Goal: Task Accomplishment & Management: Complete application form

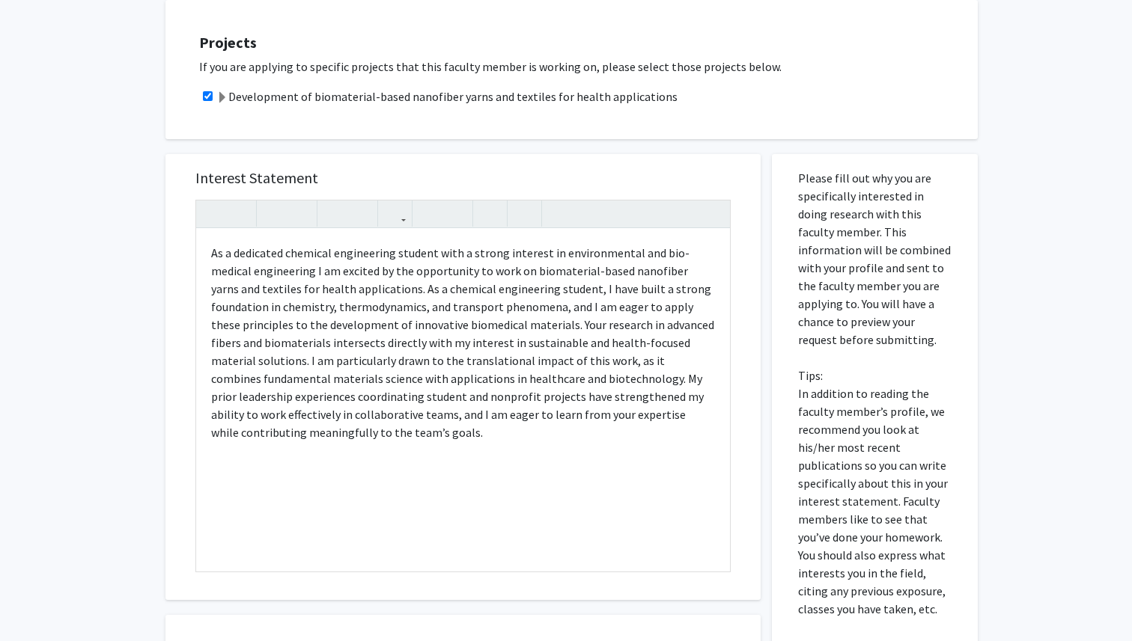
scroll to position [312, 0]
click at [606, 274] on p "As a dedicated chemical engineering student with a strong interest in environme…" at bounding box center [463, 345] width 504 height 198
click at [139, 183] on div "All Requests Request for [PERSON_NAME] Request for [PERSON_NAME] Departments: M…" at bounding box center [566, 309] width 1132 height 1135
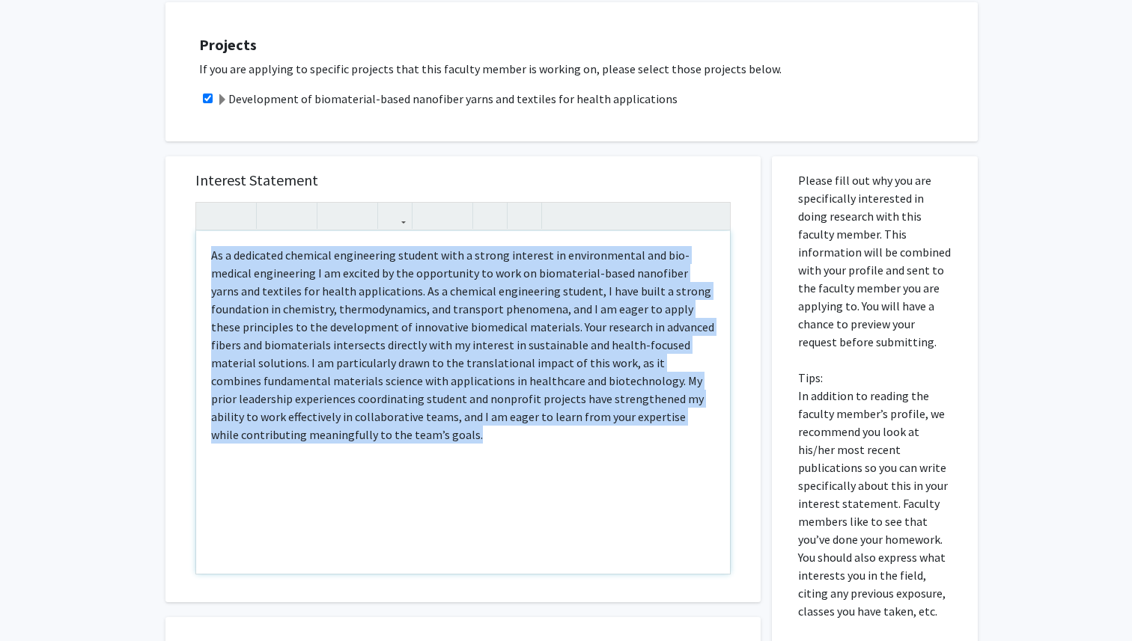
drag, startPoint x: 210, startPoint y: 254, endPoint x: 334, endPoint y: 456, distance: 236.2
click at [334, 456] on div "As a dedicated chemical engineering student with a strong interest in environme…" at bounding box center [463, 402] width 534 height 343
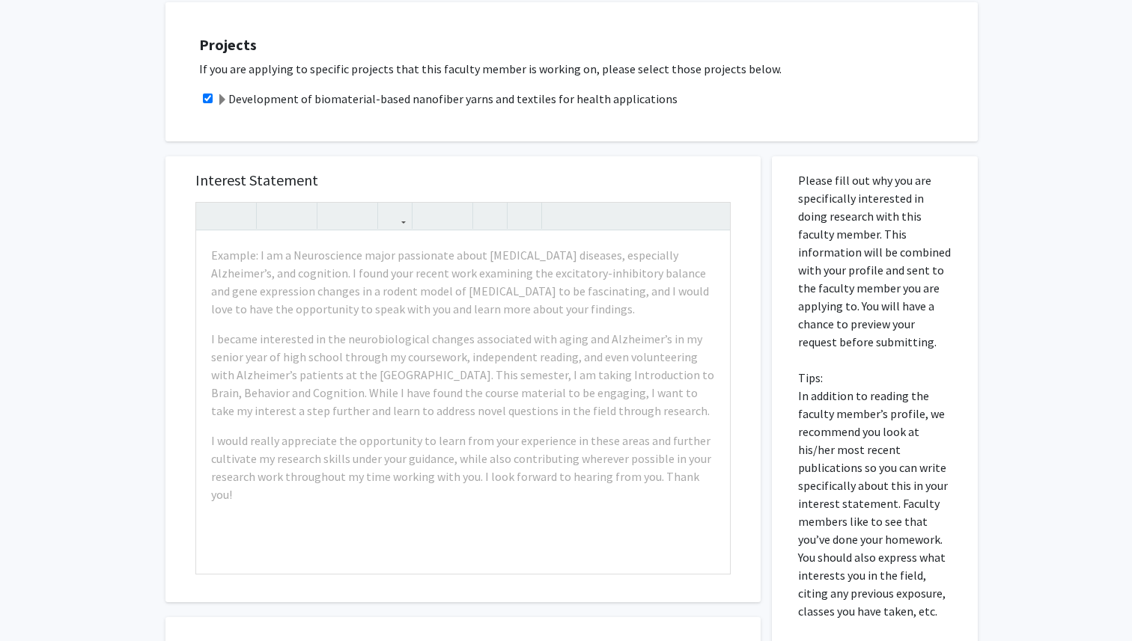
click at [170, 415] on div "Interest Statement Example: I am a Neuroscience major passionate about [MEDICAL…" at bounding box center [462, 379] width 595 height 446
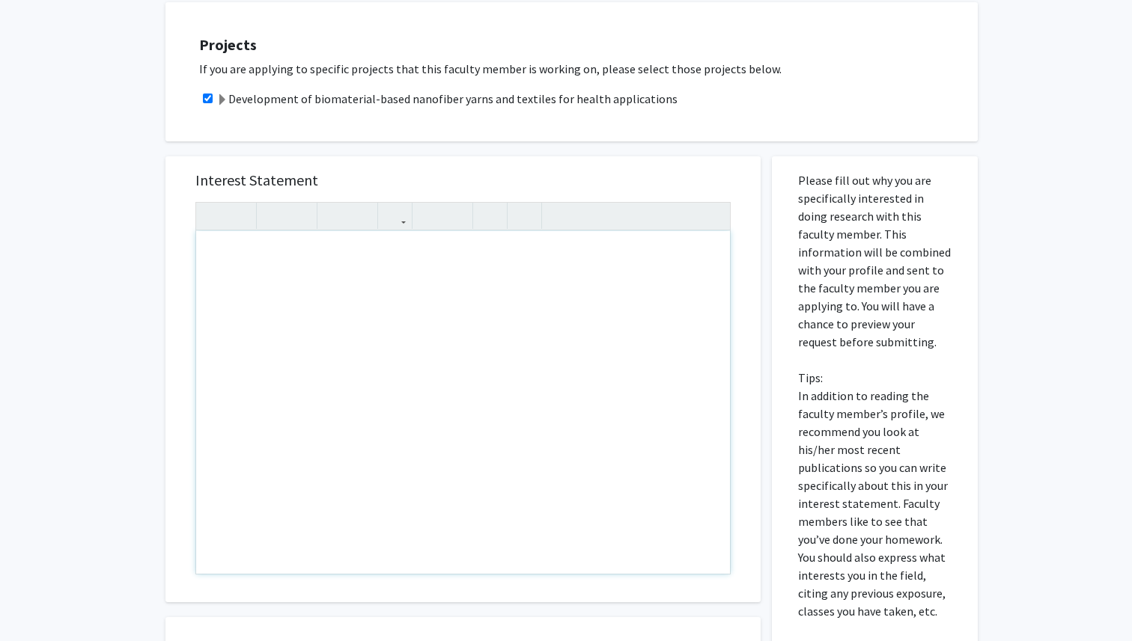
click at [244, 307] on div "Note to users with screen readers: Please press Alt+0 or Option+0 to deactivate…" at bounding box center [463, 402] width 534 height 343
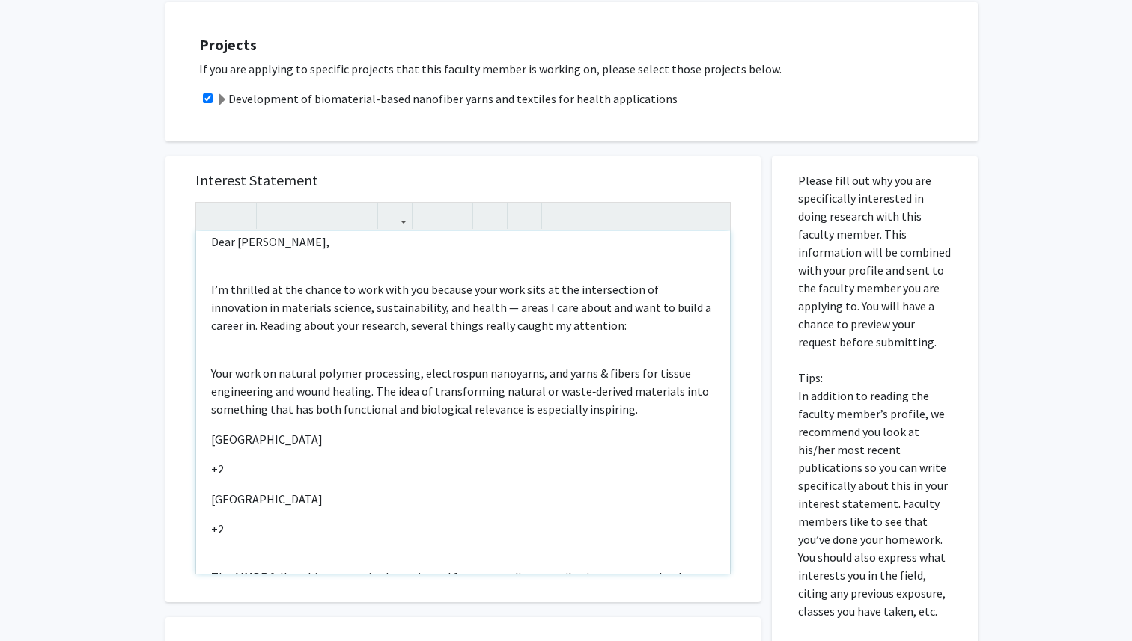
scroll to position [14, 0]
drag, startPoint x: 212, startPoint y: 437, endPoint x: 234, endPoint y: 523, distance: 88.8
click at [234, 525] on div "Dear [PERSON_NAME], I’m thrilled at the chance to work with you because your wo…" at bounding box center [463, 402] width 534 height 343
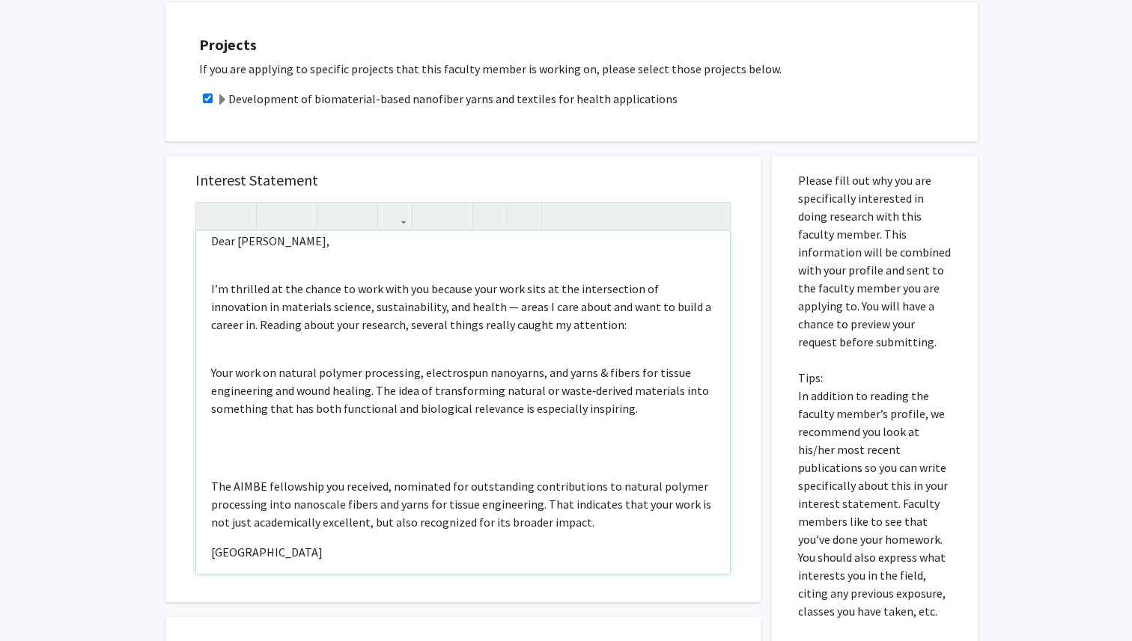
click at [213, 466] on div "Dear [PERSON_NAME], I’m thrilled at the chance to work with you because your wo…" at bounding box center [463, 402] width 534 height 343
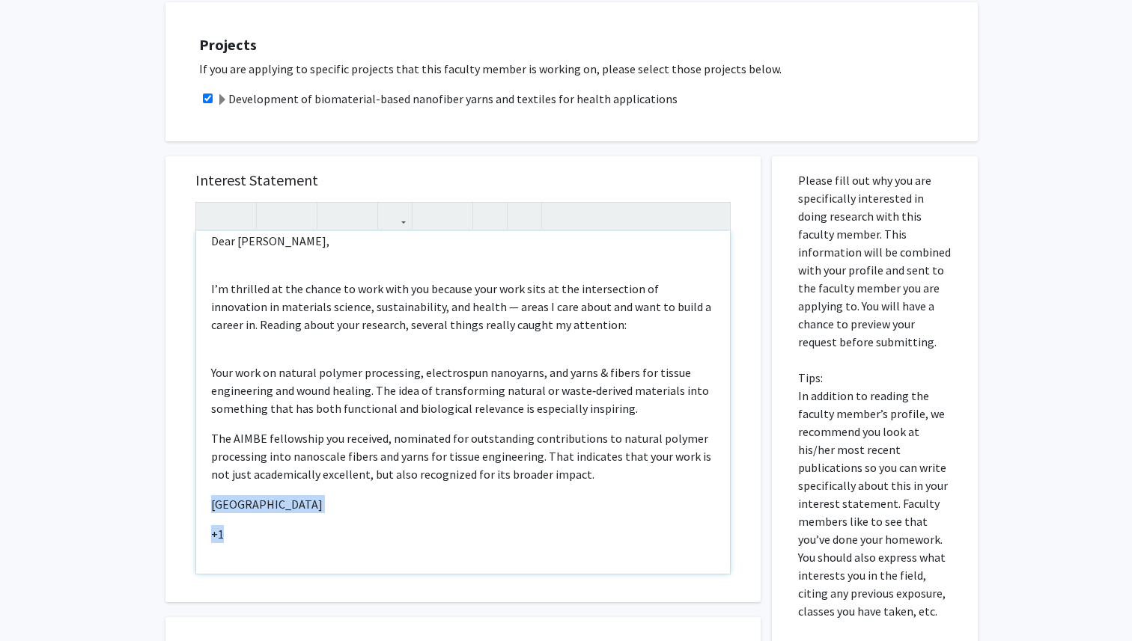
drag, startPoint x: 210, startPoint y: 507, endPoint x: 234, endPoint y: 537, distance: 37.9
click at [234, 537] on div "Dear [PERSON_NAME], I’m thrilled at the chance to work with you because your wo…" at bounding box center [463, 402] width 534 height 343
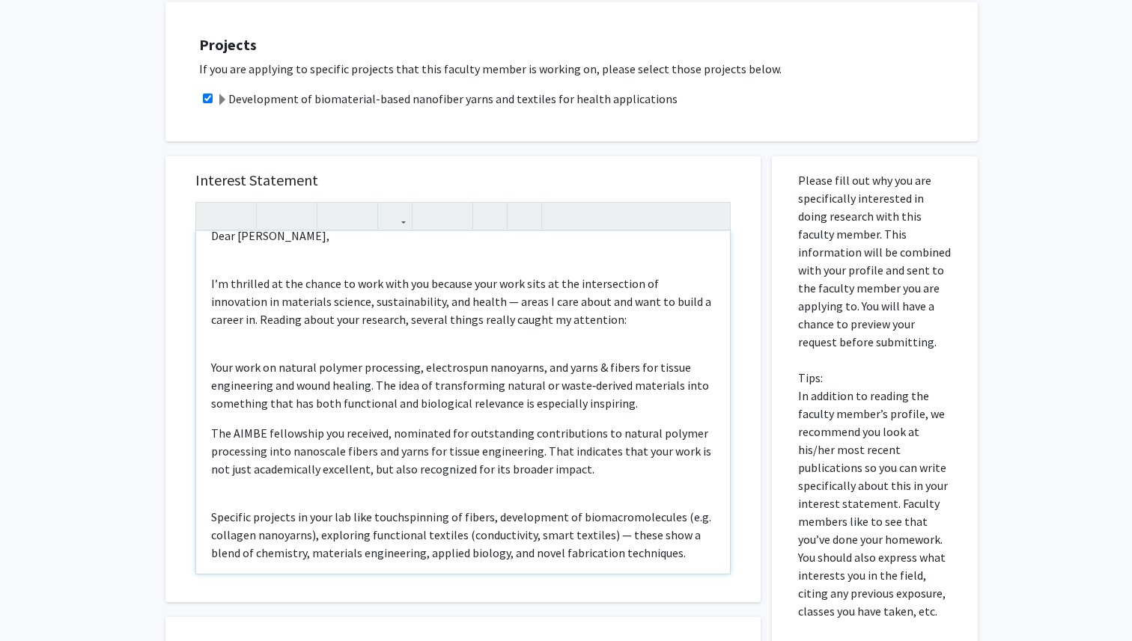
scroll to position [18, 0]
click at [504, 370] on p "Your work on natural polymer processing, electrospun nanoyarns, and yarns & fib…" at bounding box center [463, 387] width 504 height 54
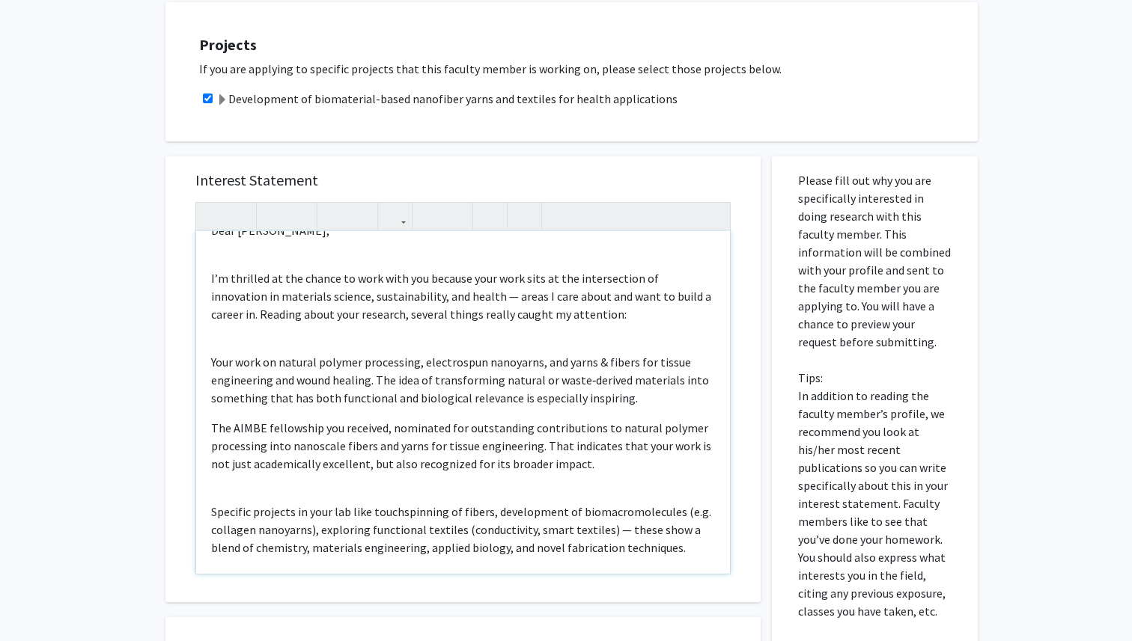
scroll to position [26, 0]
click at [372, 403] on p "Your work on natural polymer processing, electrospun nanoyarns, and yarns & fib…" at bounding box center [463, 379] width 504 height 54
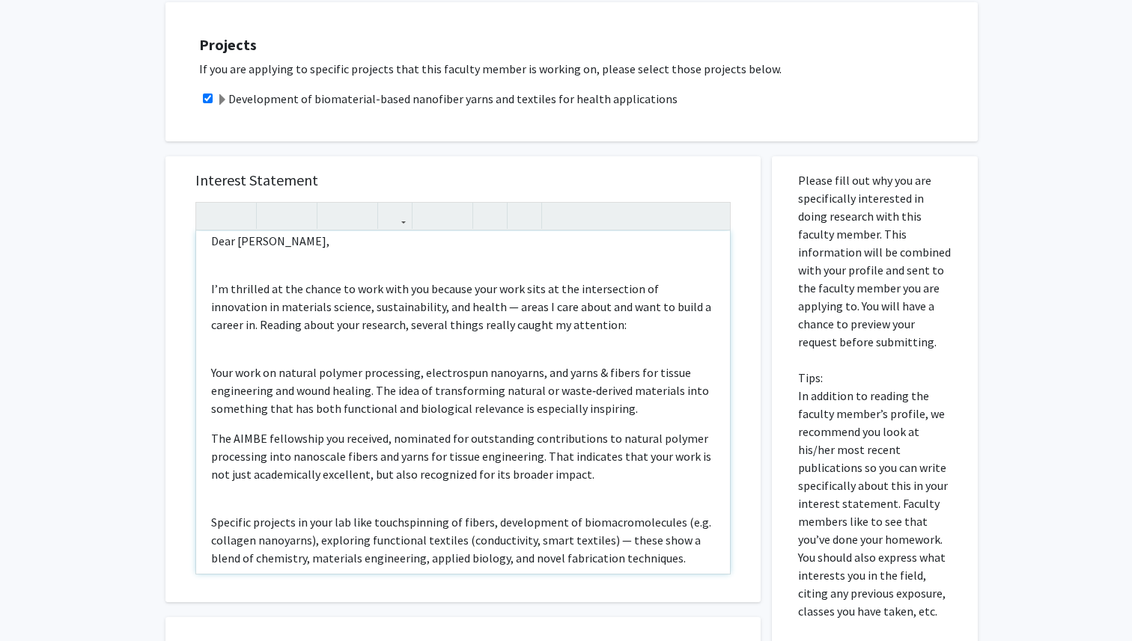
scroll to position [8, 0]
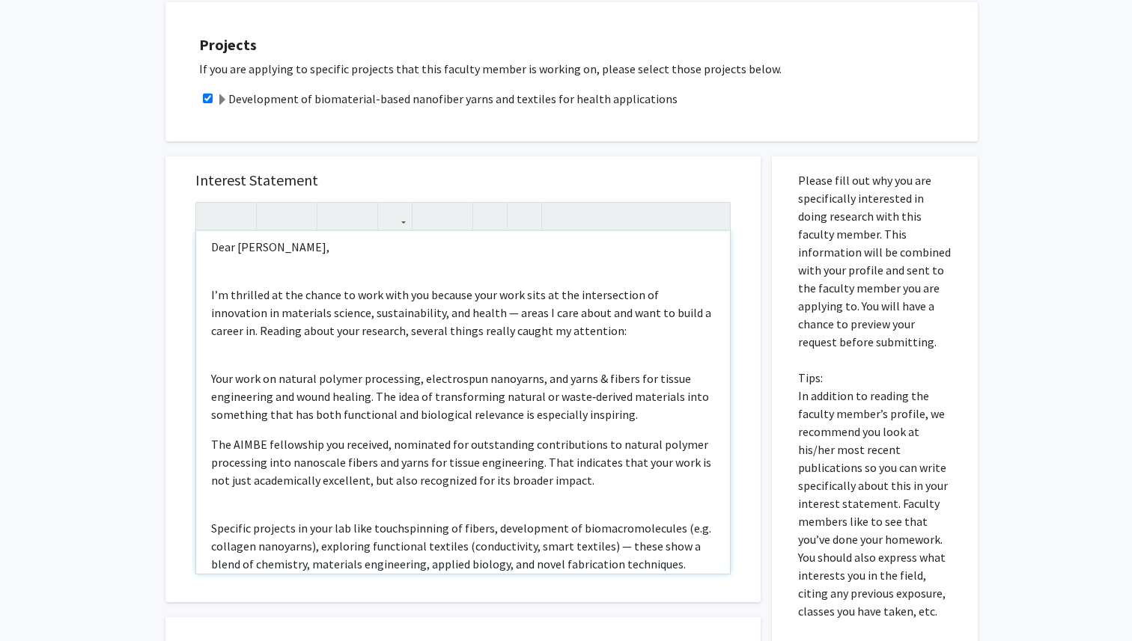
click at [212, 294] on p "I’m thrilled at the chance to work with you because your work sits at the inter…" at bounding box center [463, 313] width 504 height 54
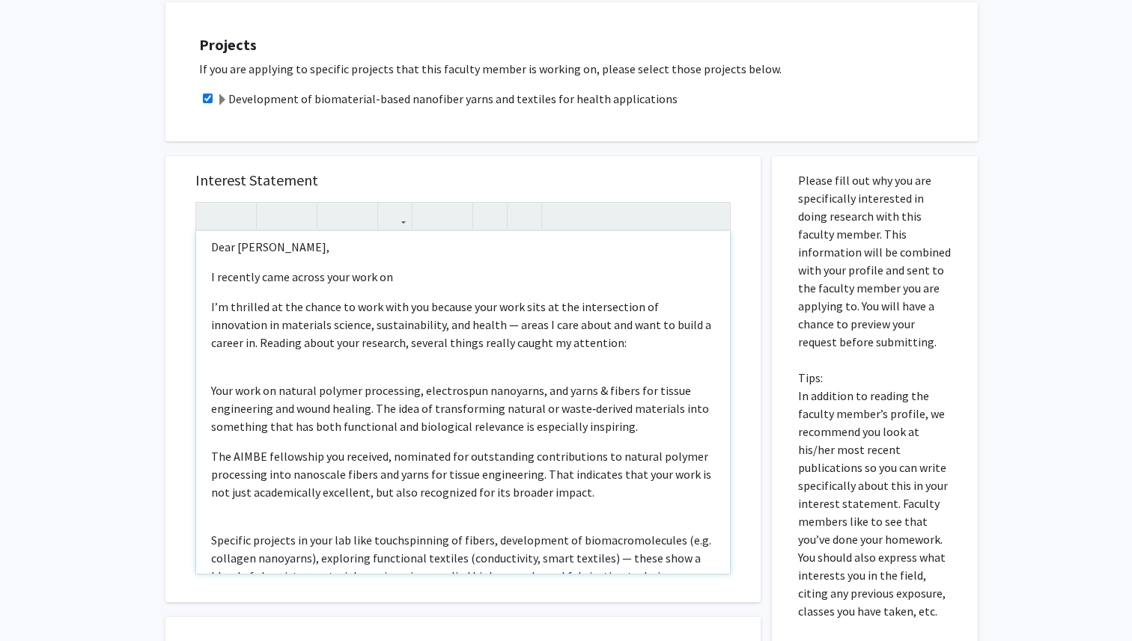
click at [413, 279] on p "I recently came across your work on" at bounding box center [463, 277] width 504 height 18
click at [548, 278] on span "I recently came across your work on Collagen Nanofibers, from the article" at bounding box center [400, 276] width 378 height 15
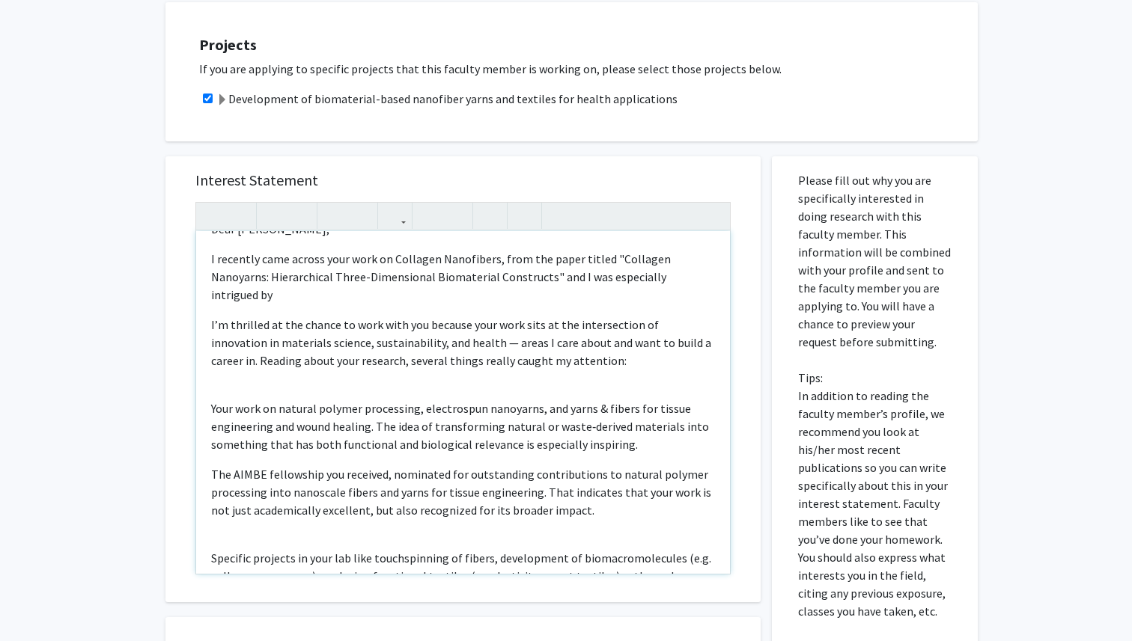
scroll to position [28, 0]
click at [497, 362] on div "Dear [PERSON_NAME], I recently came across your work on Collagen Nanofibers, fr…" at bounding box center [463, 402] width 534 height 343
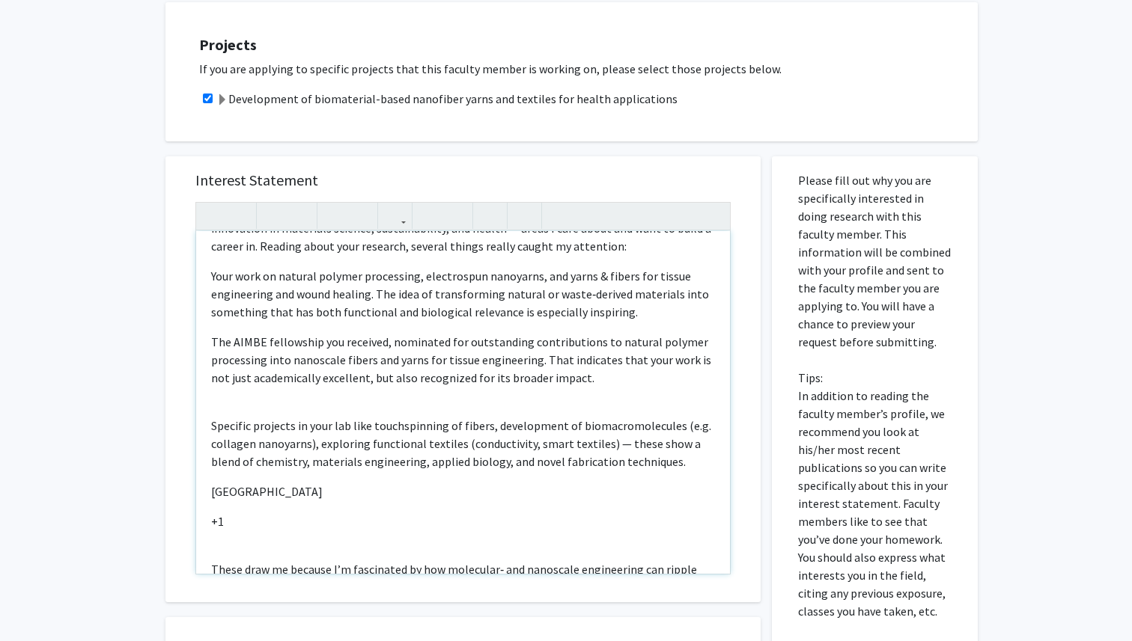
scroll to position [150, 0]
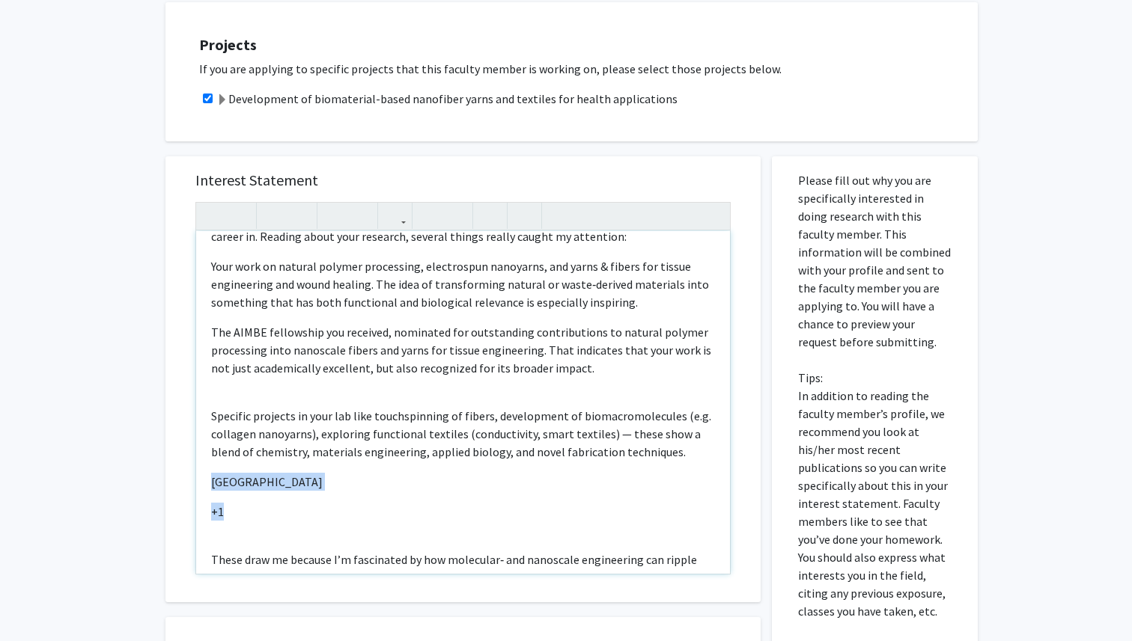
drag, startPoint x: 208, startPoint y: 460, endPoint x: 242, endPoint y: 493, distance: 47.6
click at [243, 494] on div "Dear [PERSON_NAME], I recently came across your work on Collagen Nanofibers, fr…" at bounding box center [463, 402] width 534 height 343
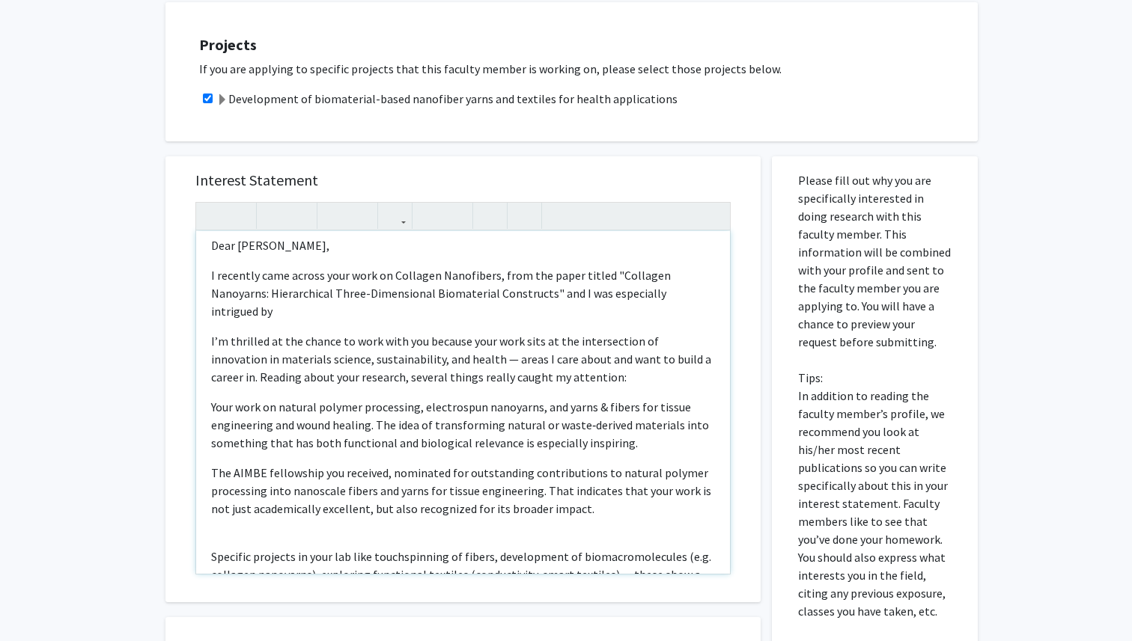
scroll to position [0, 0]
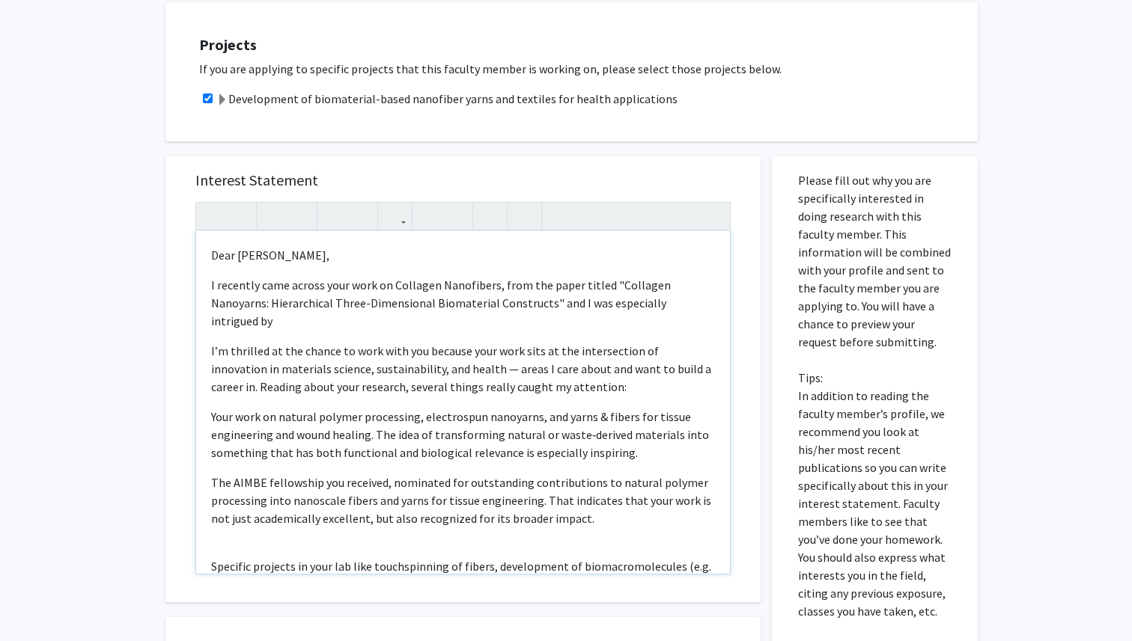
click at [463, 285] on span "I recently came across your work on Collagen Nanofibers, from the paper titled …" at bounding box center [441, 303] width 460 height 51
click at [662, 313] on div "Dear [PERSON_NAME], I recently came across your work on Collagen Nanofibers, fr…" at bounding box center [463, 402] width 534 height 343
click at [275, 314] on span "Note to users with screen readers: Please press Alt+0 or Option+0 to deactivate…" at bounding box center [273, 321] width 2 height 15
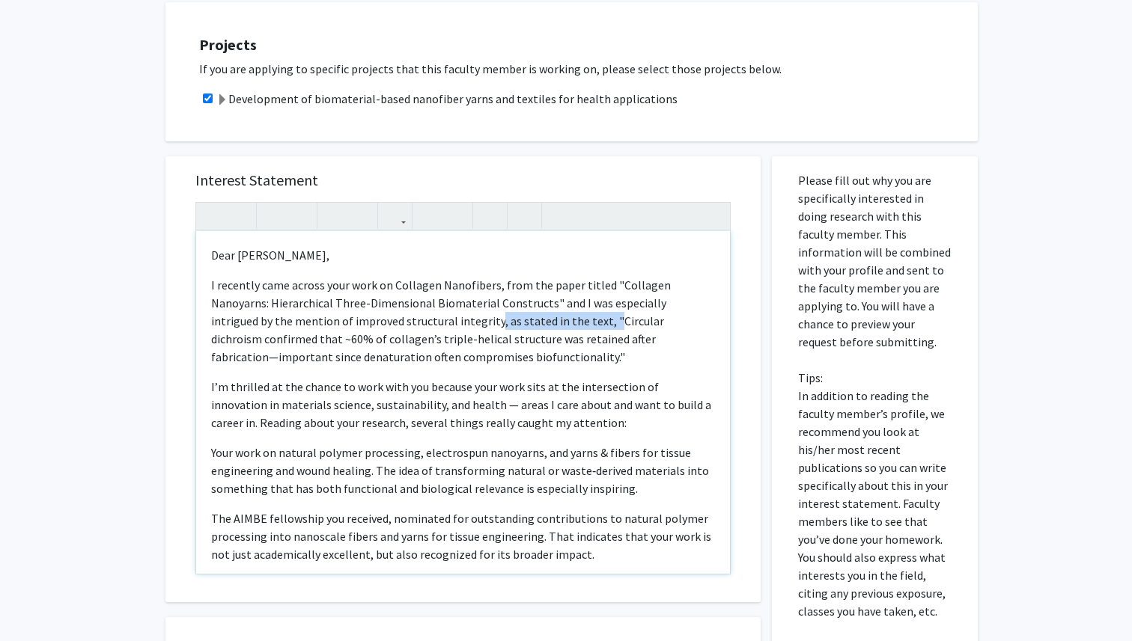
drag, startPoint x: 410, startPoint y: 326, endPoint x: 520, endPoint y: 324, distance: 110.0
click at [520, 324] on span "I recently came across your work on Collagen Nanofibers, from the paper titled …" at bounding box center [441, 321] width 460 height 87
drag, startPoint x: 459, startPoint y: 322, endPoint x: 545, endPoint y: 328, distance: 86.3
click at [546, 328] on span "I recently came across your work on Collagen Nanofibers, from the paper titled …" at bounding box center [455, 321] width 489 height 87
copy span "circular dichroism"
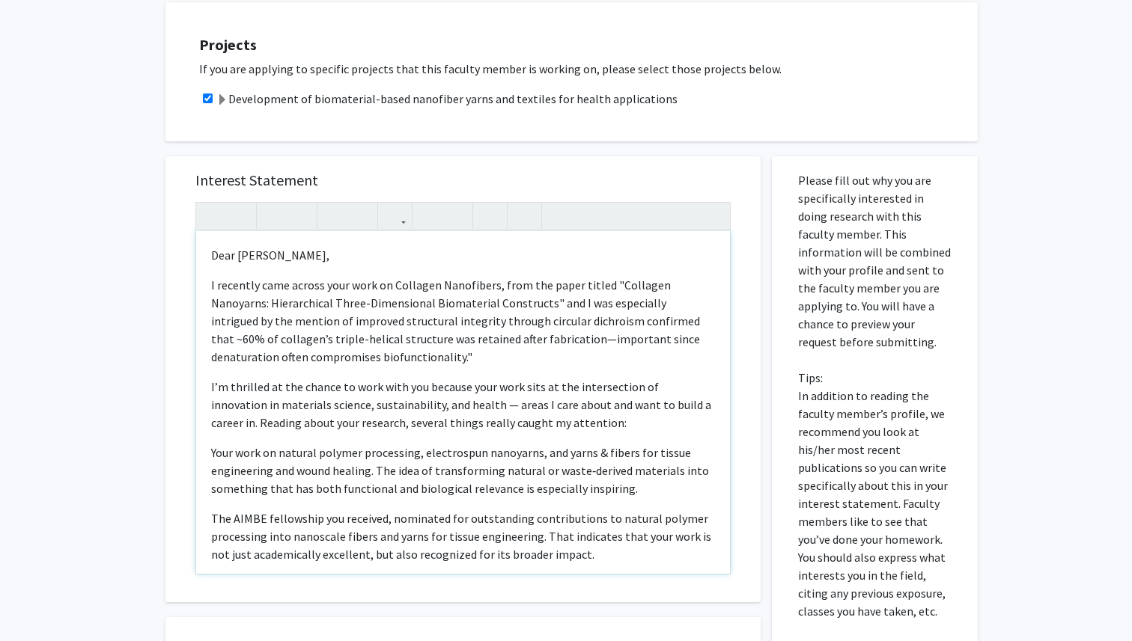
click at [439, 320] on span "I recently came across your work on Collagen Nanofibers, from the paper titled …" at bounding box center [455, 321] width 489 height 87
click at [630, 323] on span "I recently came across your work on Collagen Nanofibers, from the paper titled …" at bounding box center [455, 321] width 489 height 87
click at [522, 341] on span "I recently came across your work on Collagen Nanofibers, from the paper titled …" at bounding box center [455, 321] width 489 height 87
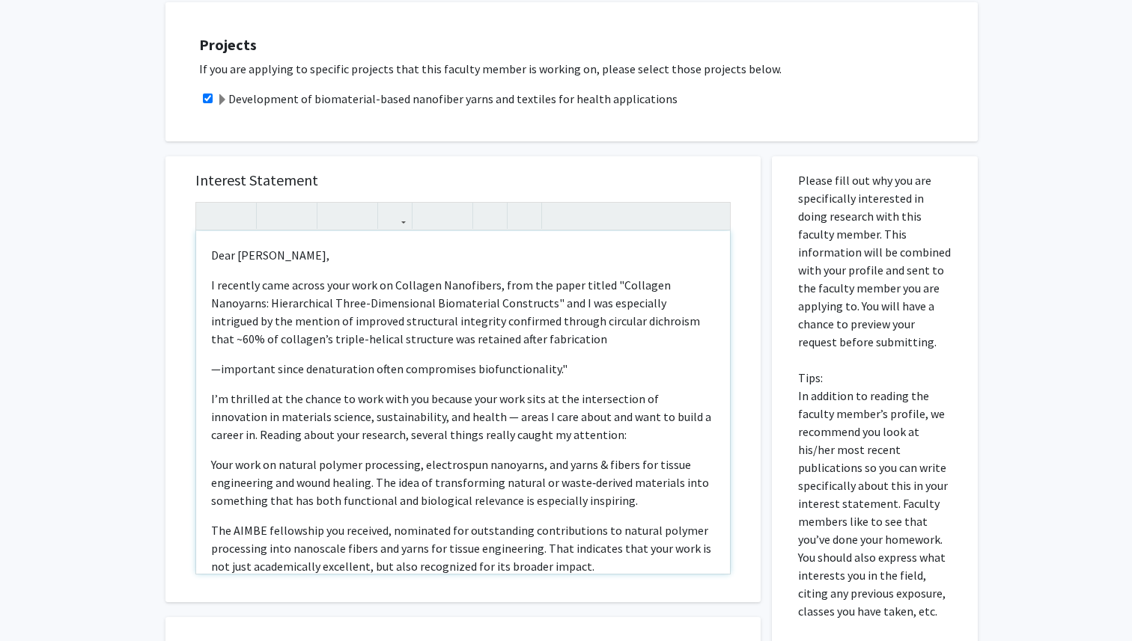
click at [547, 338] on p "I recently came across your work on Collagen Nanofibers, from the paper titled …" at bounding box center [463, 312] width 504 height 72
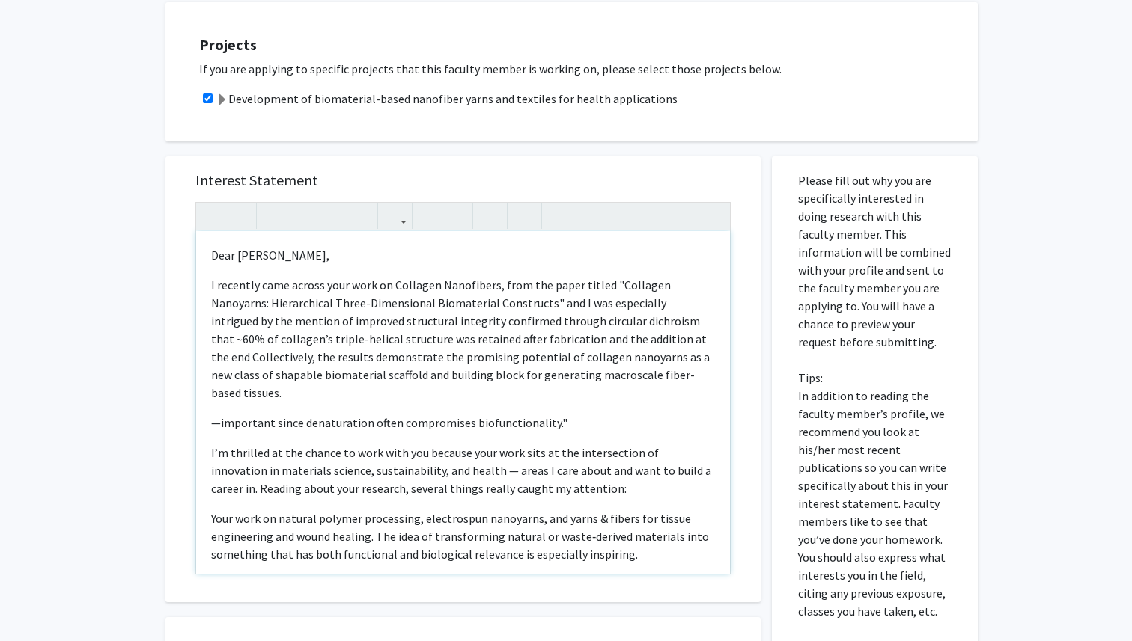
click at [668, 342] on p "I recently came across your work on Collagen Nanofibers, from the paper titled …" at bounding box center [463, 339] width 504 height 126
drag, startPoint x: 288, startPoint y: 359, endPoint x: 212, endPoint y: 355, distance: 76.4
click at [212, 355] on span "I recently came across your work on Collagen Nanofibers, from the paper titled …" at bounding box center [458, 339] width 495 height 123
click at [364, 378] on span "I recently came across your work on Collagen Nanofibers, from the paper titled …" at bounding box center [460, 339] width 499 height 123
click at [688, 377] on p "I recently came across your work on Collagen Nanofibers, from the paper titled …" at bounding box center [463, 339] width 504 height 126
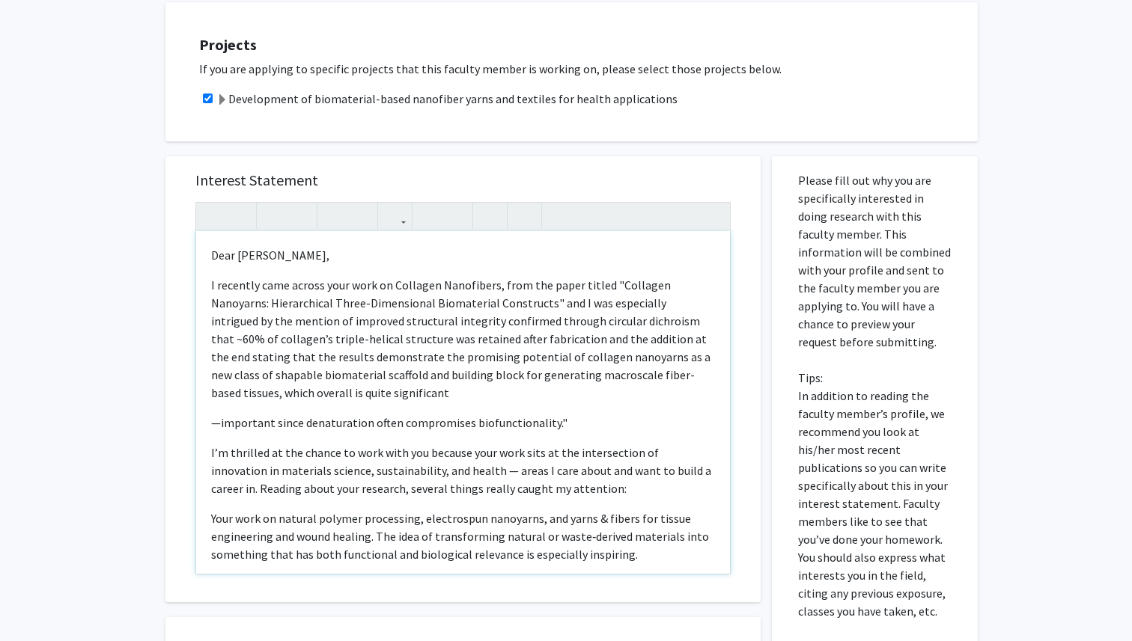
click at [523, 344] on span "I recently came across your work on Collagen Nanofibers, from the paper titled …" at bounding box center [460, 339] width 499 height 123
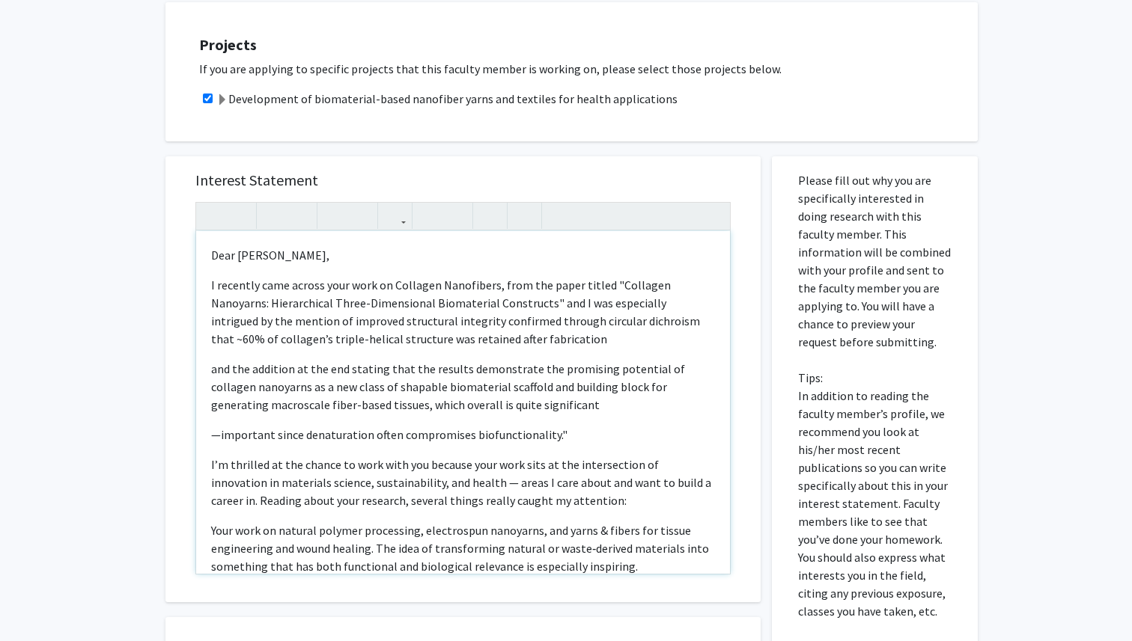
click at [388, 438] on span "—important since denaturation often compromises biofunctionality."" at bounding box center [389, 434] width 356 height 15
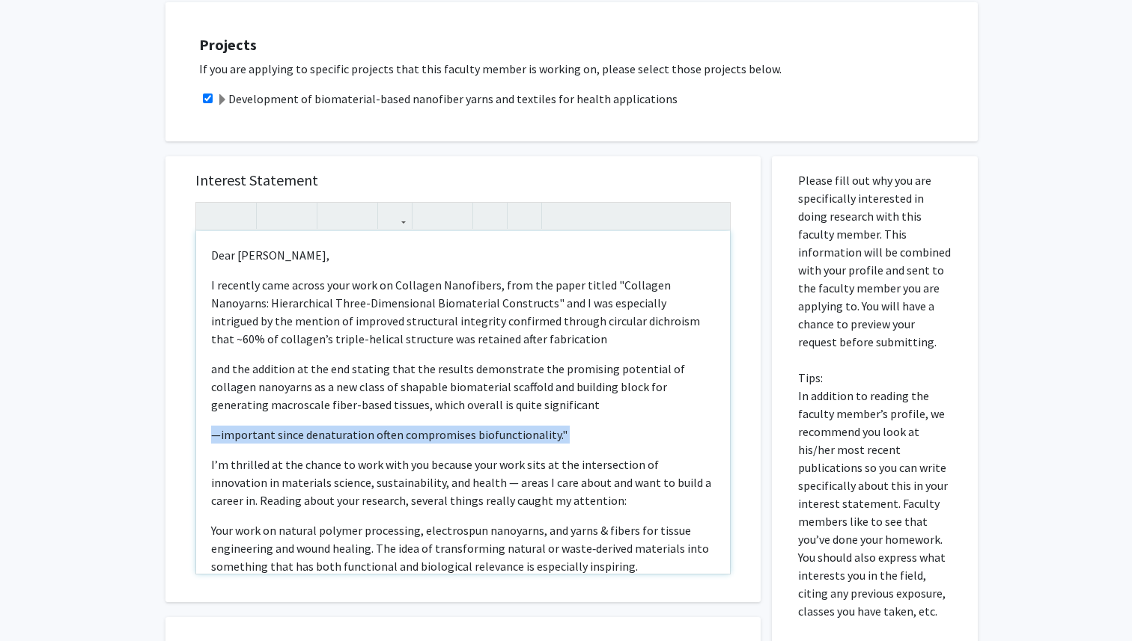
click at [388, 438] on span "—important since denaturation often compromises biofunctionality."" at bounding box center [389, 434] width 356 height 15
copy p "—important since denaturation often compromises biofunctionality.""
click at [534, 348] on div "Dear [PERSON_NAME], I recently came across your work on Collagen Nanofibers, fr…" at bounding box center [463, 402] width 534 height 343
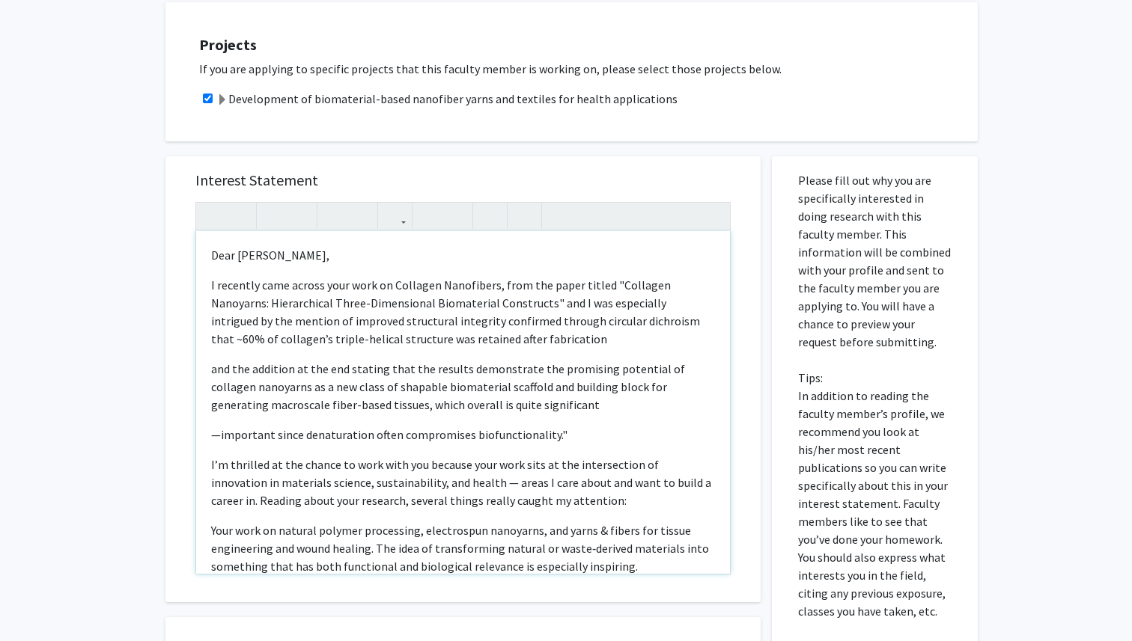
click at [528, 336] on p "I recently came across your work on Collagen Nanofibers, from the paper titled …" at bounding box center [463, 312] width 504 height 72
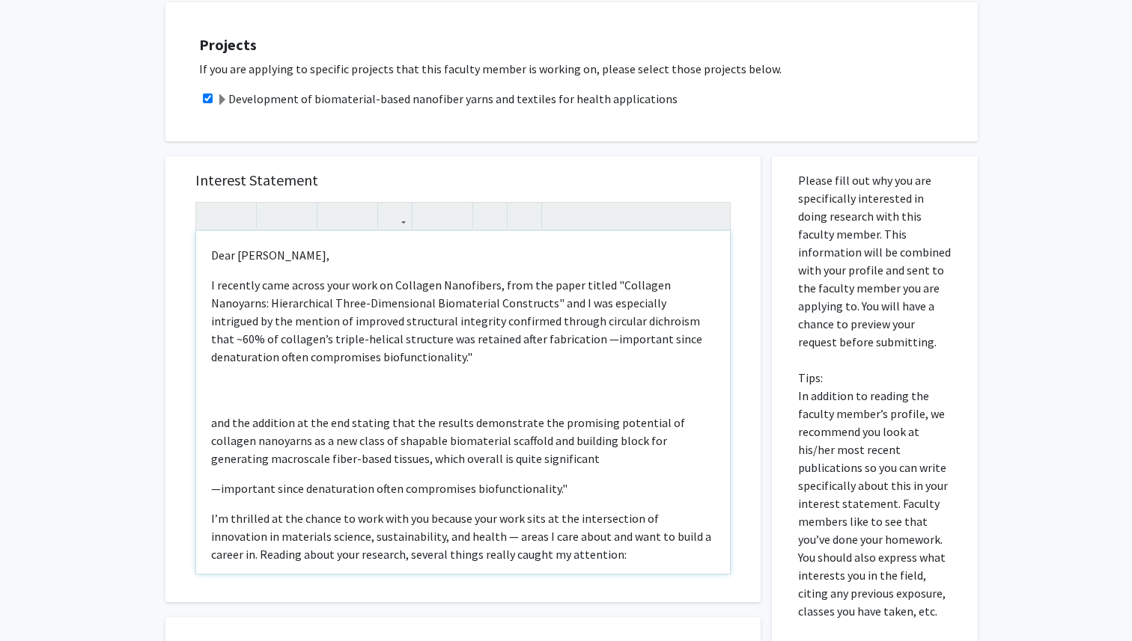
click at [412, 356] on p "I recently came across your work on Collagen Nanofibers, from the paper titled …" at bounding box center [463, 321] width 504 height 90
click at [314, 412] on div "Dear [PERSON_NAME], I recently came across your work on Collagen Nanofibers, fr…" at bounding box center [463, 402] width 534 height 343
click at [223, 376] on div "Dear [PERSON_NAME], I recently came across your work on Collagen Nanofibers, fr…" at bounding box center [463, 402] width 534 height 343
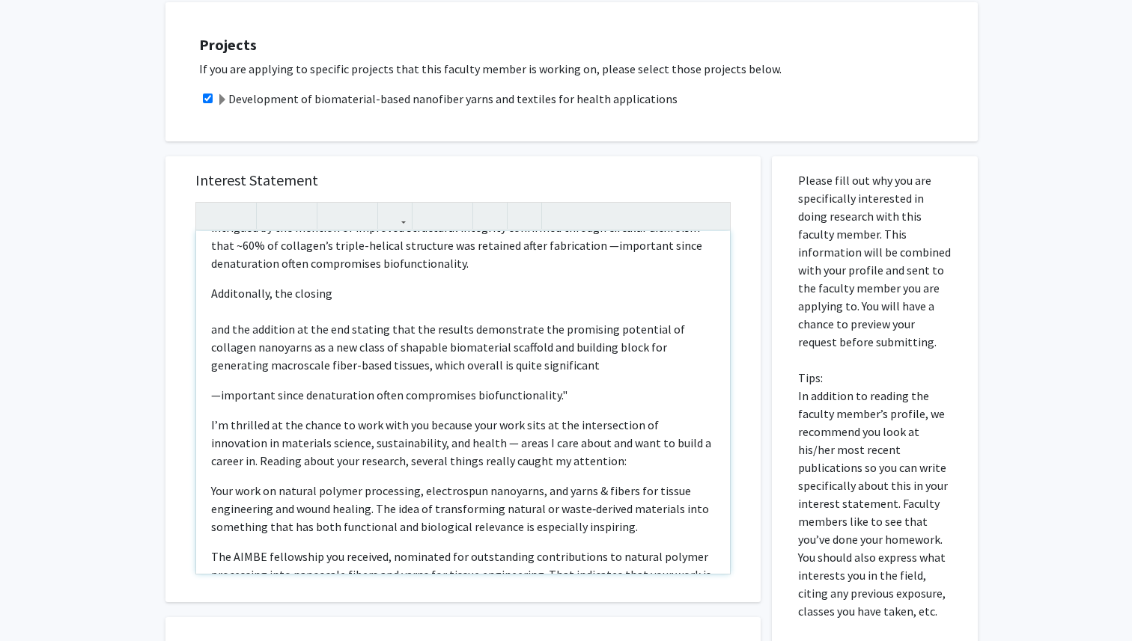
scroll to position [88, 0]
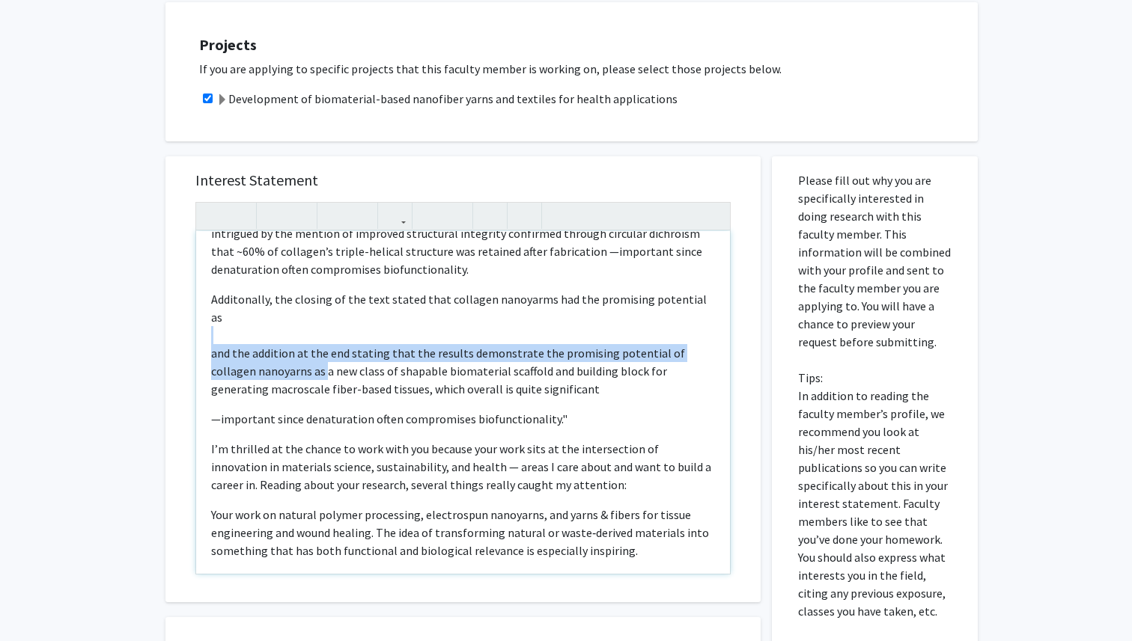
drag, startPoint x: 280, startPoint y: 350, endPoint x: 201, endPoint y: 324, distance: 82.8
click at [201, 324] on div "Dear [PERSON_NAME], I recently came across your work on Collagen Nanofibers, fr…" at bounding box center [463, 402] width 534 height 343
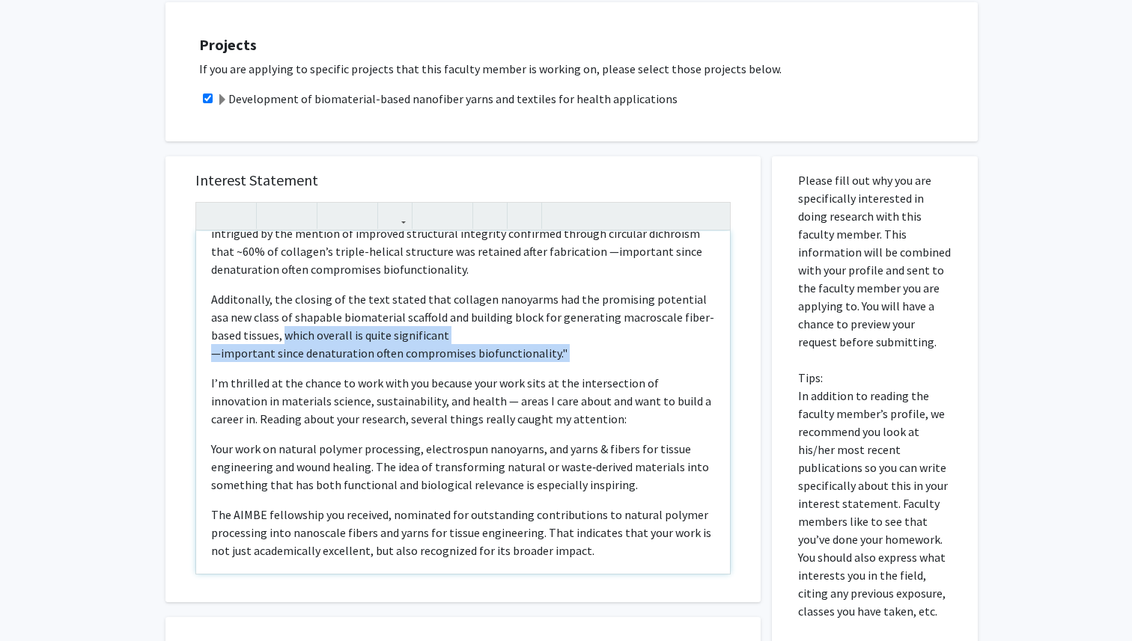
drag, startPoint x: 253, startPoint y: 335, endPoint x: 595, endPoint y: 354, distance: 342.6
click at [595, 354] on div "Dear [PERSON_NAME], I recently came across your work on Collagen Nanofibers, fr…" at bounding box center [463, 402] width 534 height 343
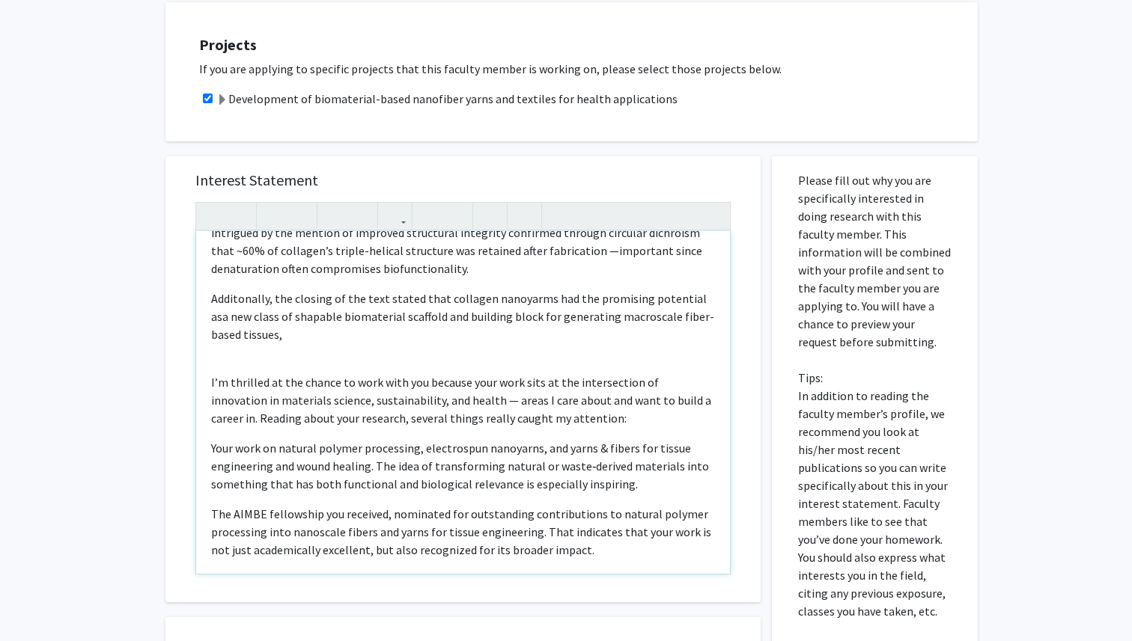
scroll to position [91, 0]
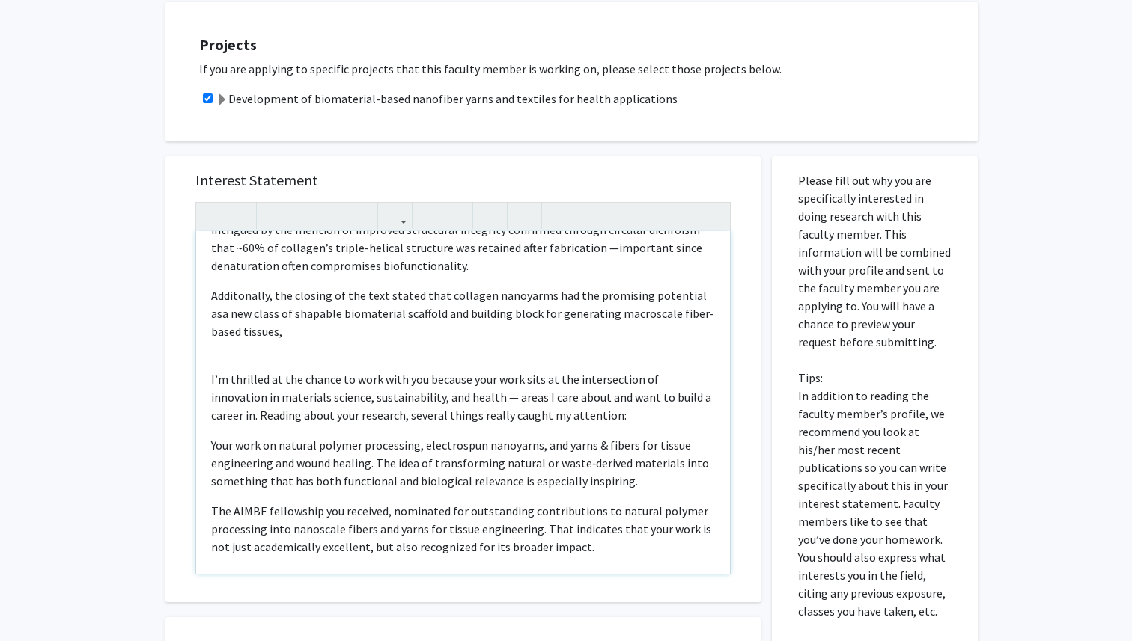
click at [308, 337] on p "Additonally, the closing of the text stated that collagen nanoyarms had the pro…" at bounding box center [463, 314] width 504 height 54
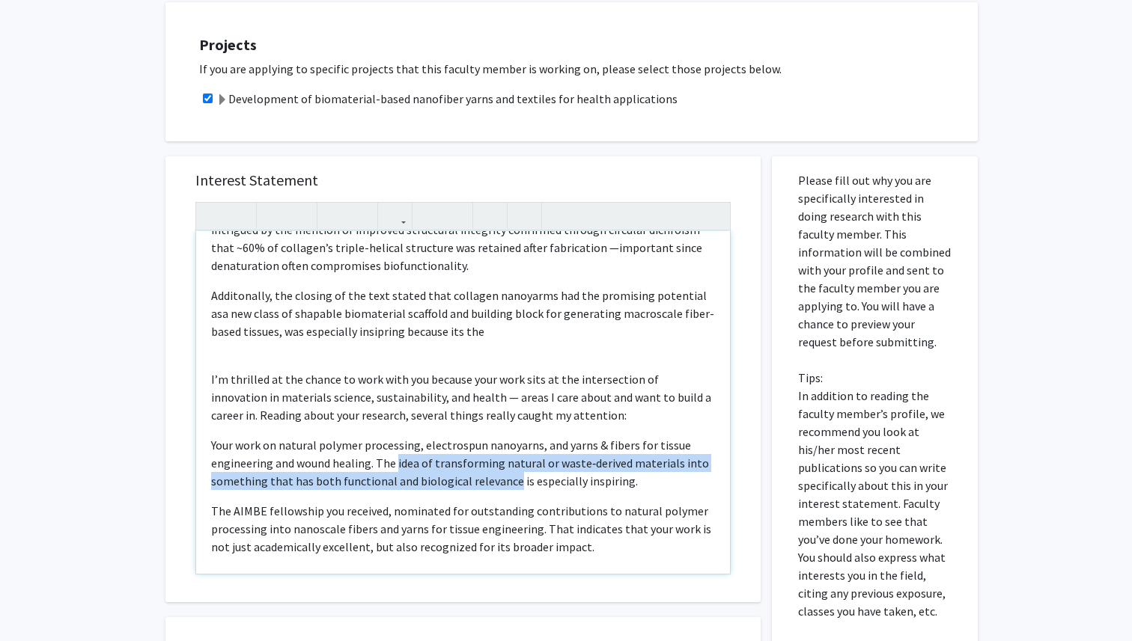
drag, startPoint x: 397, startPoint y: 463, endPoint x: 509, endPoint y: 476, distance: 113.1
click at [509, 476] on p "Your work on natural polymer processing, electrospun nanoyarns, and yarns & fib…" at bounding box center [463, 463] width 504 height 54
copy p "idea of transforming natural or waste‐derived materials into something that has…"
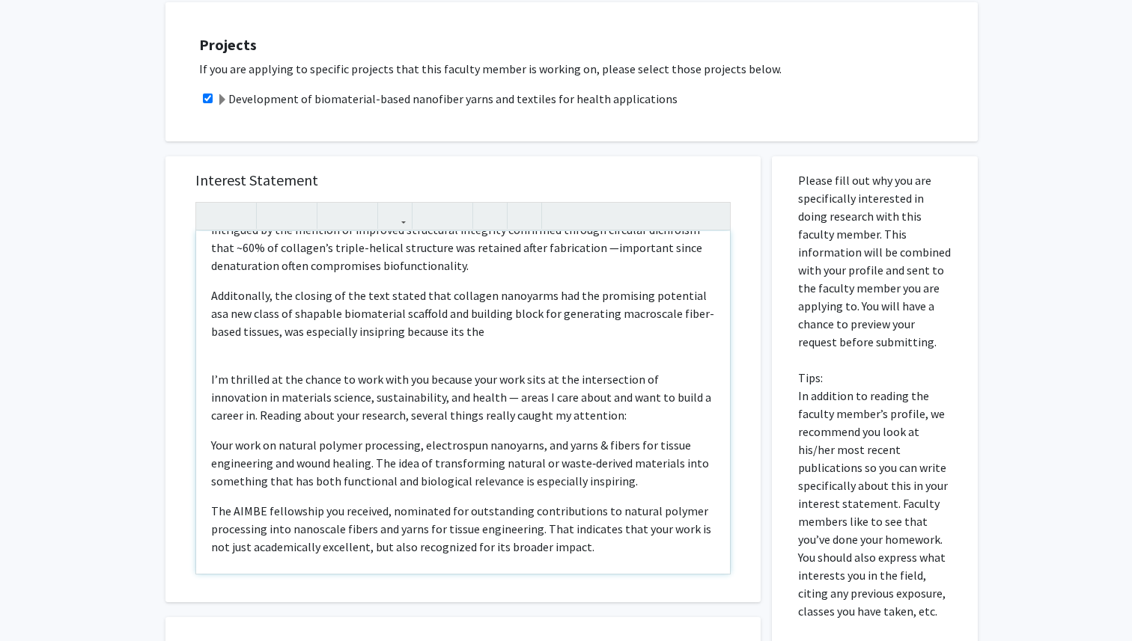
click at [460, 334] on p "Additonally, the closing of the text stated that collagen nanoyarms had the pro…" at bounding box center [463, 314] width 504 height 54
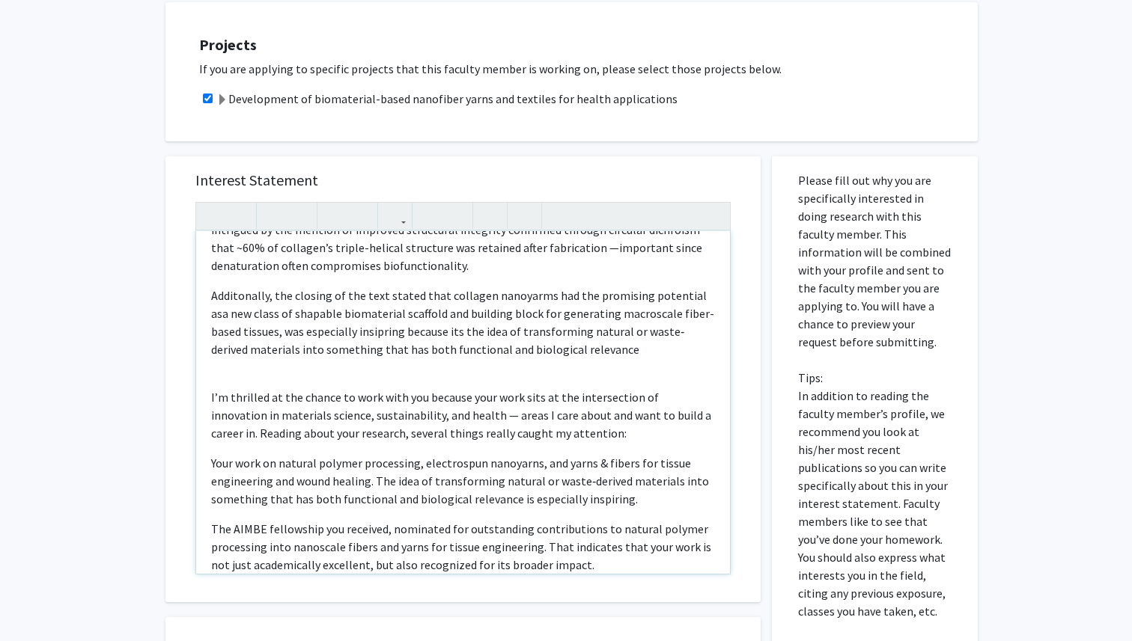
scroll to position [104, 0]
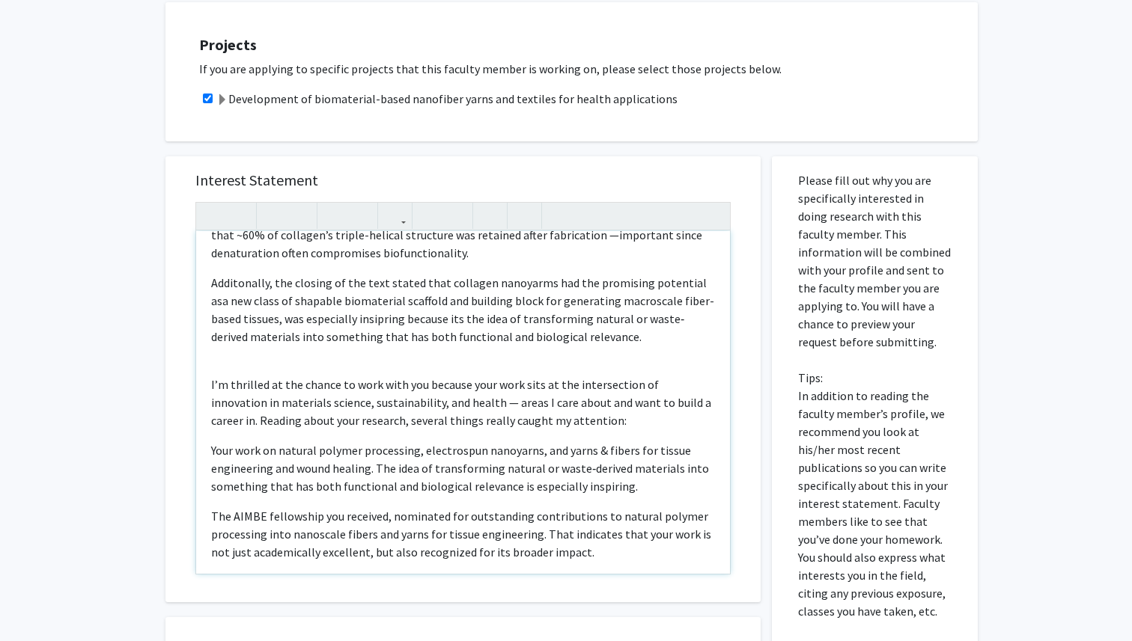
click at [376, 477] on p "Your work on natural polymer processing, electrospun nanoyarns, and yarns & fib…" at bounding box center [463, 469] width 504 height 54
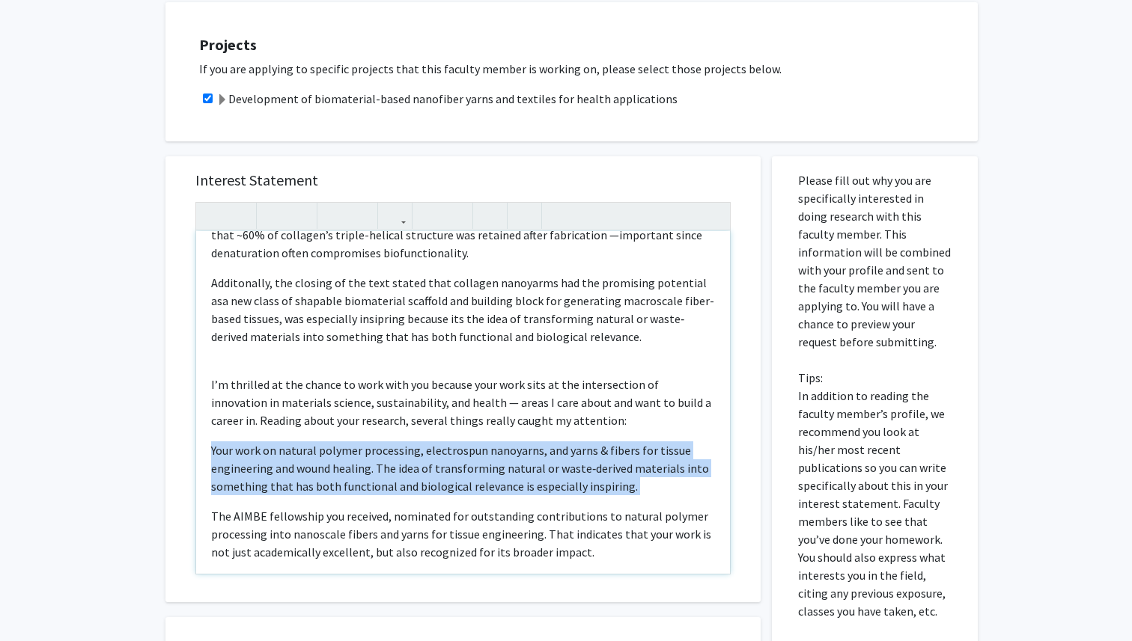
click at [376, 477] on p "Your work on natural polymer processing, electrospun nanoyarns, and yarns & fib…" at bounding box center [463, 469] width 504 height 54
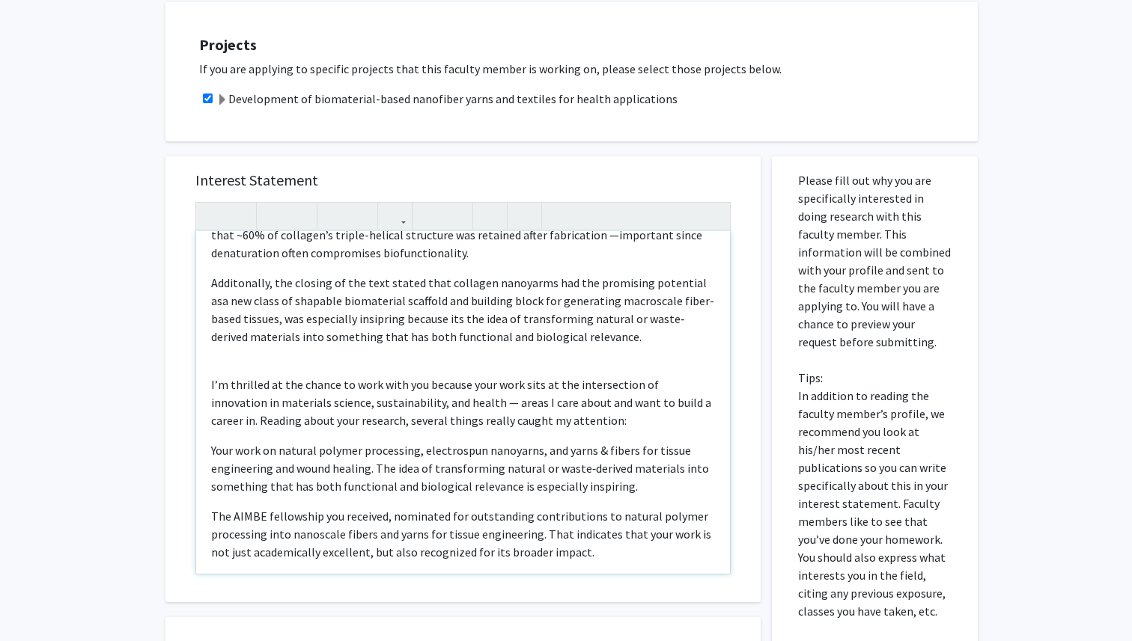
drag, startPoint x: 377, startPoint y: 472, endPoint x: 630, endPoint y: 491, distance: 253.7
click at [630, 492] on p "Your work on natural polymer processing, electrospun nanoyarns, and yarns & fib…" at bounding box center [463, 469] width 504 height 54
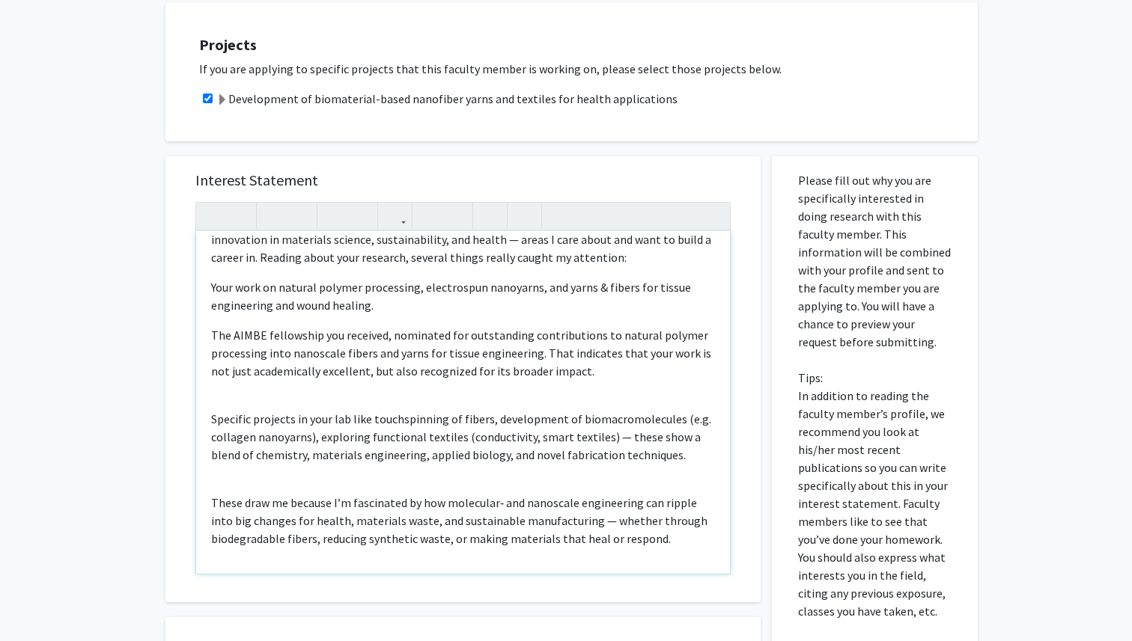
scroll to position [268, 0]
click at [272, 481] on p "I’m thrilled at the chance to work with you because your work sits at the inter…" at bounding box center [463, 370] width 504 height 353
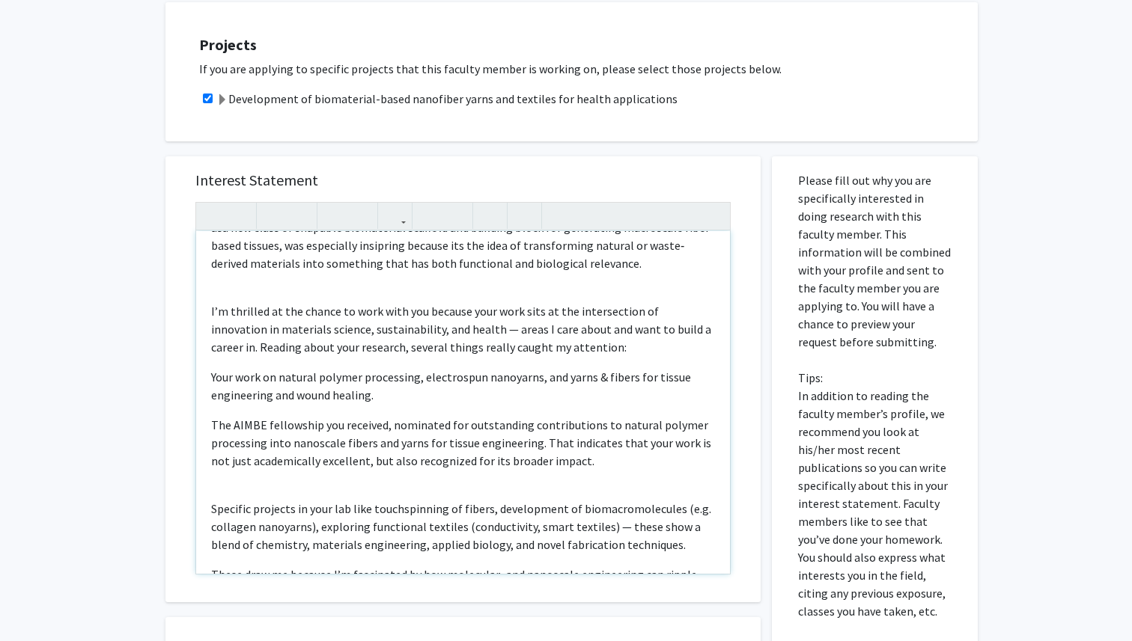
scroll to position [174, 0]
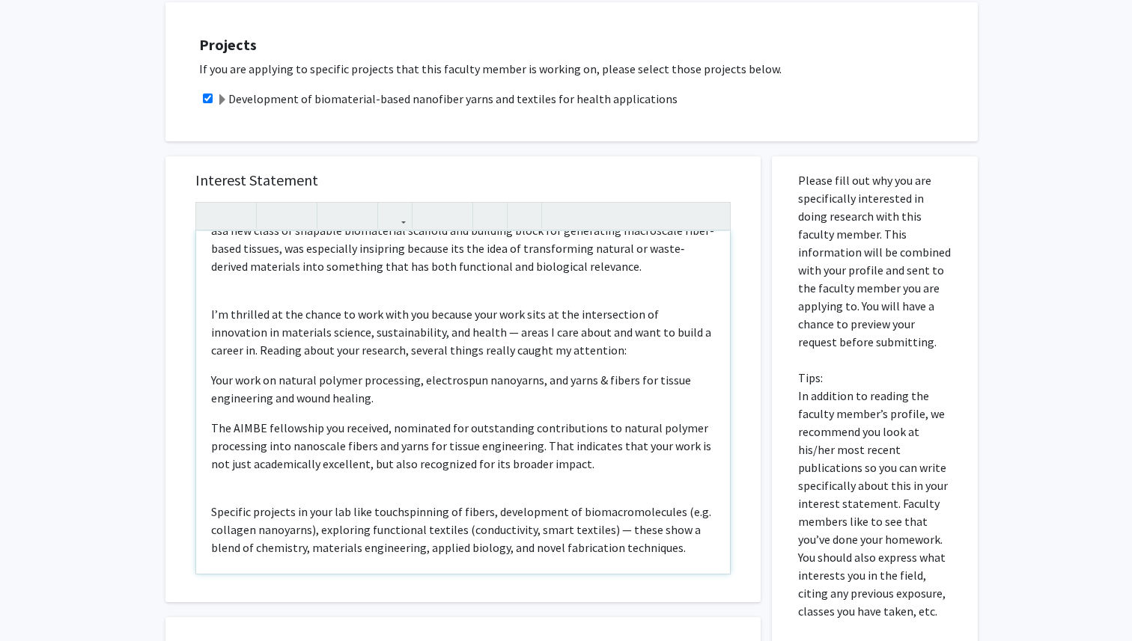
click at [612, 267] on p "Additionally, the closing of the text stated that collagen nanoyarms had the pr…" at bounding box center [463, 240] width 504 height 72
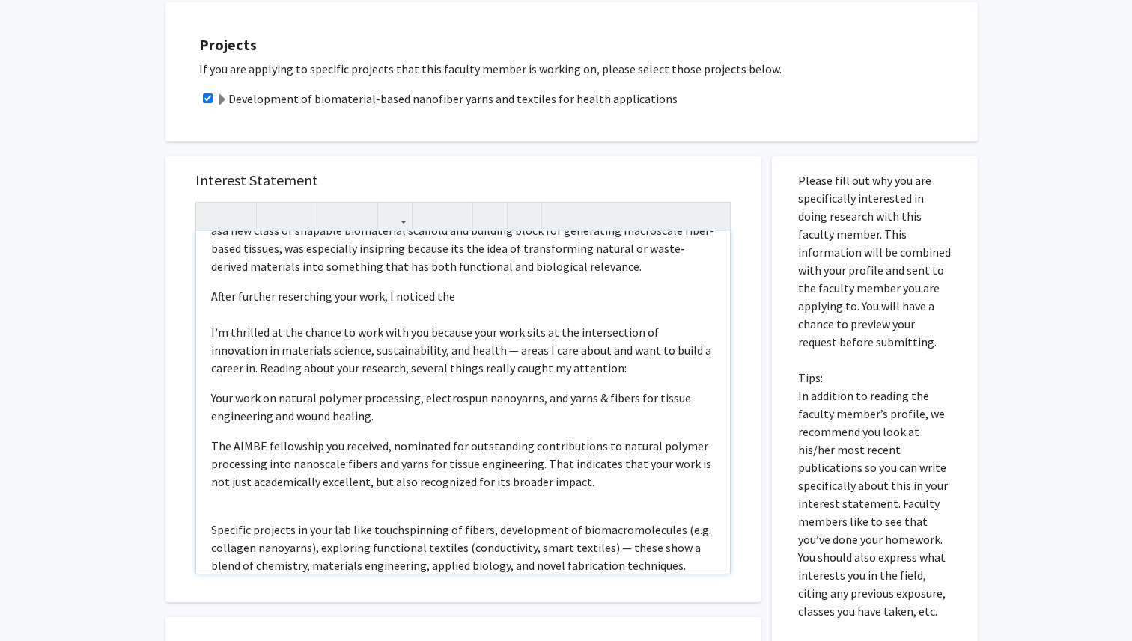
drag, startPoint x: 233, startPoint y: 444, endPoint x: 567, endPoint y: 477, distance: 336.2
click at [567, 478] on p "The AIMBE fellowship you received, nominated for outstanding contributions to n…" at bounding box center [463, 464] width 504 height 54
copy p "AIMBE fellowship you received, nominated for outstanding contributions to natur…"
click at [464, 296] on div "Dear [PERSON_NAME], I recently came across your work on Collagen Nanofibers, fr…" at bounding box center [463, 402] width 534 height 343
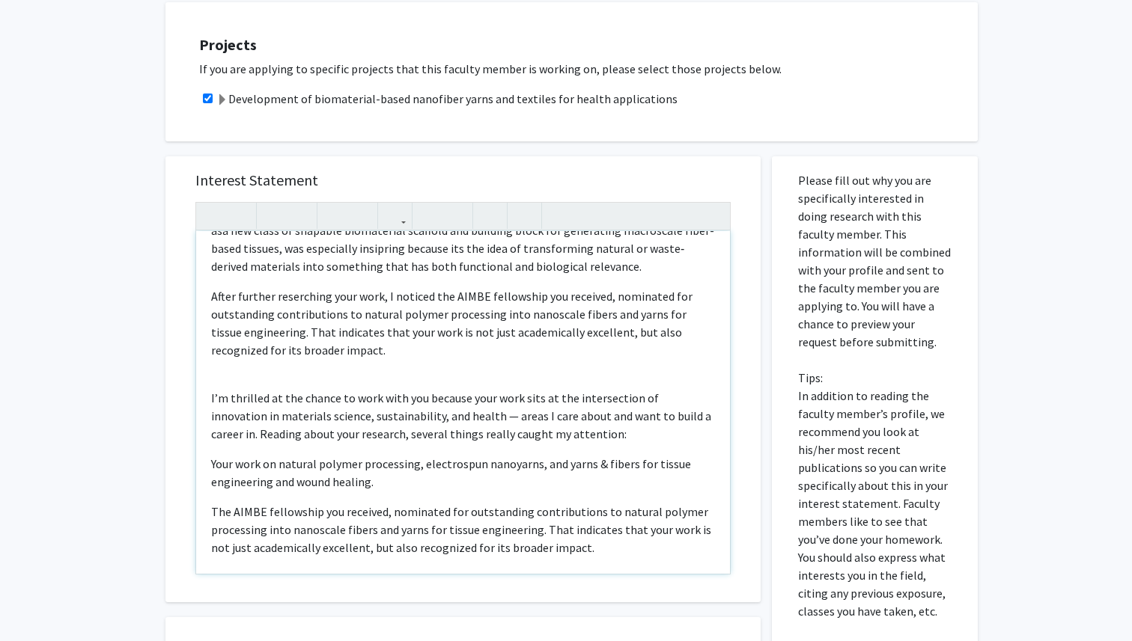
click at [338, 525] on p "The AIMBE fellowship you received, nominated for outstanding contributions to n…" at bounding box center [463, 530] width 504 height 54
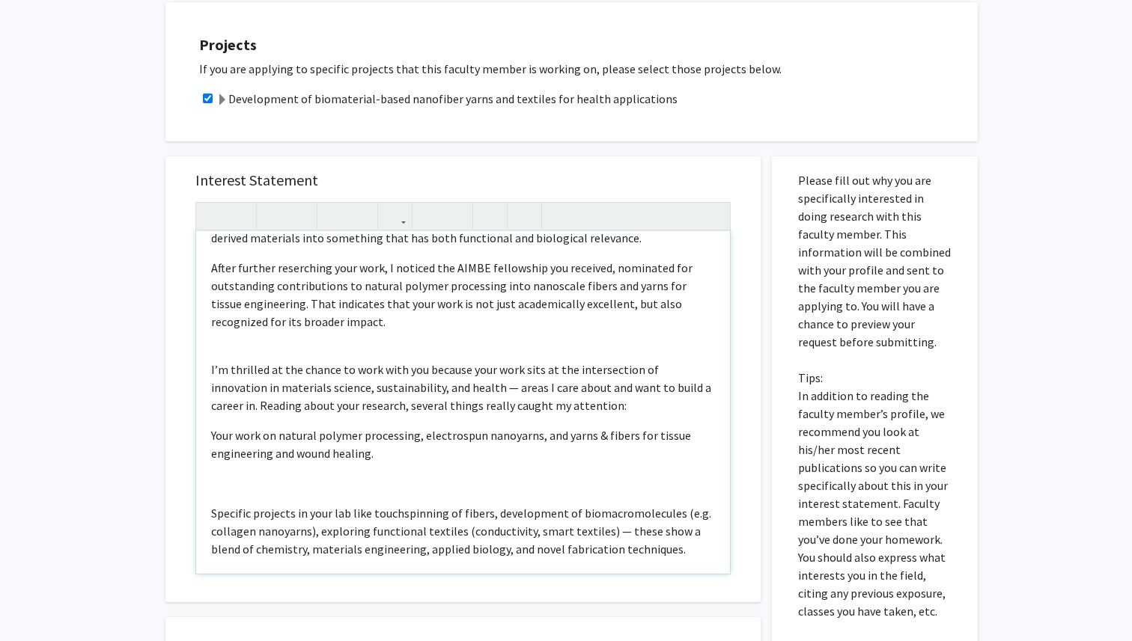
scroll to position [189, 0]
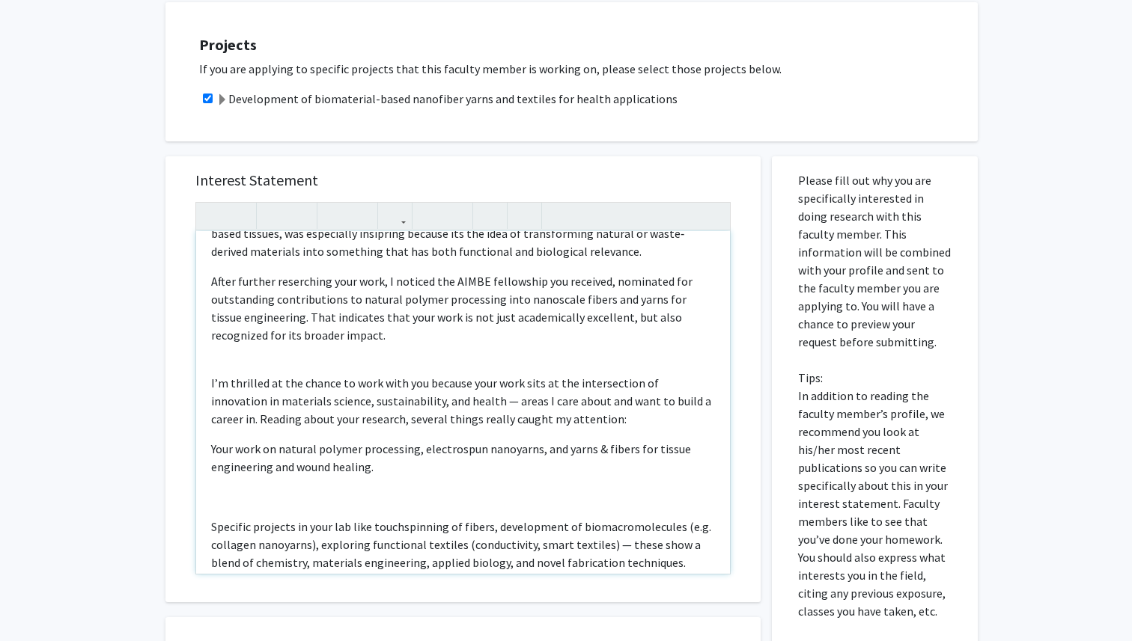
click at [326, 339] on p "After further reserching your work, I noticed the AIMBE fellowship you received…" at bounding box center [463, 308] width 504 height 72
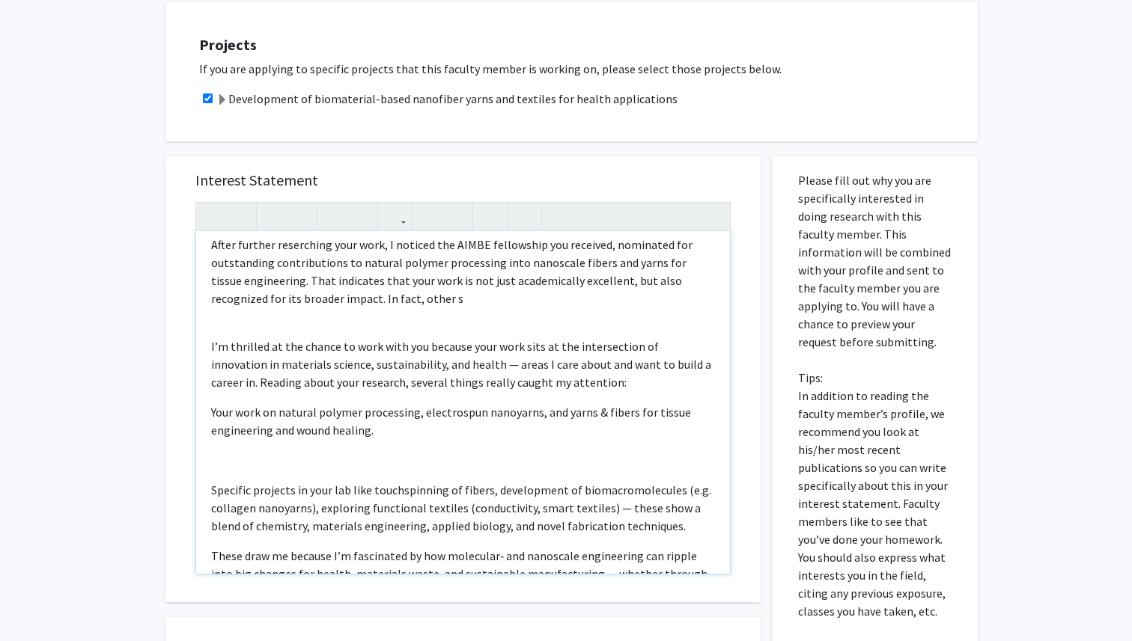
scroll to position [229, 0]
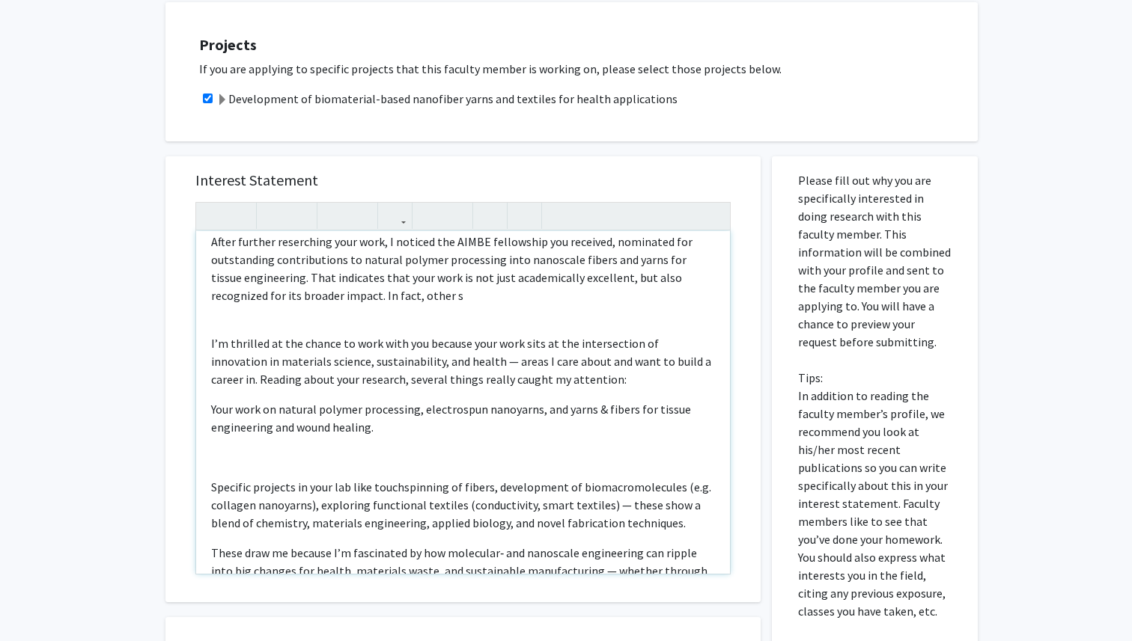
drag, startPoint x: 220, startPoint y: 489, endPoint x: 649, endPoint y: 523, distance: 430.2
click at [649, 523] on p "Specific projects in your lab like touchspinning of fibers, development of biom…" at bounding box center [463, 505] width 504 height 54
copy p "pecific projects in your lab like touchspinning of fibers, development of bioma…"
click at [512, 308] on div "Dear [PERSON_NAME], I recently came across your work on Collagen Nanofibers, fr…" at bounding box center [463, 402] width 534 height 343
click at [487, 296] on p "After further reserching your work, I noticed the AIMBE fellowship you received…" at bounding box center [463, 269] width 504 height 72
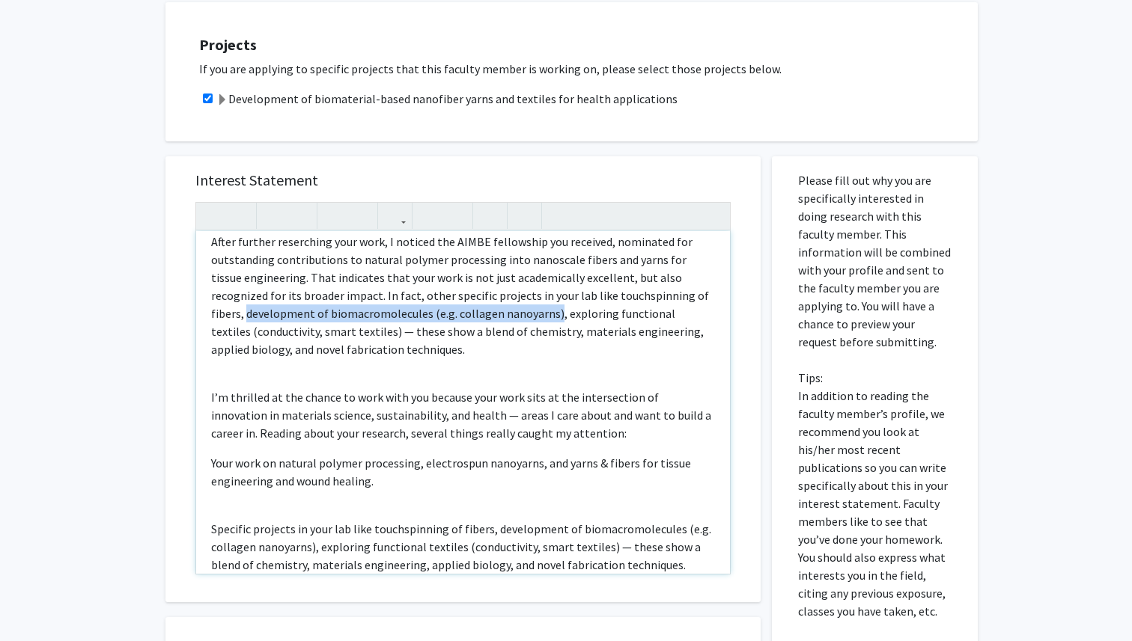
drag, startPoint x: 211, startPoint y: 317, endPoint x: 519, endPoint y: 315, distance: 308.4
click at [519, 315] on span "After further reserching your work, I noticed the AIMBE fellowship you received…" at bounding box center [460, 295] width 498 height 123
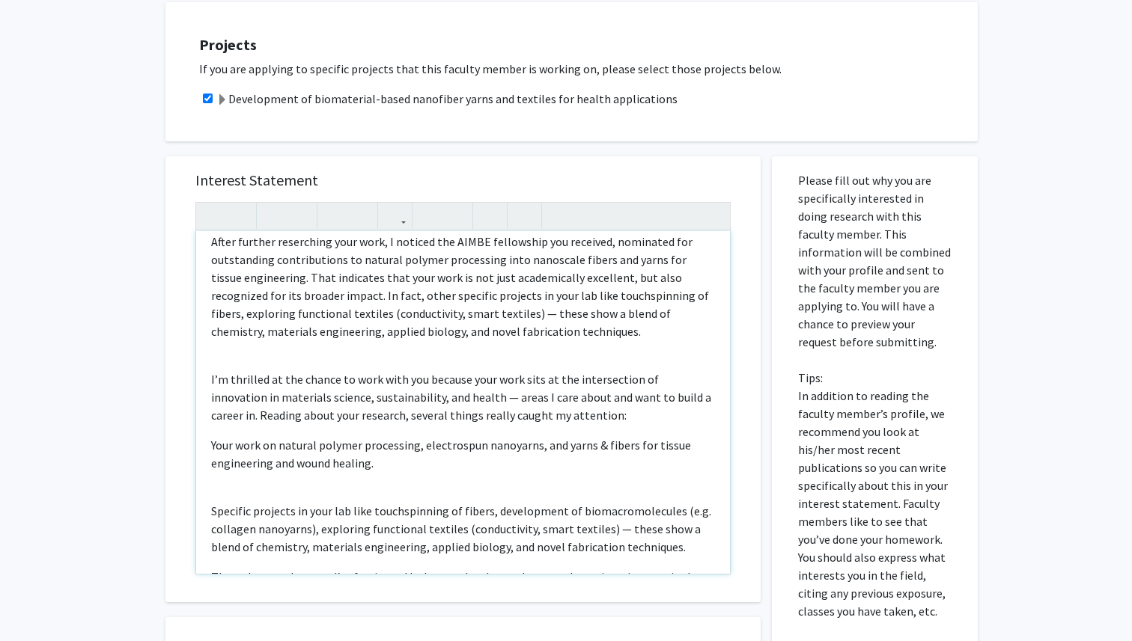
click at [475, 314] on span "After further reserching your work, I noticed the AIMBE fellowship you received…" at bounding box center [460, 286] width 498 height 105
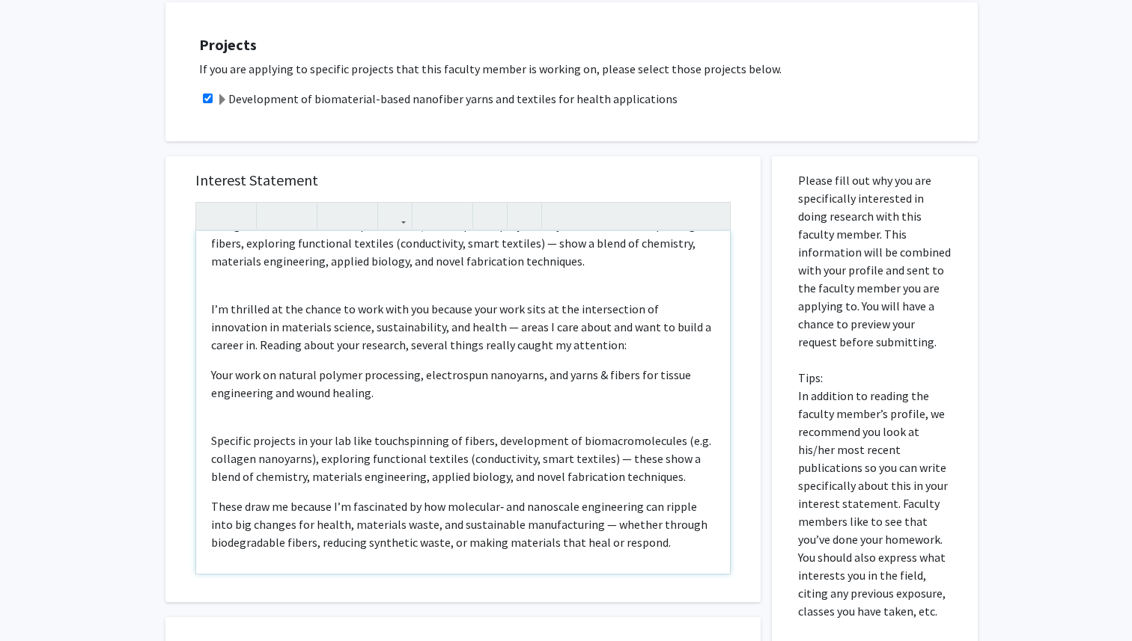
scroll to position [296, 0]
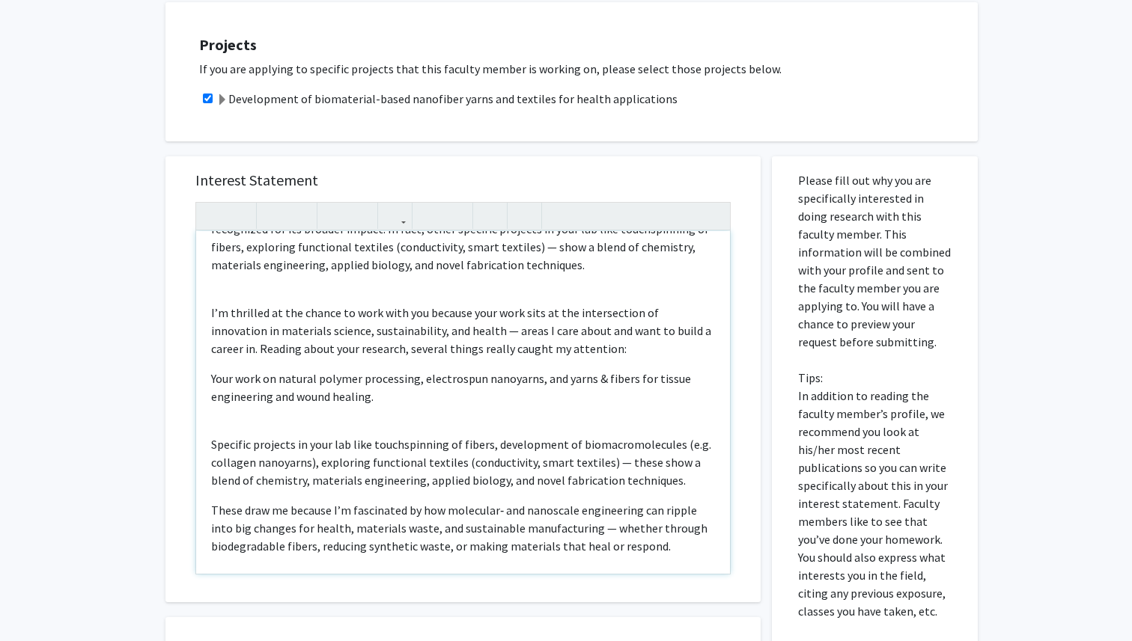
click at [360, 471] on p "Specific projects in your lab like touchspinning of fibers, development of biom…" at bounding box center [463, 463] width 504 height 54
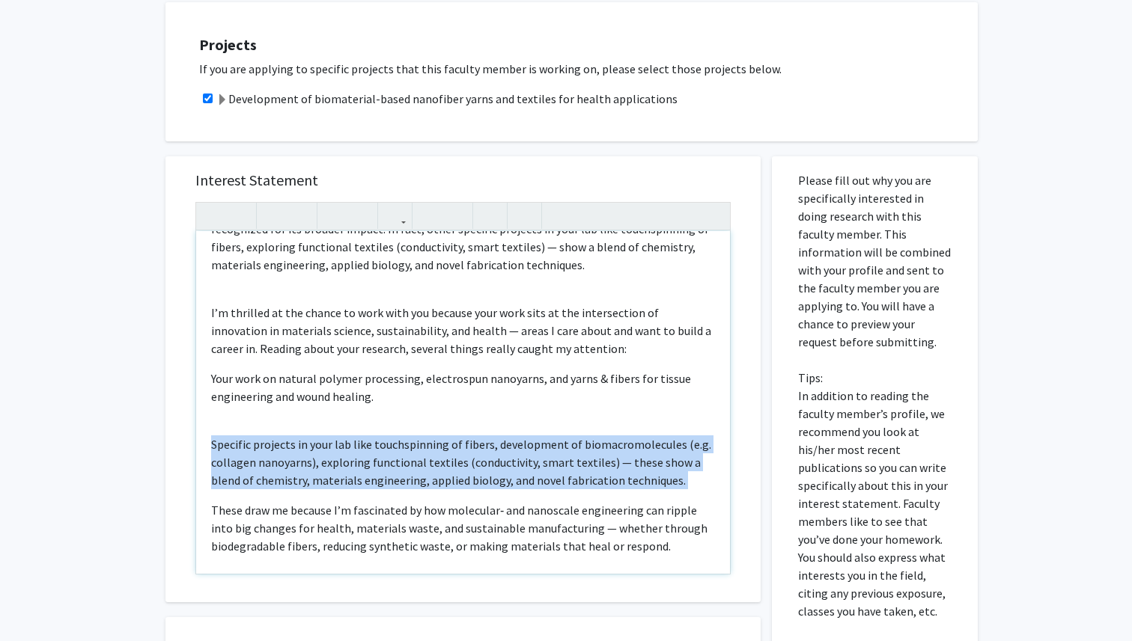
click at [360, 471] on p "Specific projects in your lab like touchspinning of fibers, development of biom…" at bounding box center [463, 463] width 504 height 54
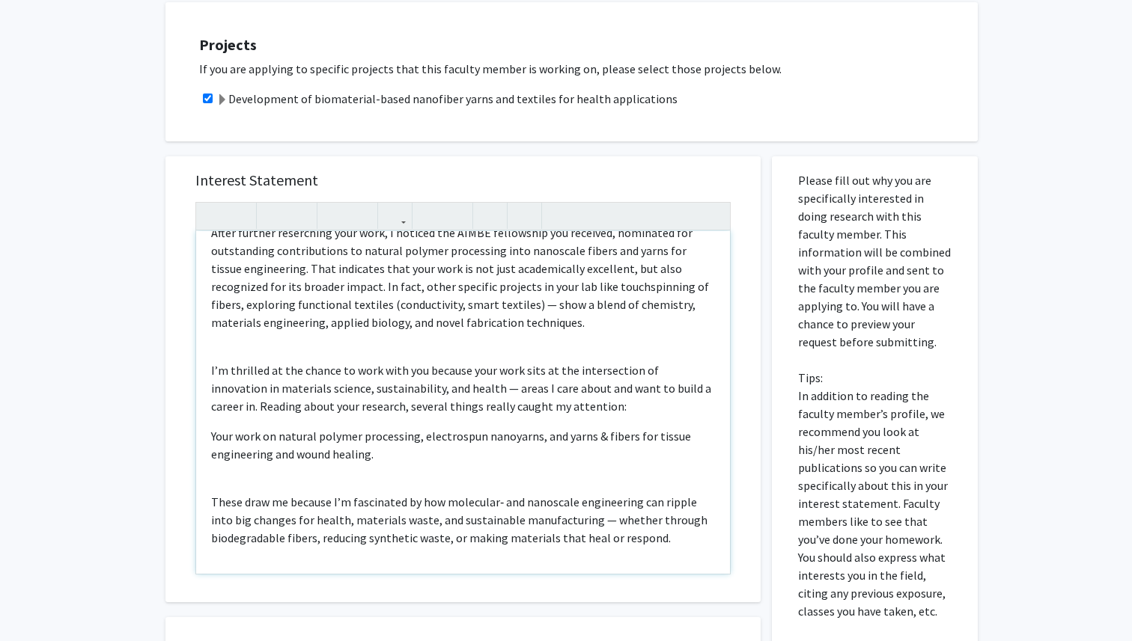
scroll to position [220, 0]
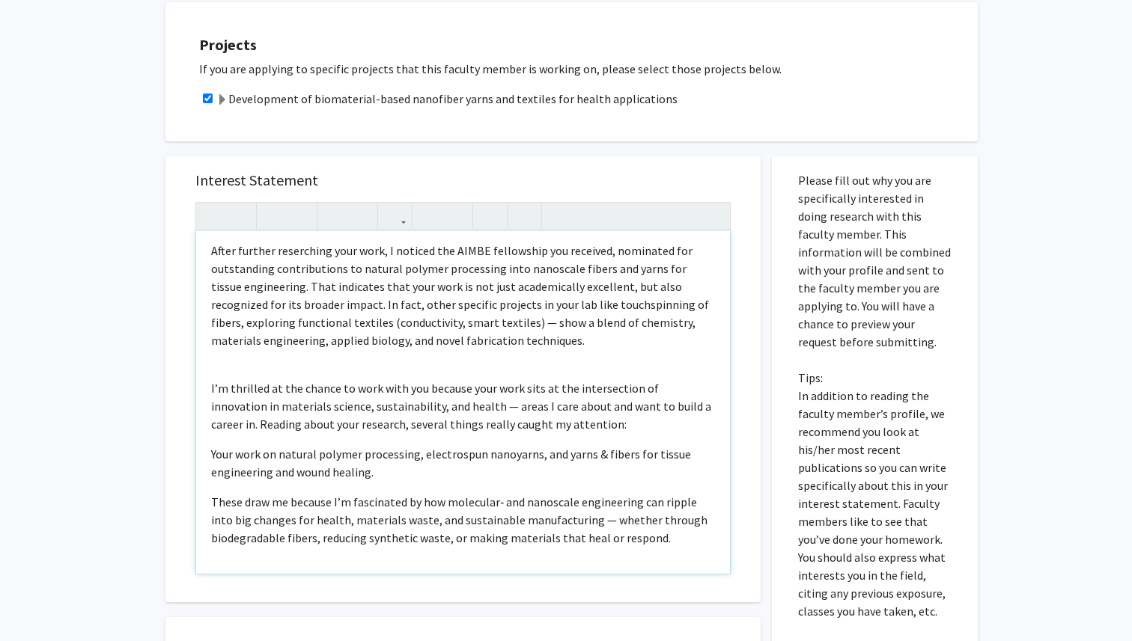
click at [245, 369] on p "I’m thrilled at the chance to work with you because your work sits at the inter…" at bounding box center [463, 454] width 504 height 186
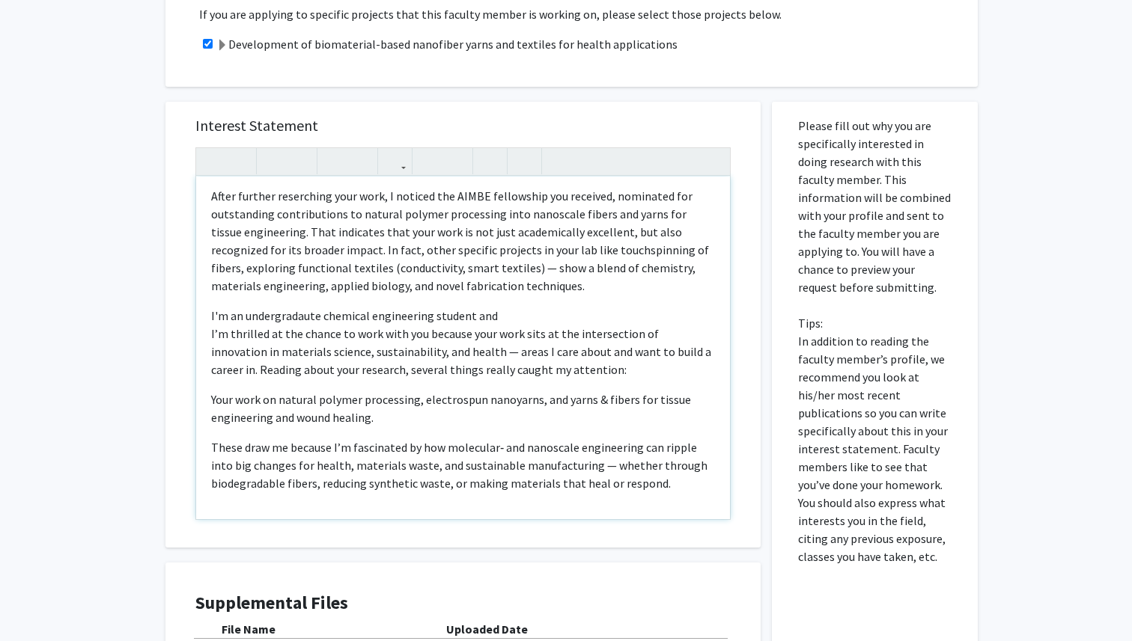
scroll to position [292, 0]
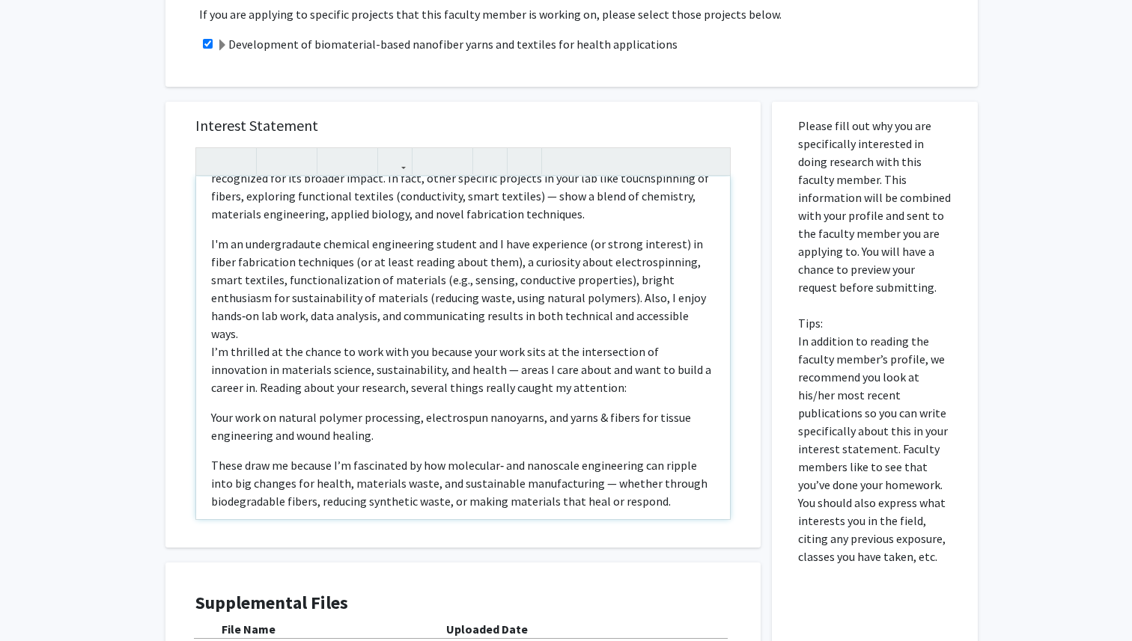
click at [558, 242] on p "I'm an undergradaute chemical engineering student and I have experience (or str…" at bounding box center [463, 372] width 504 height 275
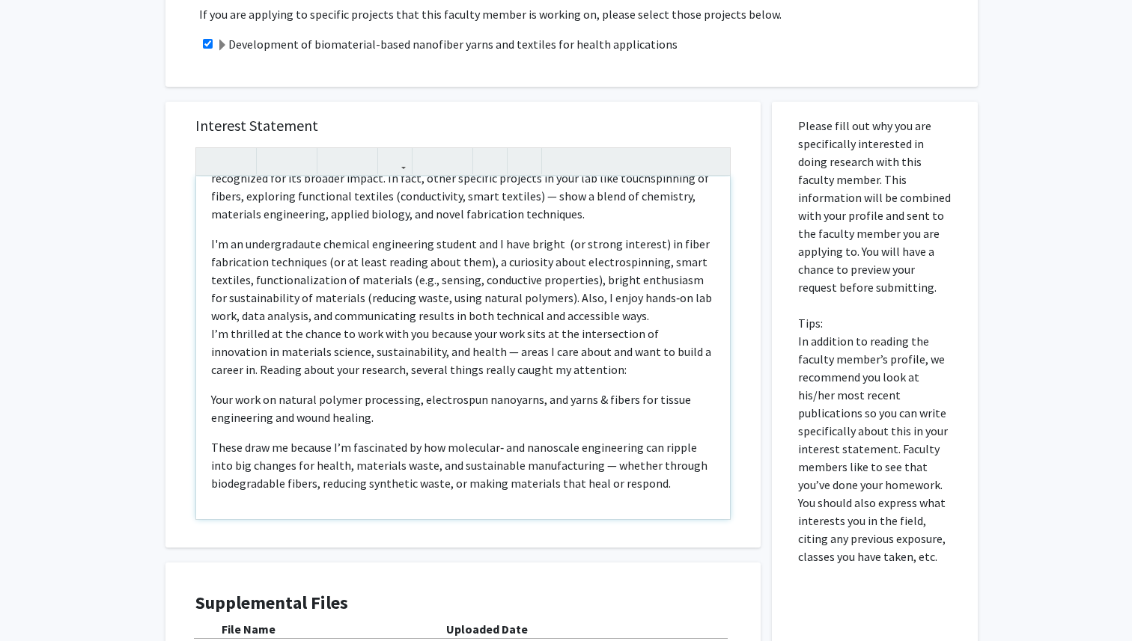
click at [652, 279] on p "I'm an undergradaute chemical engineering student and I have bright (or strong …" at bounding box center [463, 363] width 504 height 257
click at [652, 281] on p "I'm an undergradaute chemical engineering student and I have bright (or strong …" at bounding box center [463, 363] width 504 height 257
click at [623, 279] on p "I'm an undergradaute chemical engineering student and I have bright (or strong …" at bounding box center [463, 363] width 504 height 257
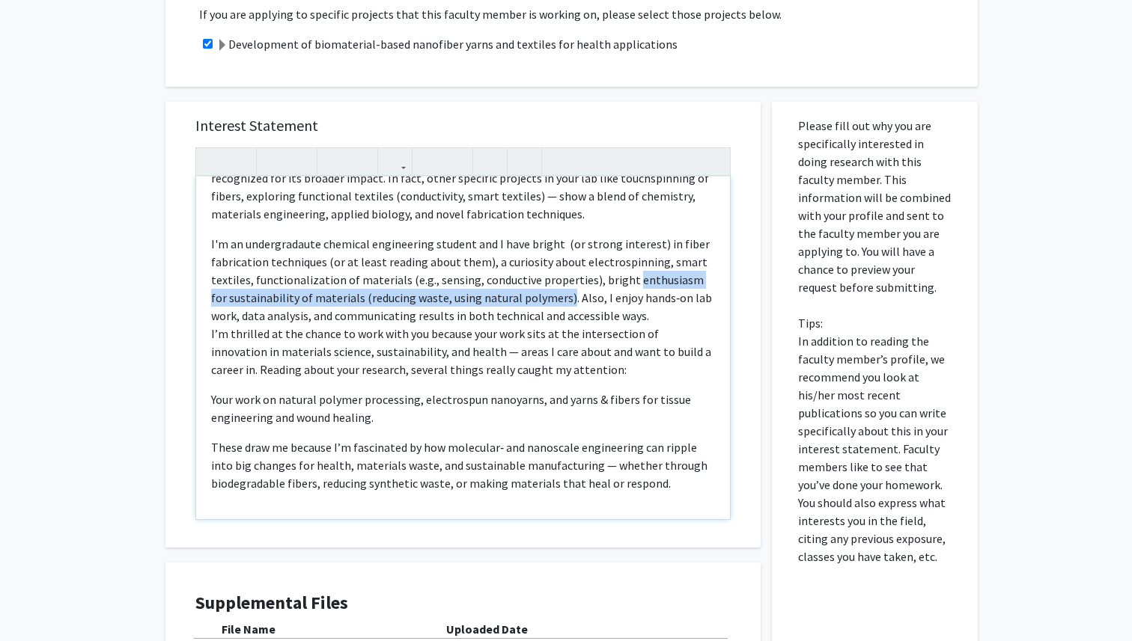
drag, startPoint x: 623, startPoint y: 279, endPoint x: 544, endPoint y: 300, distance: 81.3
click at [544, 300] on p "I'm an undergradaute chemical engineering student and I have bright (or strong …" at bounding box center [463, 363] width 504 height 257
copy p "enthusiasm for sustainability of materials (reducing waste, using natural polym…"
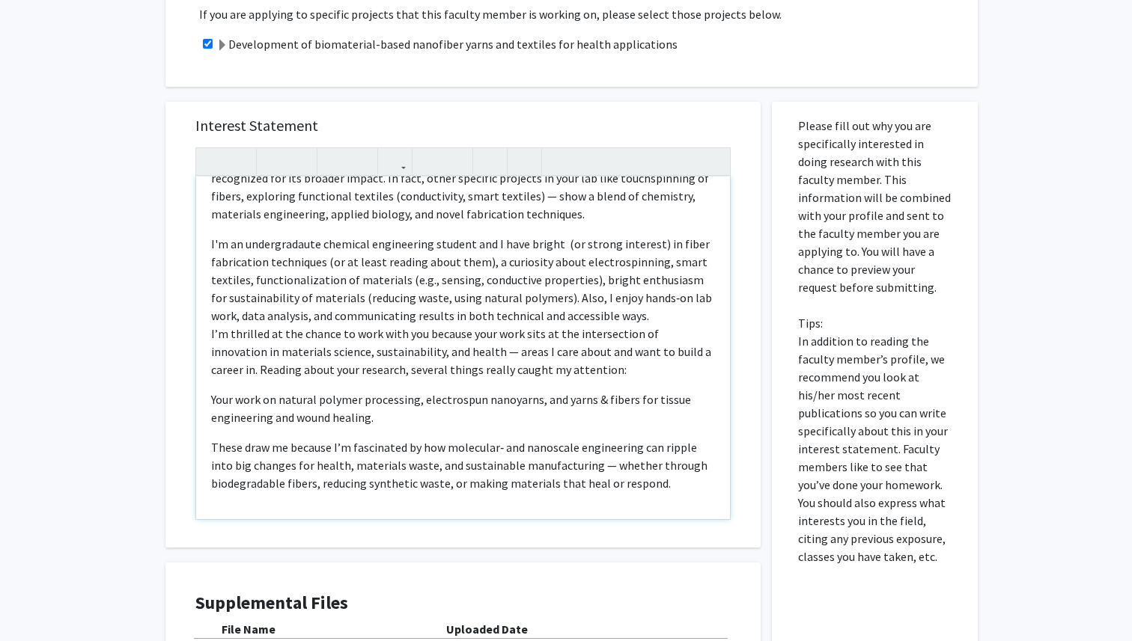
click at [558, 245] on p "I'm an undergradaute chemical engineering student and I have bright (or strong …" at bounding box center [463, 363] width 504 height 257
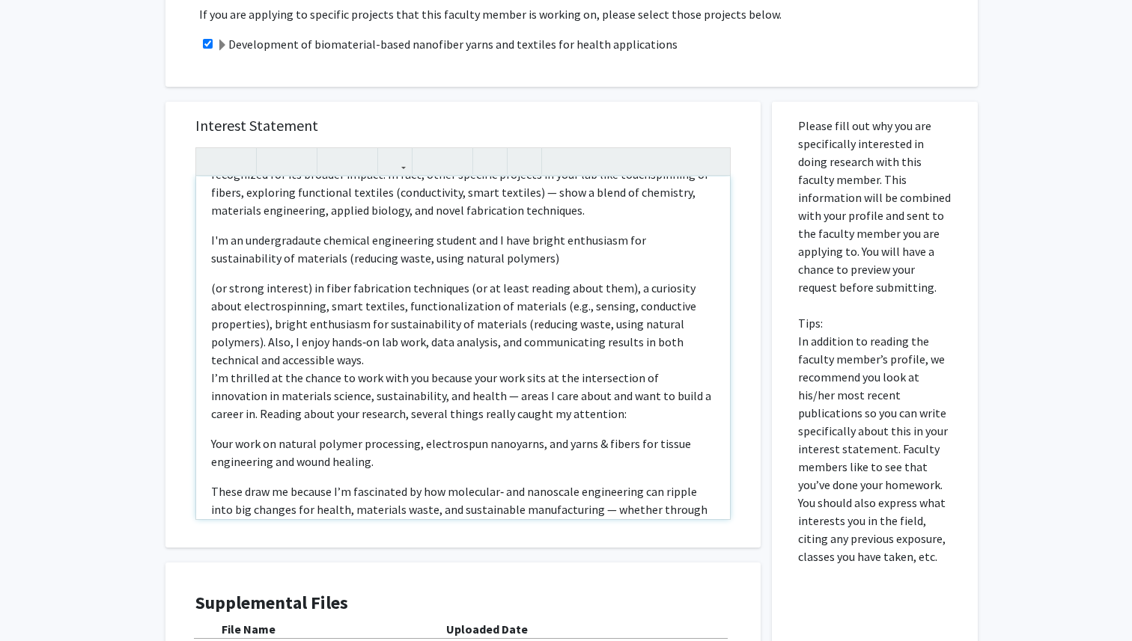
click at [276, 260] on p "I'm an undergradaute chemical engineering student and I have bright enthusiasm …" at bounding box center [463, 249] width 504 height 36
click at [491, 258] on p "I'm an undergradaute chemical engineering student and I have bright enthusiasm …" at bounding box center [463, 249] width 504 height 36
drag, startPoint x: 618, startPoint y: 293, endPoint x: 492, endPoint y: 257, distance: 130.6
click at [492, 257] on div "Dear [PERSON_NAME], I recently came across your work on Collagen Nanofibers, fr…" at bounding box center [463, 348] width 534 height 343
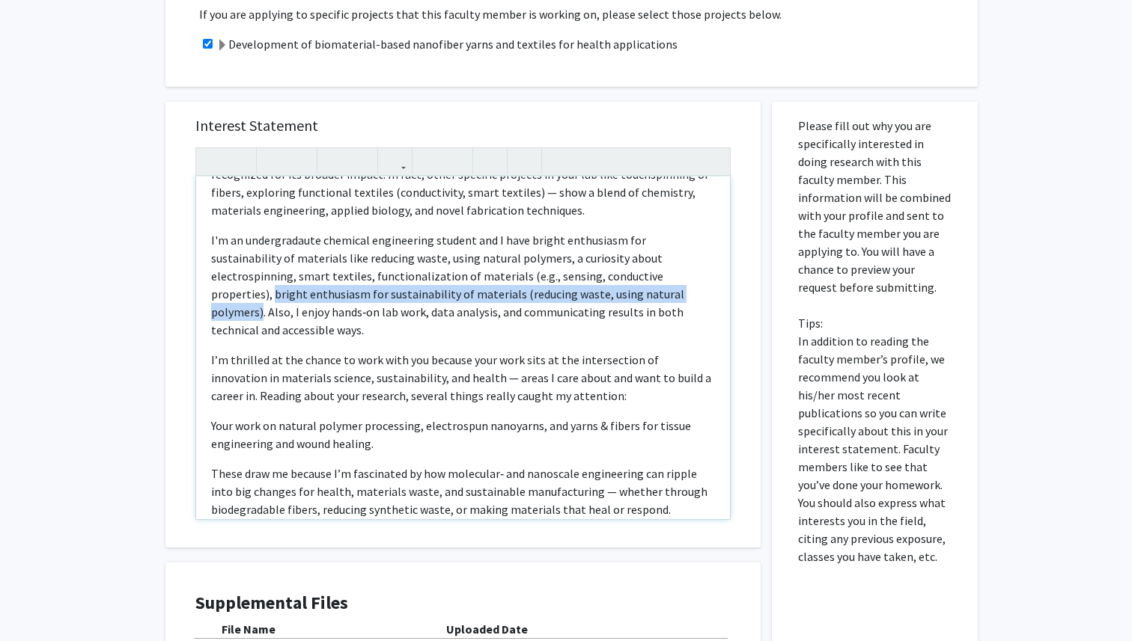
drag, startPoint x: 589, startPoint y: 278, endPoint x: 543, endPoint y: 293, distance: 47.8
click at [543, 293] on span ", a curiosity about electrospinning, smart textiles, functionalization of mater…" at bounding box center [447, 294] width 473 height 87
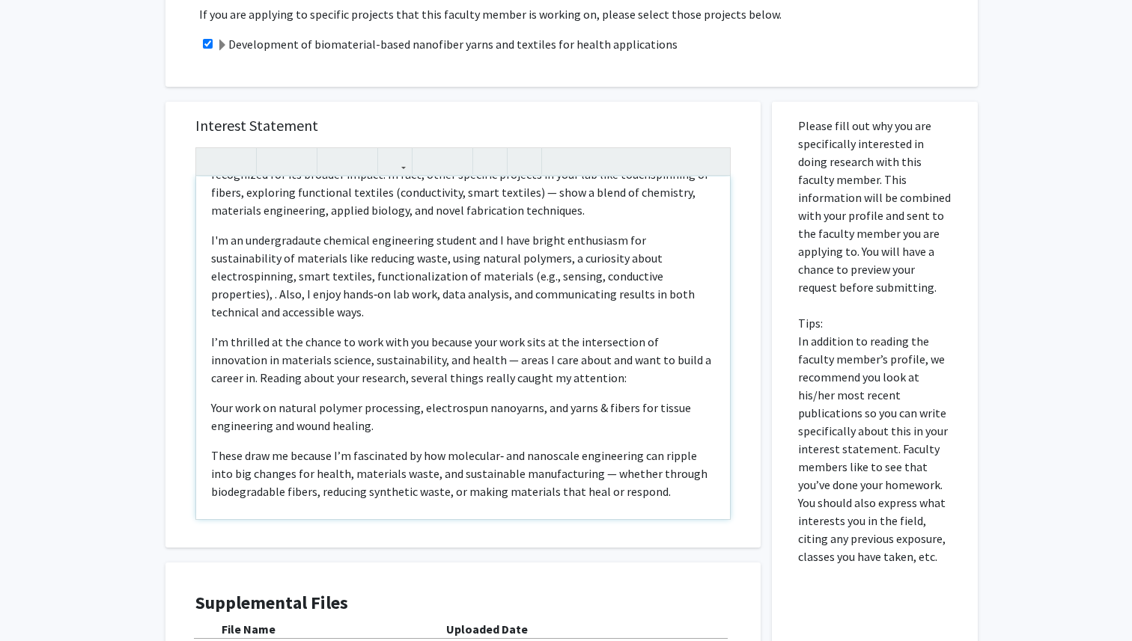
scroll to position [286, 0]
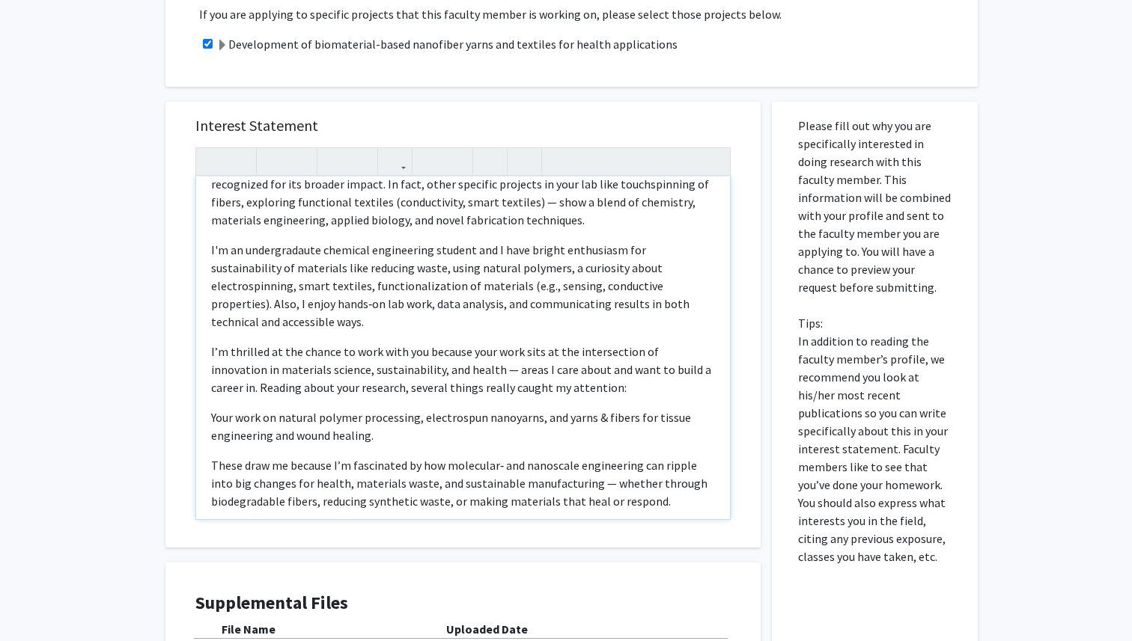
click at [260, 251] on p "I'm an undergradaute chemical engineering student and I have bright enthusiasm …" at bounding box center [463, 286] width 504 height 90
click at [308, 253] on p "I'm an undergradaute chemical engineering student and I have bright enthusiasm …" at bounding box center [463, 286] width 504 height 90
click at [385, 293] on p "I'm an undergraduate chemical engineering student and I have bright enthusiasm …" at bounding box center [463, 286] width 504 height 90
drag, startPoint x: 400, startPoint y: 287, endPoint x: 584, endPoint y: 287, distance: 183.4
click at [584, 287] on span ", a curiosity about electrospinning, smart textiles, functionalization of mater…" at bounding box center [450, 294] width 478 height 69
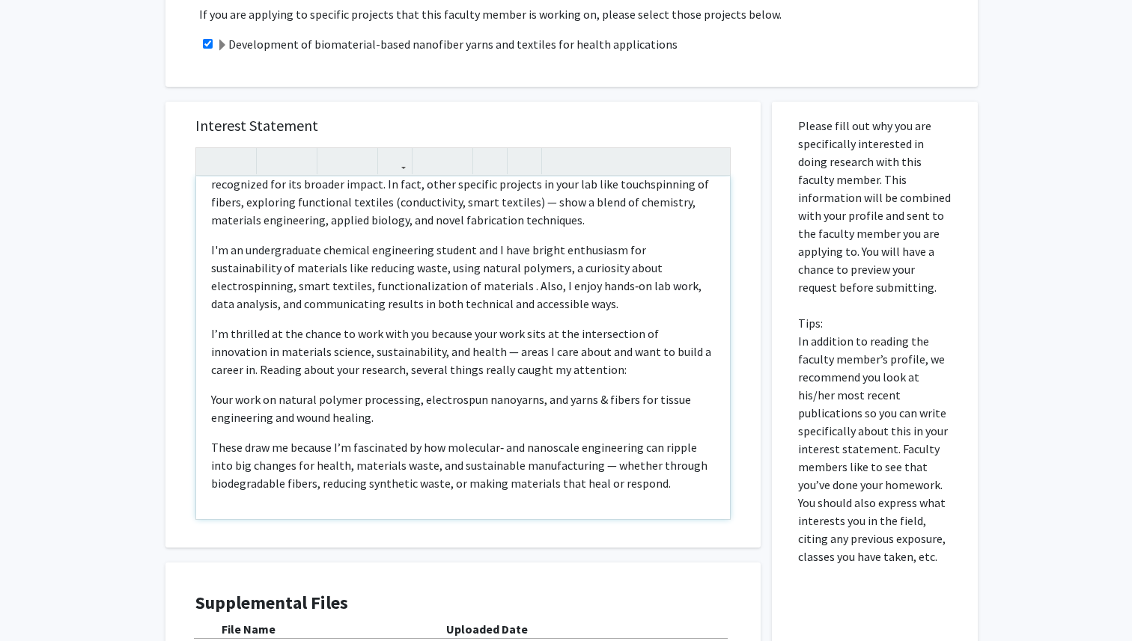
click at [495, 273] on span ", a curiosity about electrospinning, smart textiles, functionalization of mater…" at bounding box center [456, 285] width 490 height 51
click at [402, 292] on span ", and a curiosity about electrospinning, smart textiles, functionalization of m…" at bounding box center [456, 285] width 490 height 51
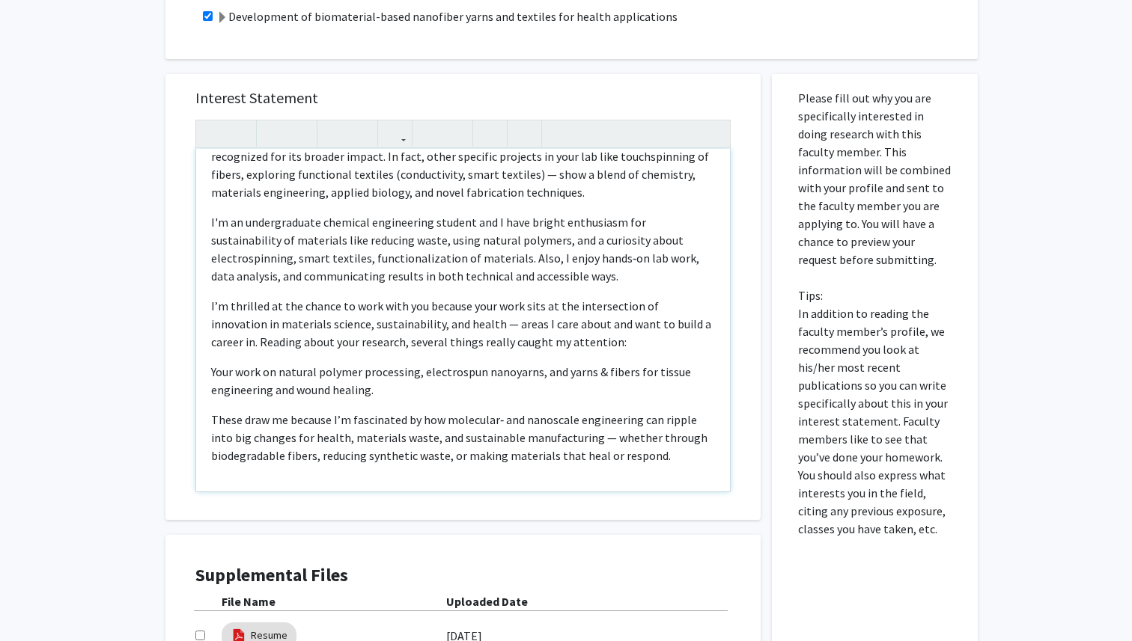
scroll to position [397, 0]
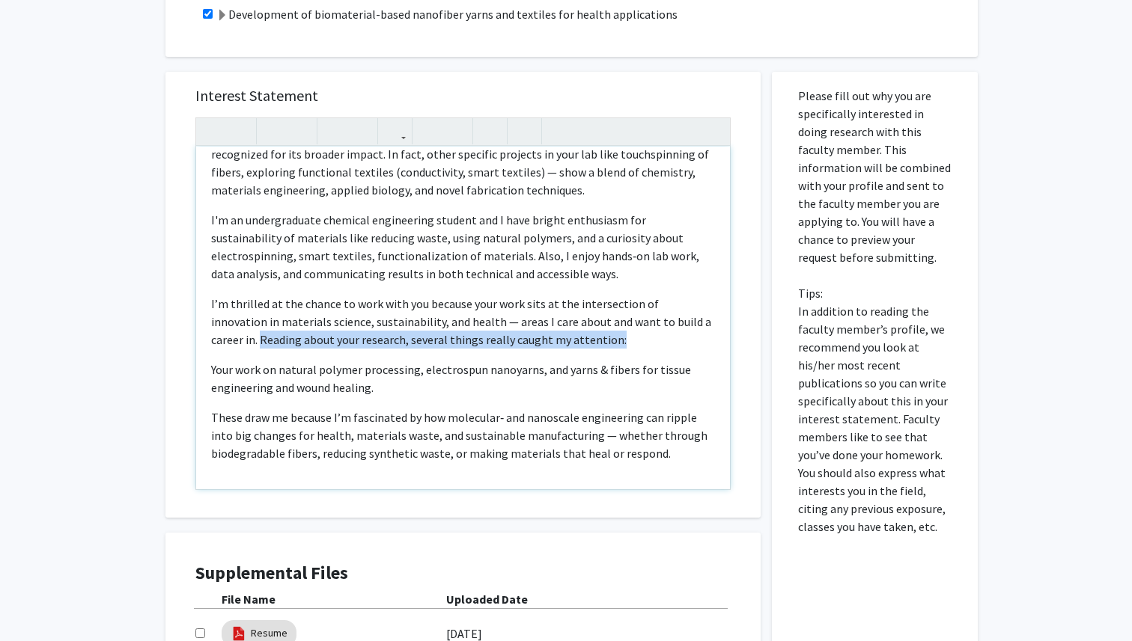
drag, startPoint x: 211, startPoint y: 342, endPoint x: 587, endPoint y: 335, distance: 375.8
click at [587, 335] on p "I’m thrilled at the chance to work with you because your work sits at the inter…" at bounding box center [463, 322] width 504 height 54
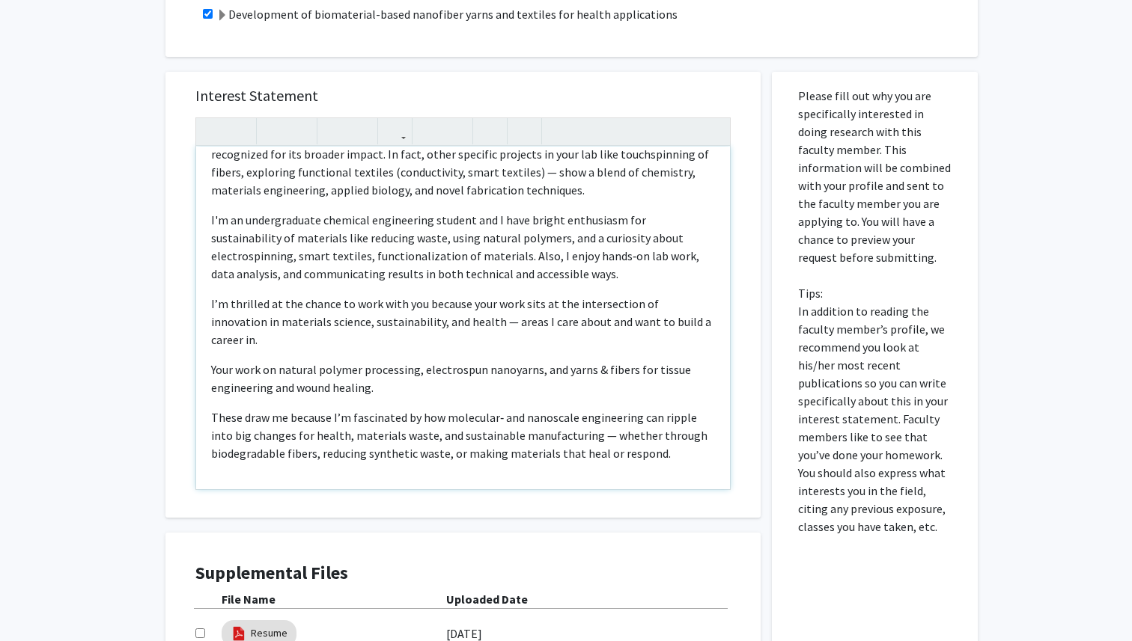
scroll to position [268, 0]
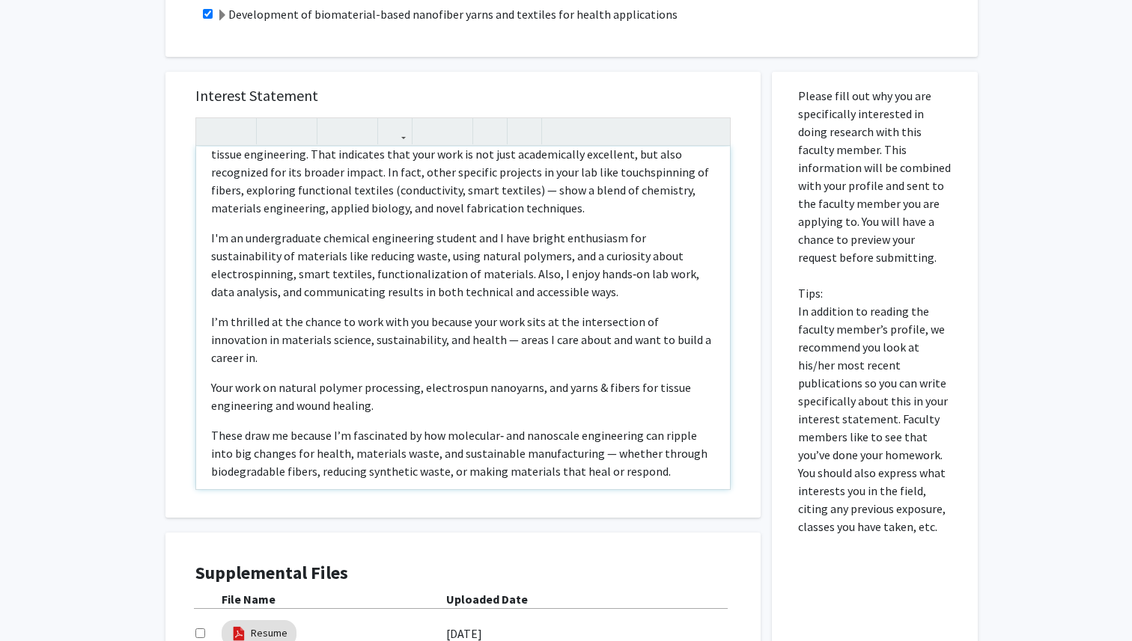
click at [310, 381] on p "Your work on natural polymer processing, electrospun nanoyarns, and yarns & fib…" at bounding box center [463, 397] width 504 height 36
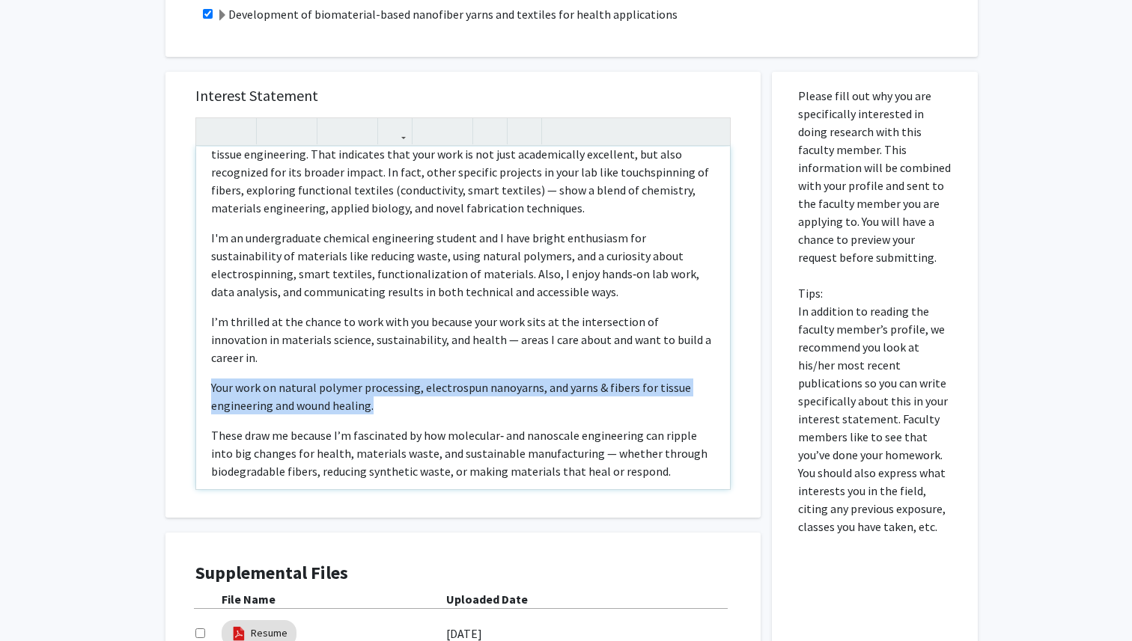
click at [310, 381] on p "Your work on natural polymer processing, electrospun nanoyarns, and yarns & fib…" at bounding box center [463, 397] width 504 height 36
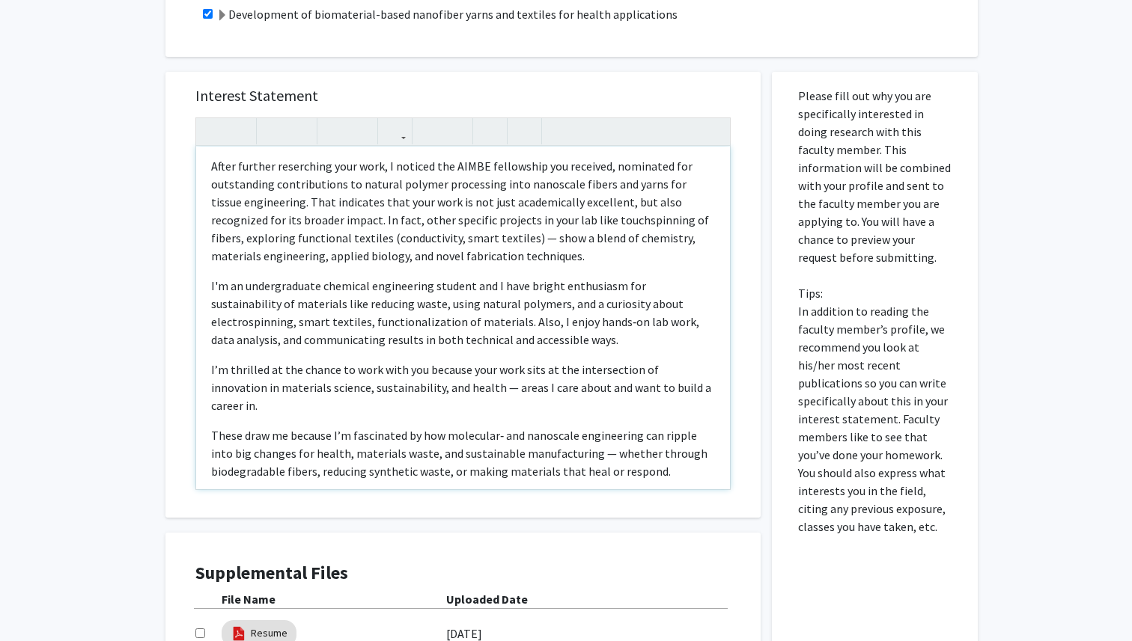
scroll to position [208, 0]
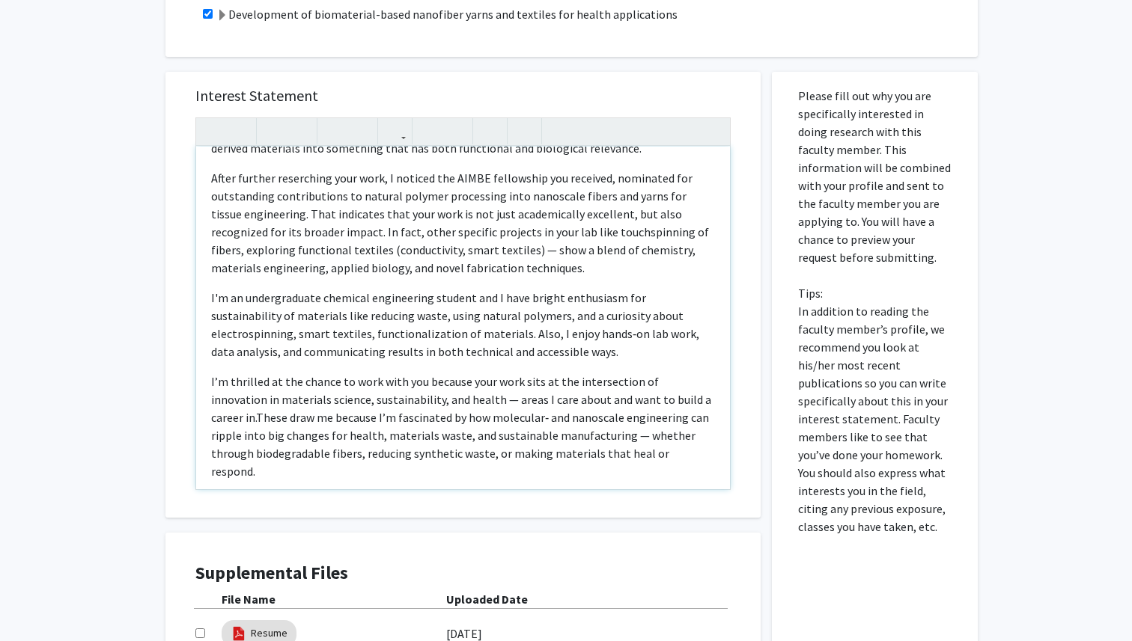
click at [588, 373] on p "I’m thrilled at the chance to work with you because your work sits at the inter…" at bounding box center [463, 427] width 504 height 108
click at [297, 182] on span "After further reserching your work, I noticed the AIMBE fellowship you received…" at bounding box center [460, 224] width 498 height 105
click at [385, 269] on span "After further reseraching your work, I noticed the AIMBE fellowship you receive…" at bounding box center [460, 224] width 498 height 105
click at [305, 181] on span "After further reseraching your work, I noticed the AIMBE fellowship you receive…" at bounding box center [460, 224] width 498 height 105
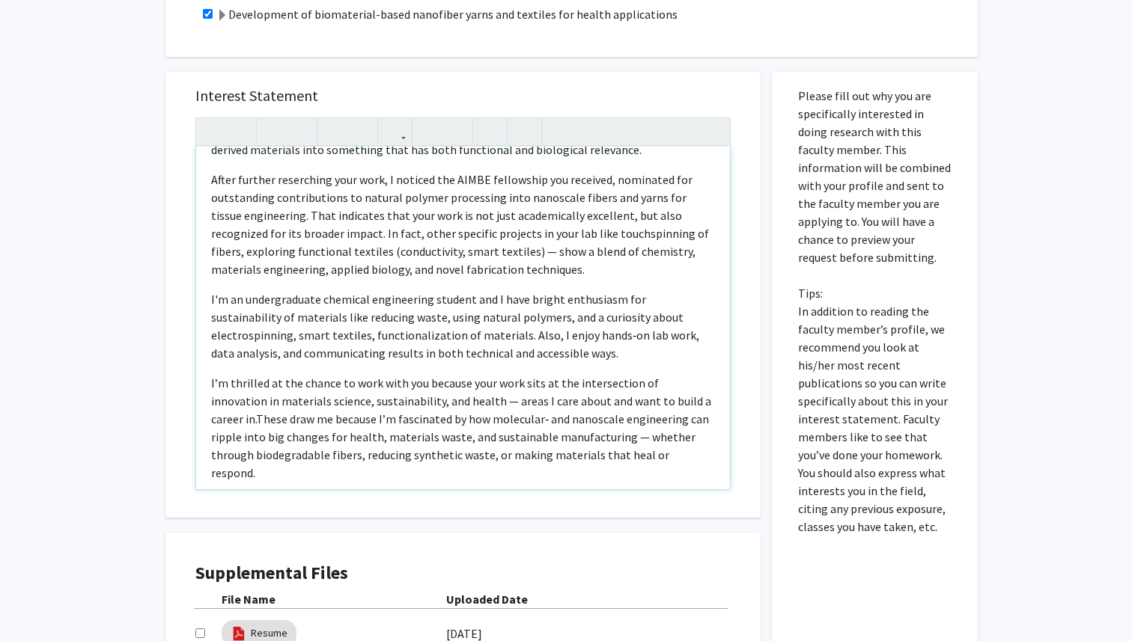
type textarea "<l>Ipsu Do. Sitamet,</c><a><elit seddo="eius-temp: 9inc;">U laboreet dolo magna…"
click at [346, 198] on span "After further researching your work, I noticed the AIMBE fellowship you receive…" at bounding box center [460, 224] width 498 height 105
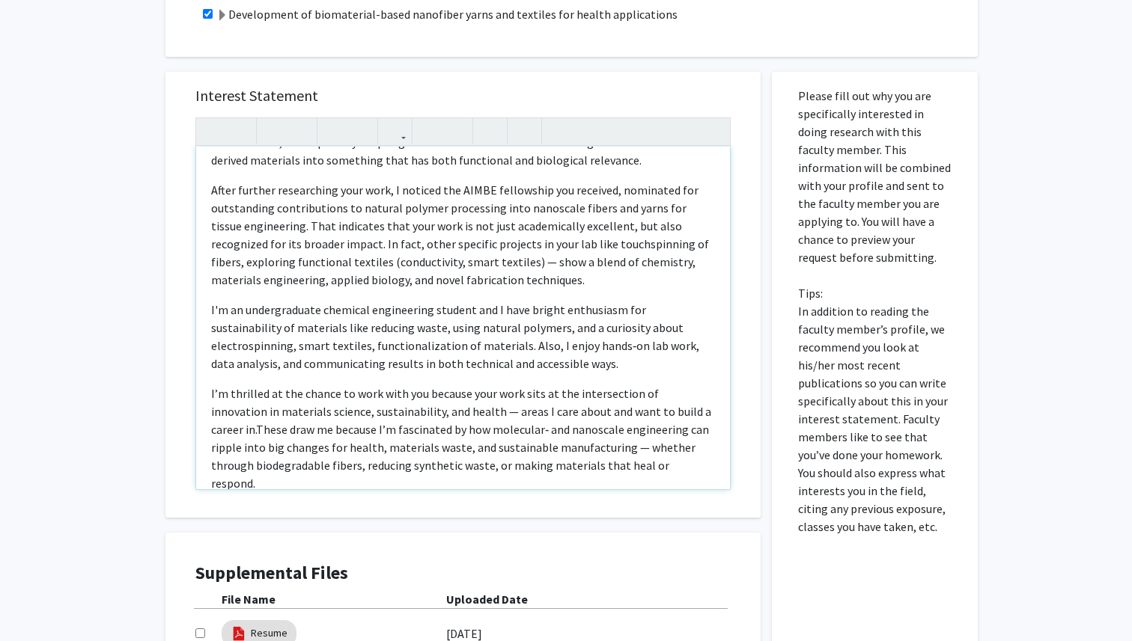
scroll to position [208, 0]
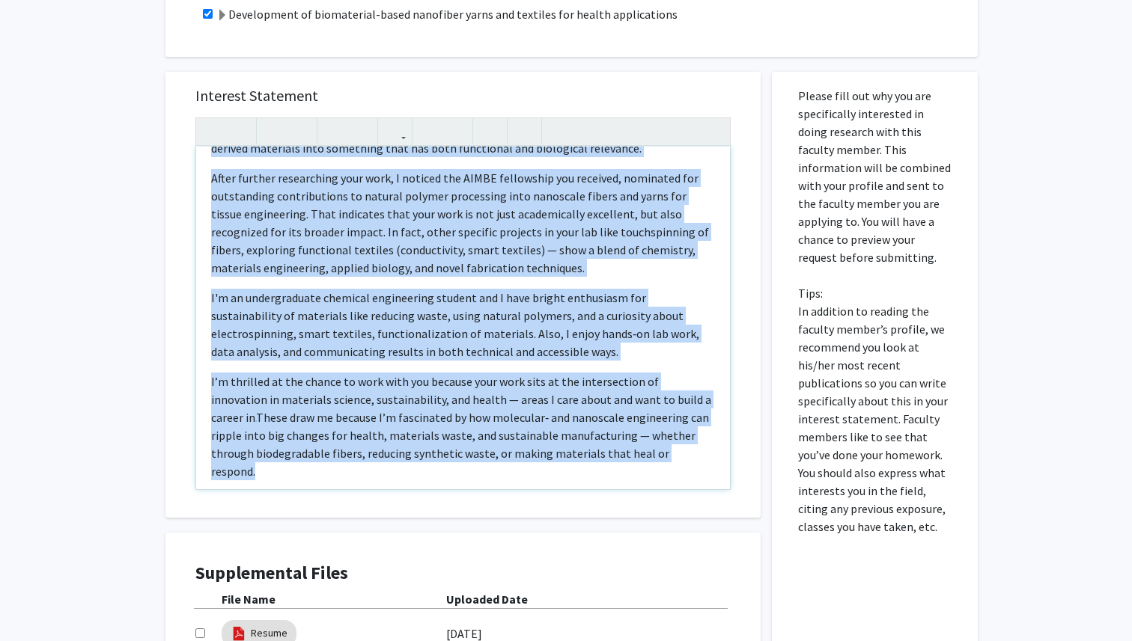
drag, startPoint x: 210, startPoint y: 171, endPoint x: 668, endPoint y: 476, distance: 550.5
click at [668, 476] on div "Dear [PERSON_NAME], I recently came across your work on Collagen Nanofibers, fr…" at bounding box center [463, 318] width 534 height 343
copy div "Lore Ip. Dolorsi, A consecte adip elitse doei temp in Utlabore Etdolorema, aliq…"
click at [668, 476] on div "Dear [PERSON_NAME], I recently came across your work on Collagen Nanofibers, fr…" at bounding box center [463, 318] width 534 height 343
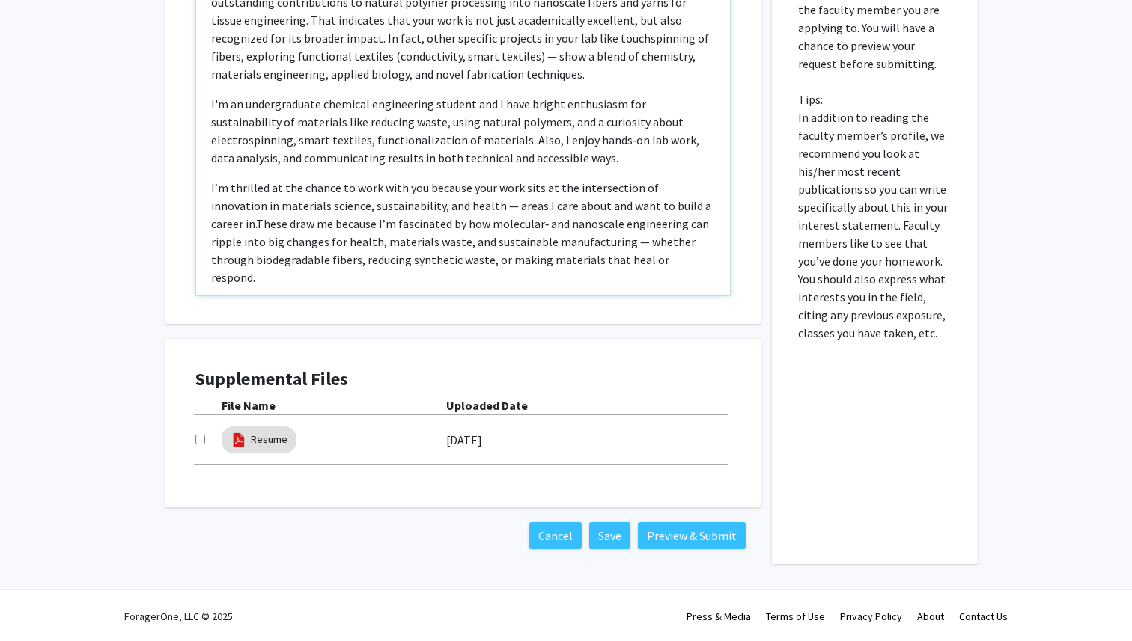
scroll to position [592, 0]
click at [201, 440] on input "checkbox" at bounding box center [200, 438] width 10 height 10
checkbox input "true"
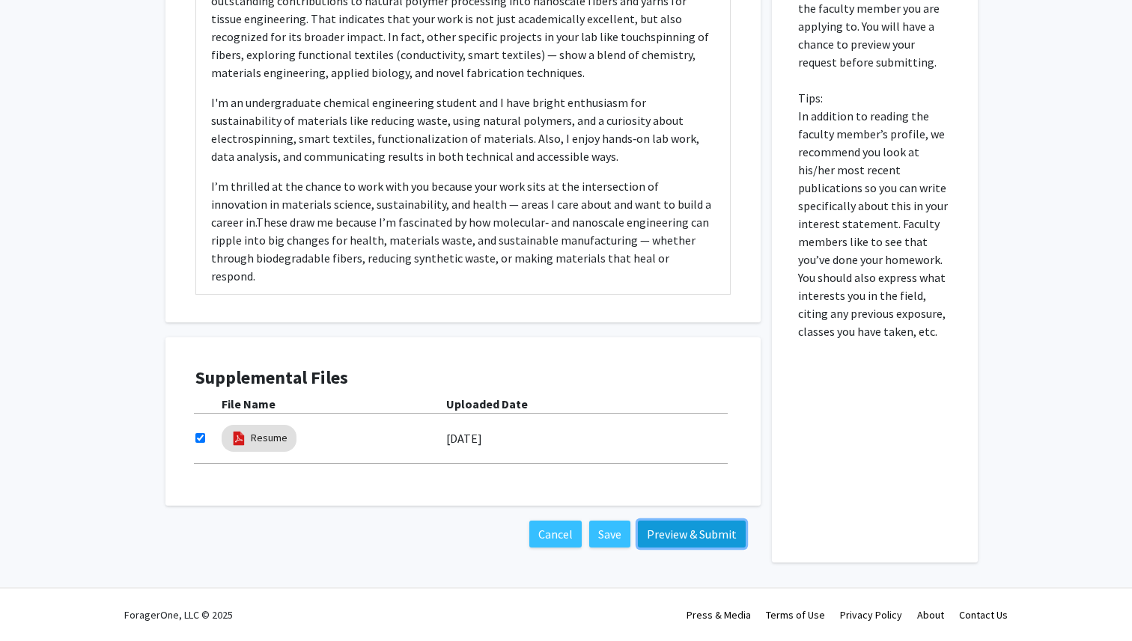
click at [662, 544] on button "Preview & Submit" at bounding box center [692, 534] width 108 height 27
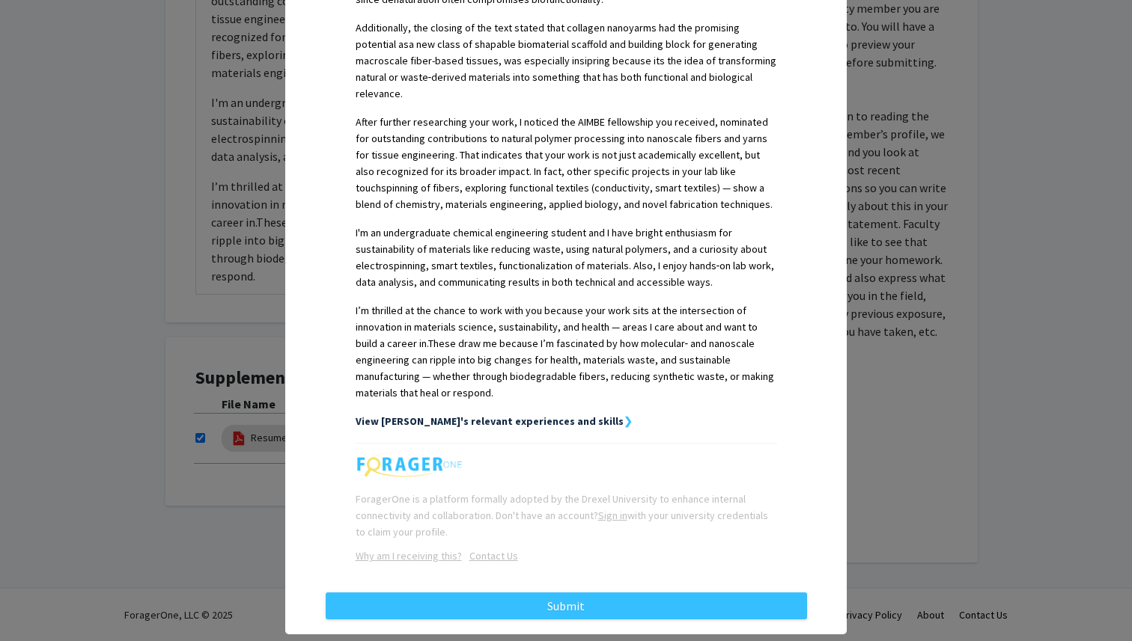
scroll to position [0, 0]
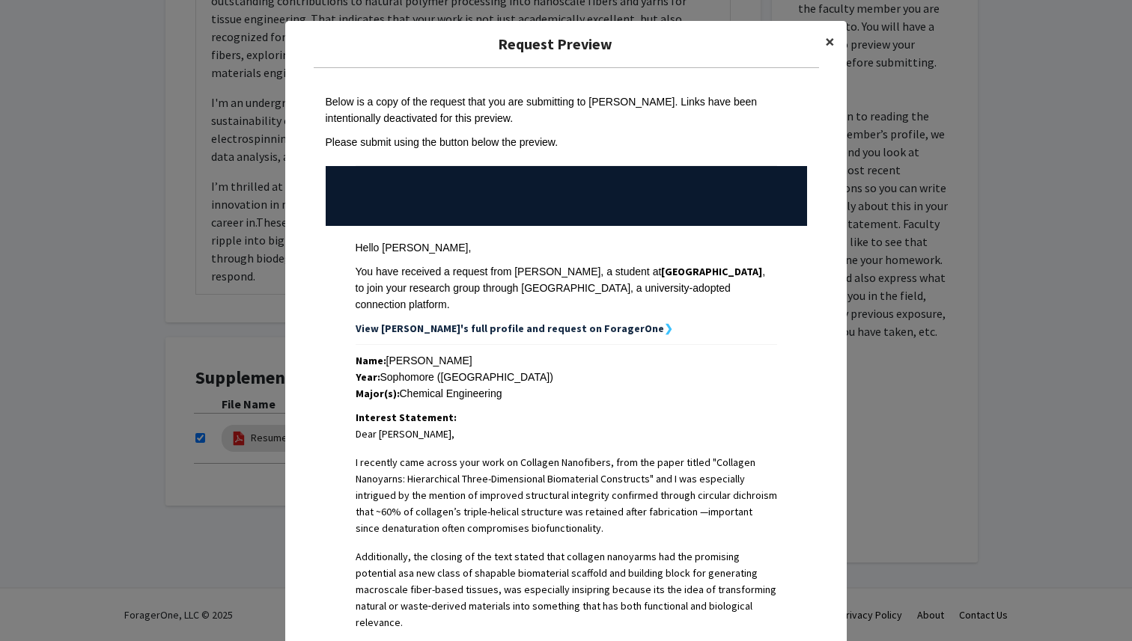
click at [823, 46] on button "×" at bounding box center [830, 42] width 34 height 42
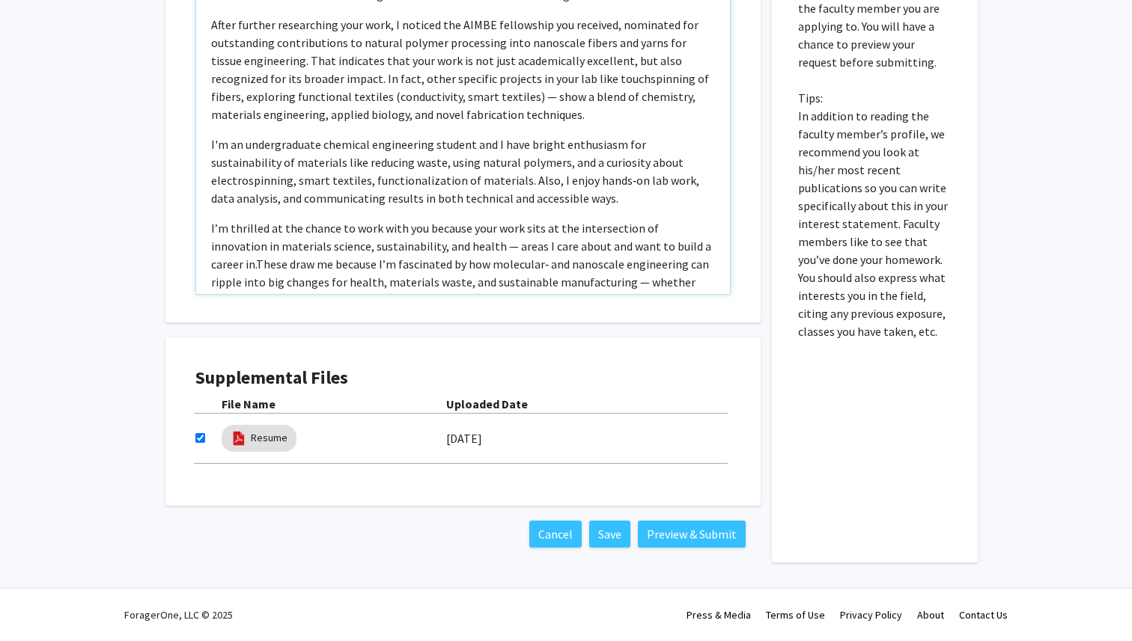
scroll to position [149, 0]
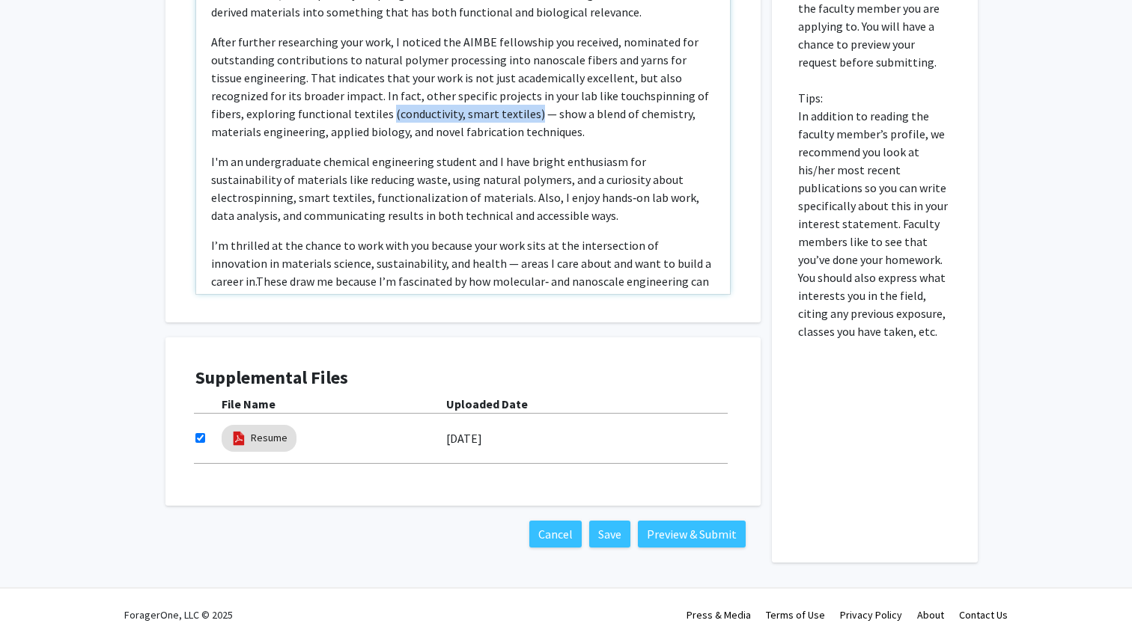
drag, startPoint x: 302, startPoint y: 115, endPoint x: 445, endPoint y: 116, distance: 143.0
click at [445, 116] on span "After further researching your work, I noticed the AIMBE fellowship you receive…" at bounding box center [460, 86] width 498 height 105
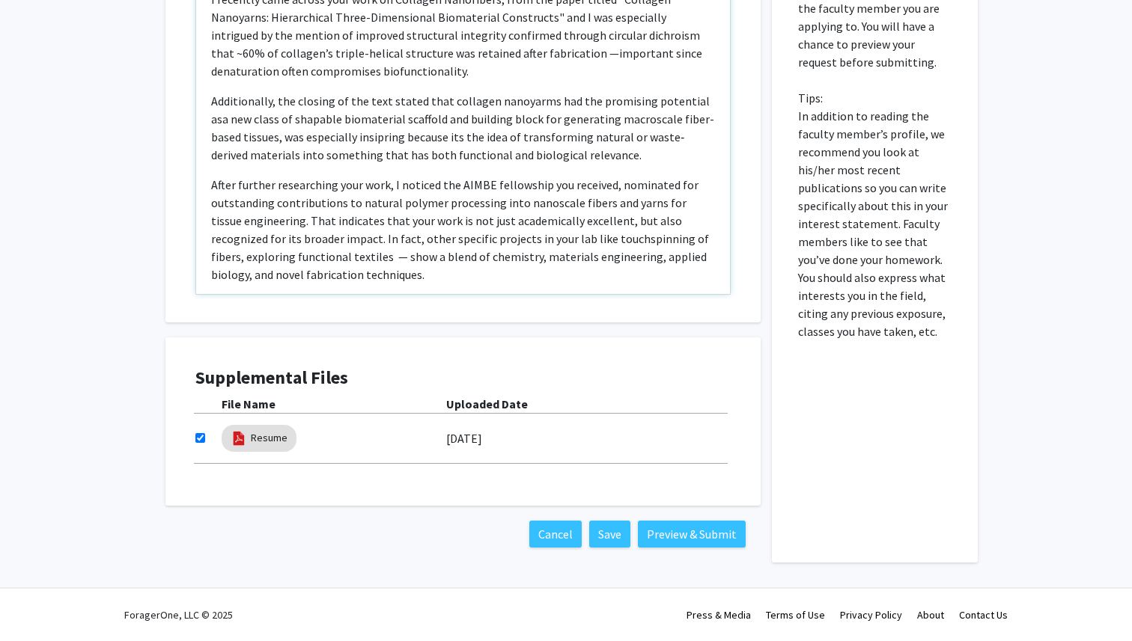
scroll to position [0, 0]
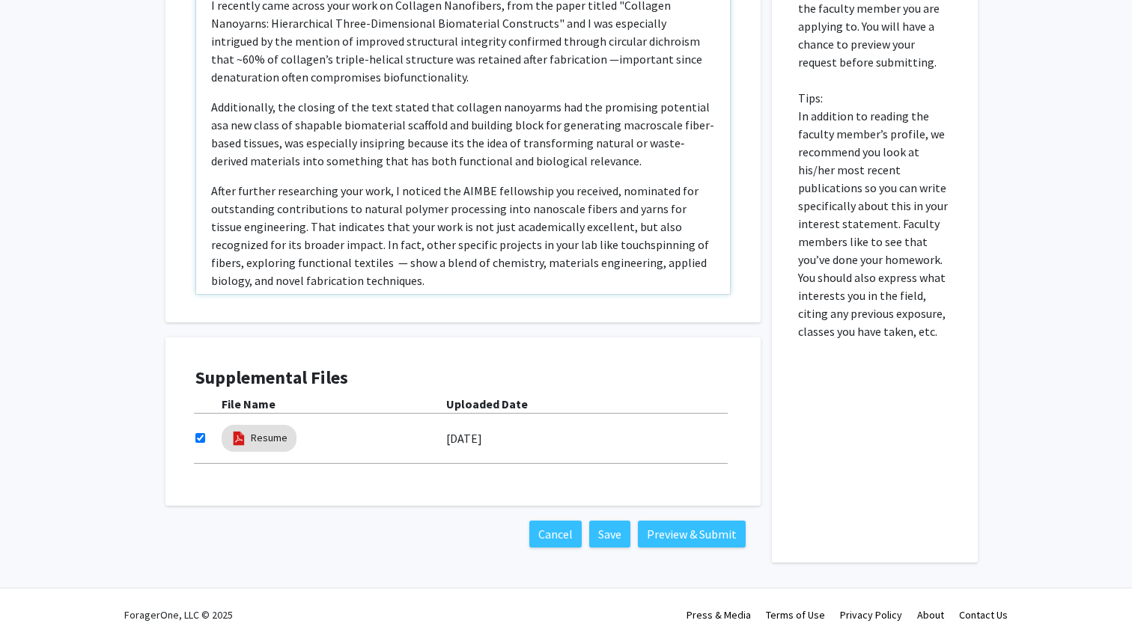
click at [254, 145] on span "a new class of shapable biomaterial scaffold and building block for generating …" at bounding box center [462, 143] width 503 height 51
type textarea "<l>Ipsu Do. Sitamet,</c><a><elit seddo="eius-temp: 7inc;">U laboreet dolo magna…"
click at [729, 532] on button "Preview & Submit" at bounding box center [692, 534] width 108 height 27
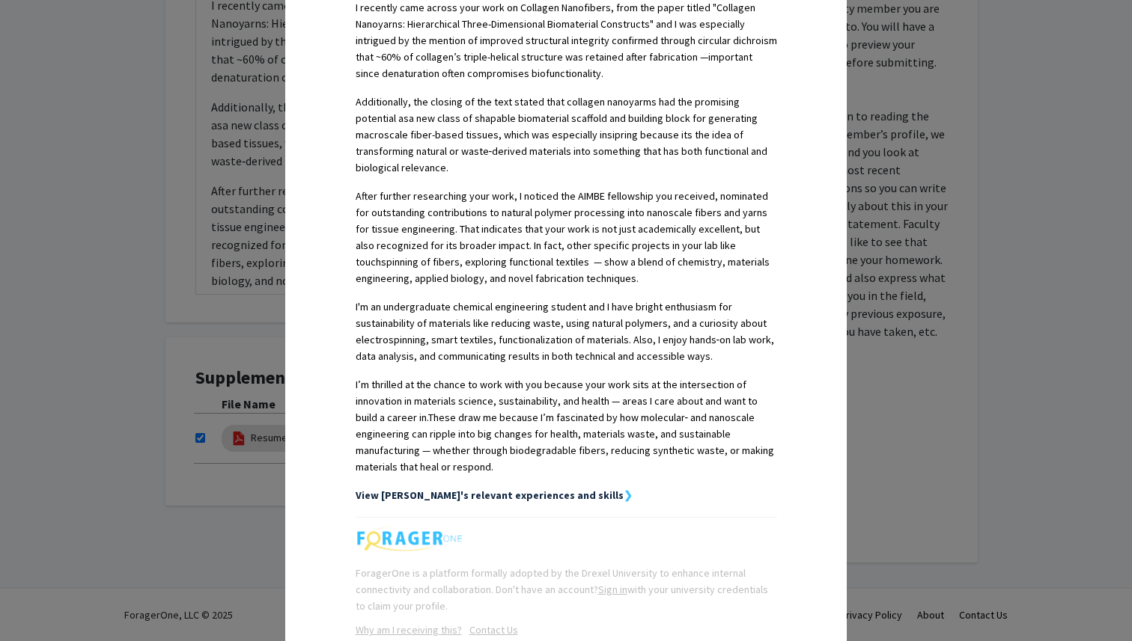
scroll to position [469, 0]
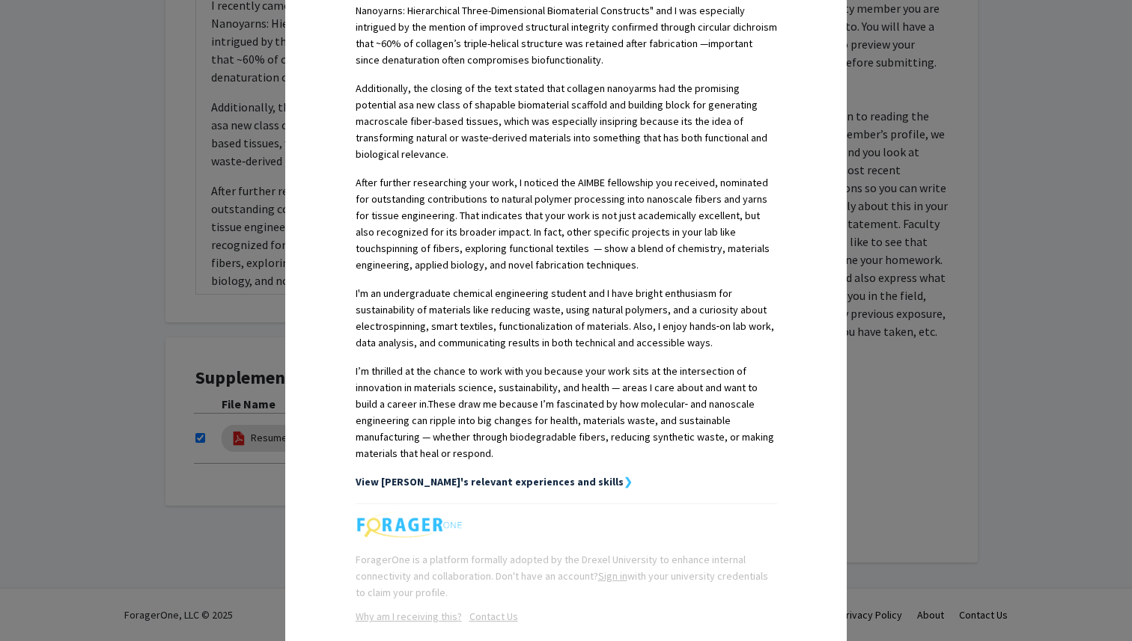
click at [545, 475] on strong "View [PERSON_NAME]'s relevant experiences and skills" at bounding box center [490, 481] width 268 height 13
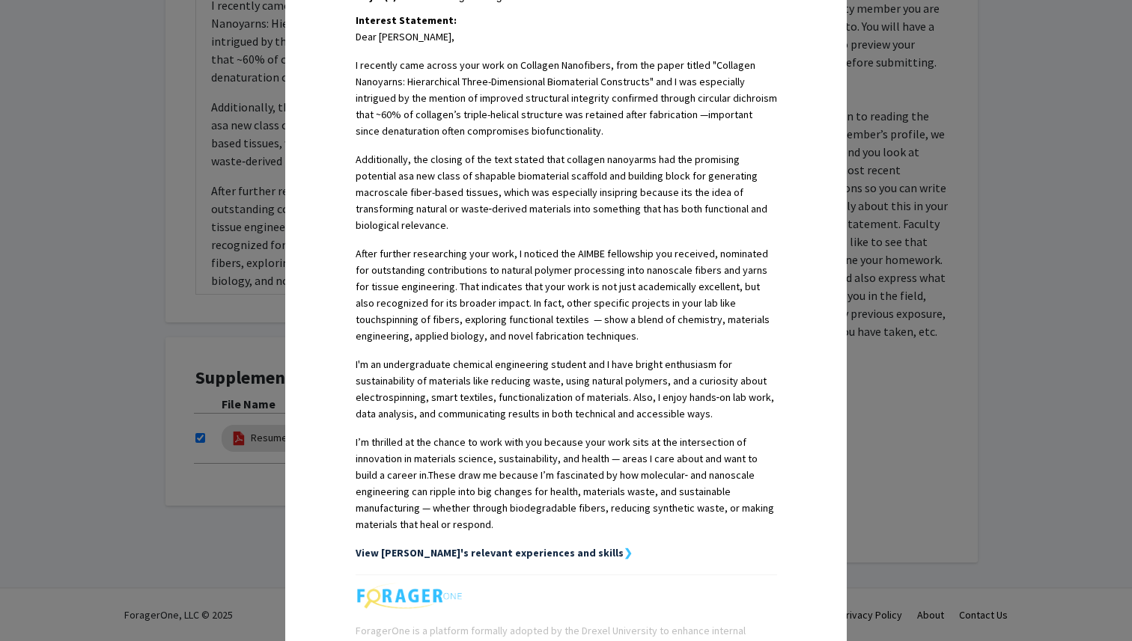
scroll to position [529, 0]
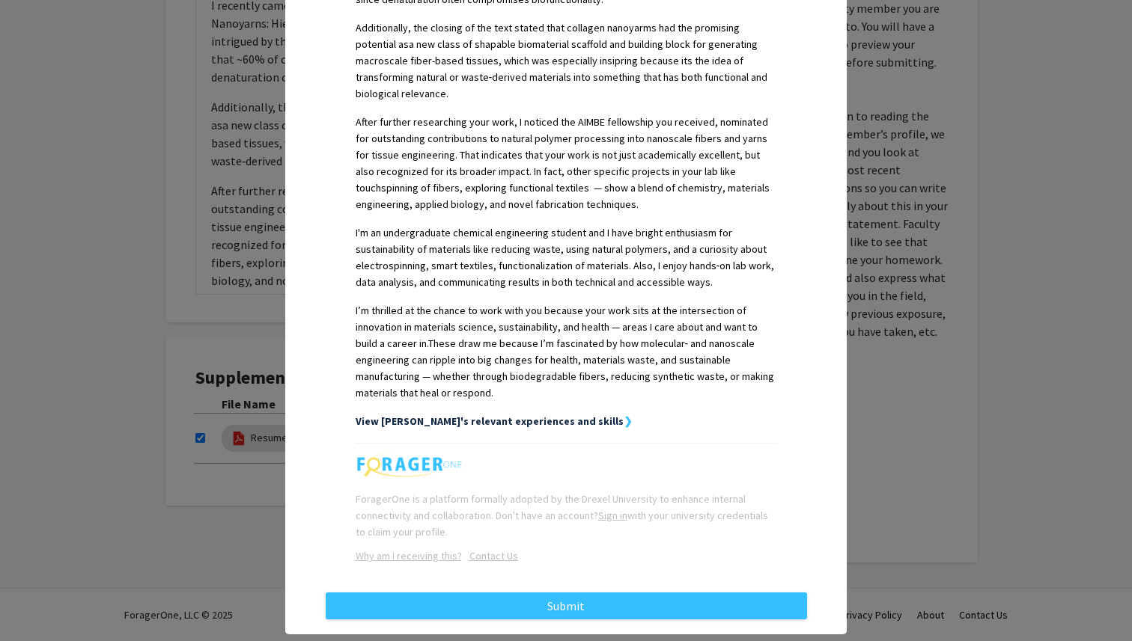
click at [520, 415] on strong "View [PERSON_NAME]'s relevant experiences and skills" at bounding box center [490, 421] width 268 height 13
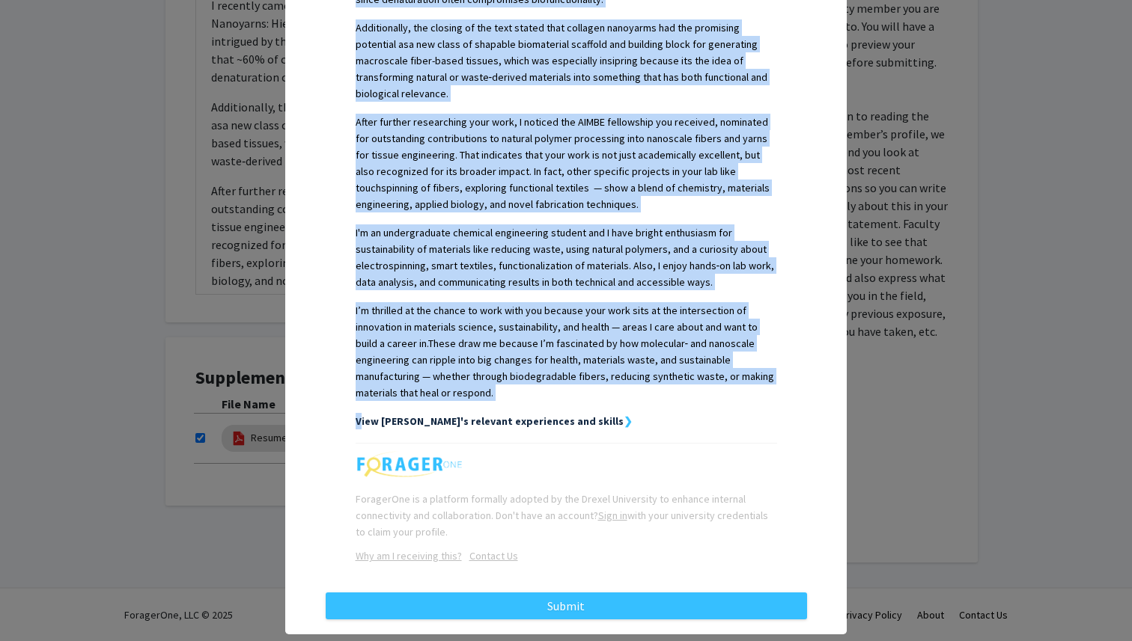
click at [520, 415] on strong "View [PERSON_NAME]'s relevant experiences and skills" at bounding box center [490, 421] width 268 height 13
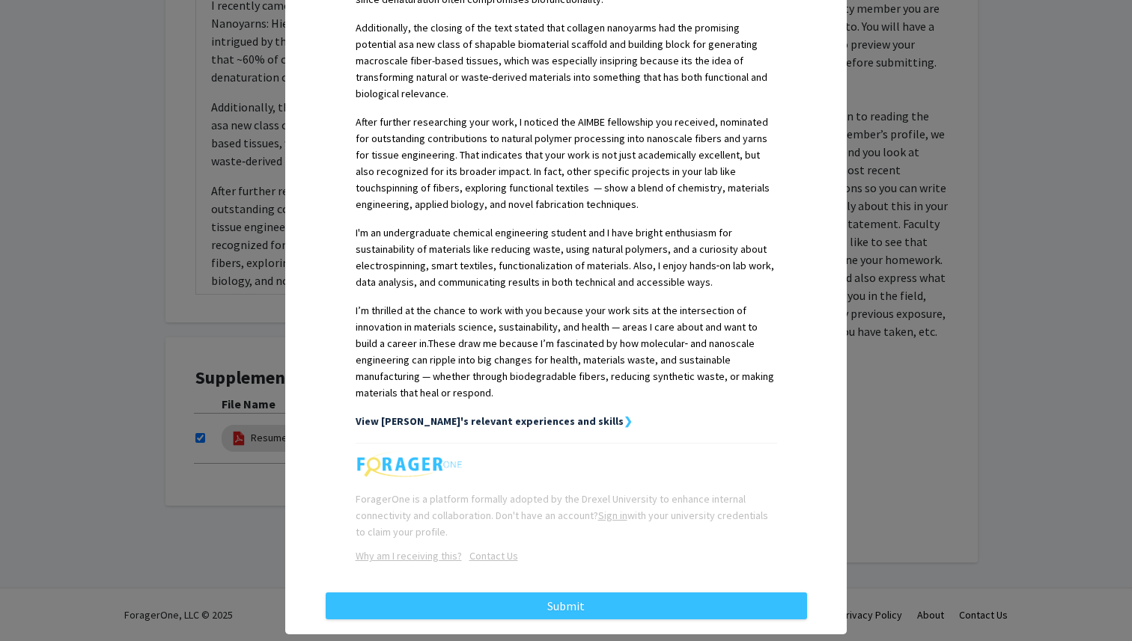
click at [581, 413] on div "View [PERSON_NAME]'s relevant experiences and skills ❯" at bounding box center [566, 421] width 421 height 16
click at [623, 415] on strong "❯" at bounding box center [627, 421] width 9 height 13
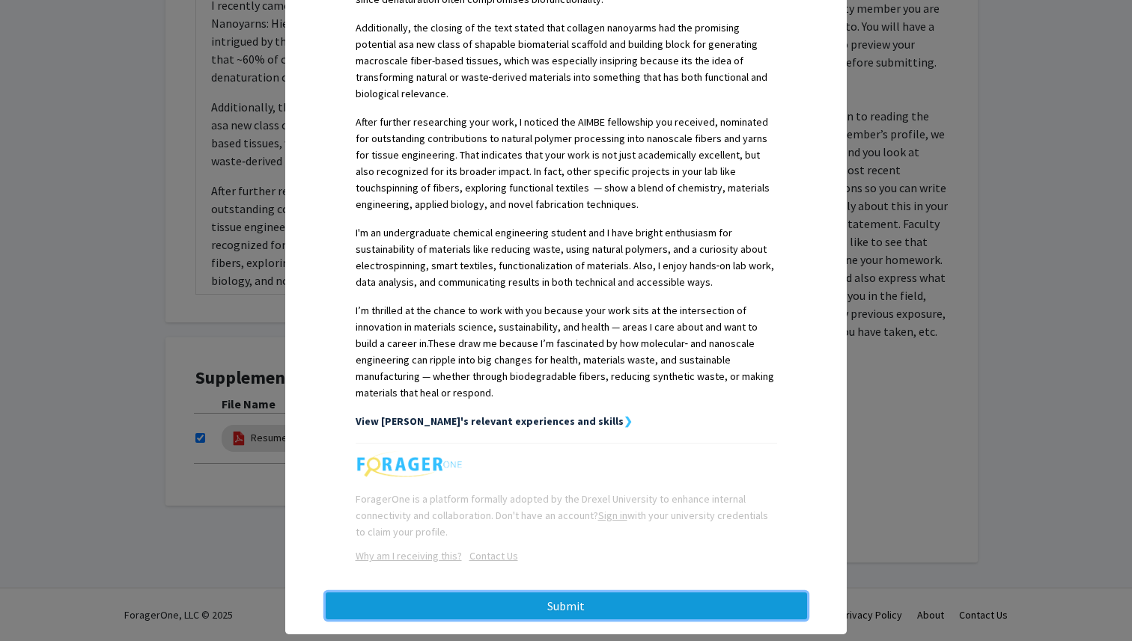
click at [568, 593] on button "Submit" at bounding box center [566, 606] width 481 height 27
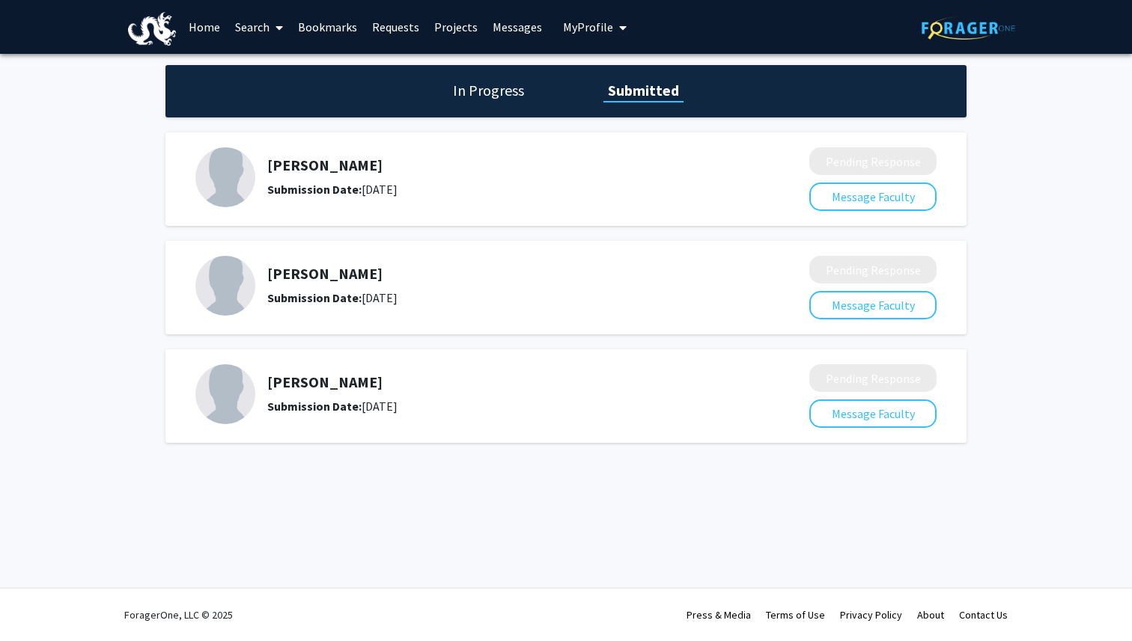
click at [311, 278] on h5 "[PERSON_NAME]" at bounding box center [498, 274] width 463 height 18
click at [313, 300] on b "Submission Date:" at bounding box center [314, 297] width 94 height 15
click at [257, 28] on link "Search" at bounding box center [259, 27] width 63 height 52
click at [272, 69] on span "Faculty/Staff" at bounding box center [283, 69] width 110 height 30
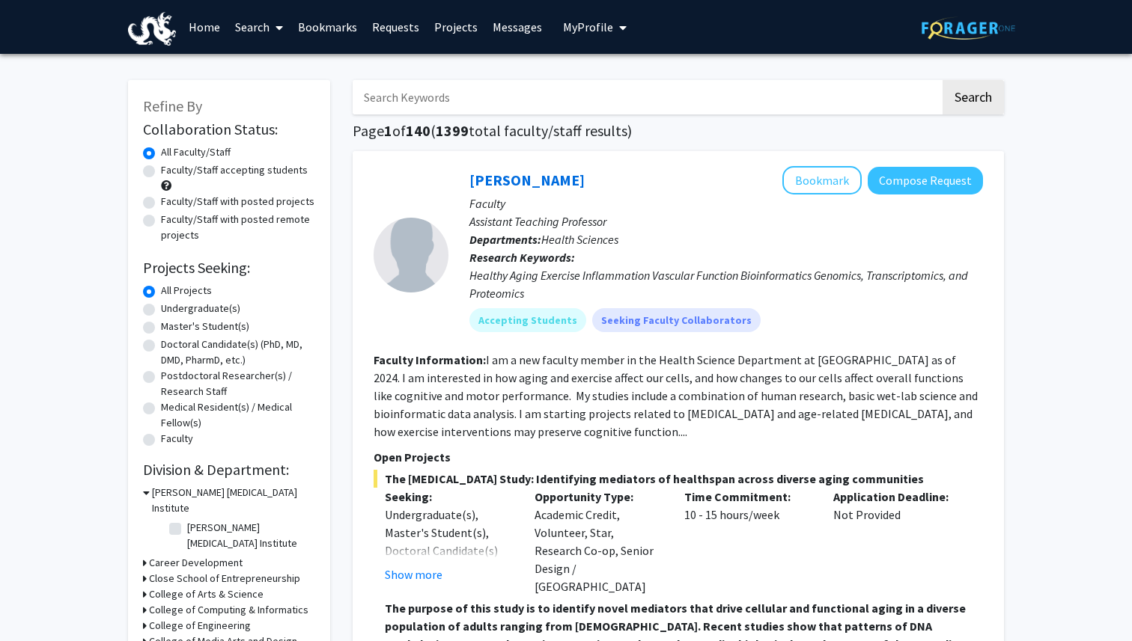
click at [424, 91] on input "Search Keywords" at bounding box center [647, 97] width 588 height 34
type input "vip"
click at [942, 80] on button "Search" at bounding box center [972, 97] width 61 height 34
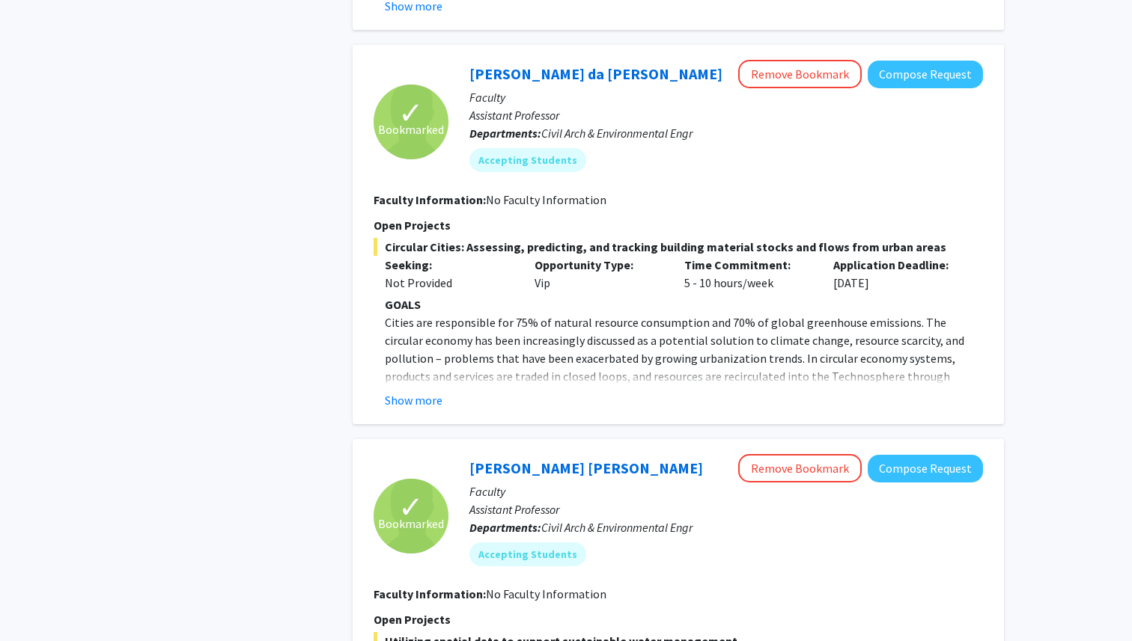
scroll to position [3048, 0]
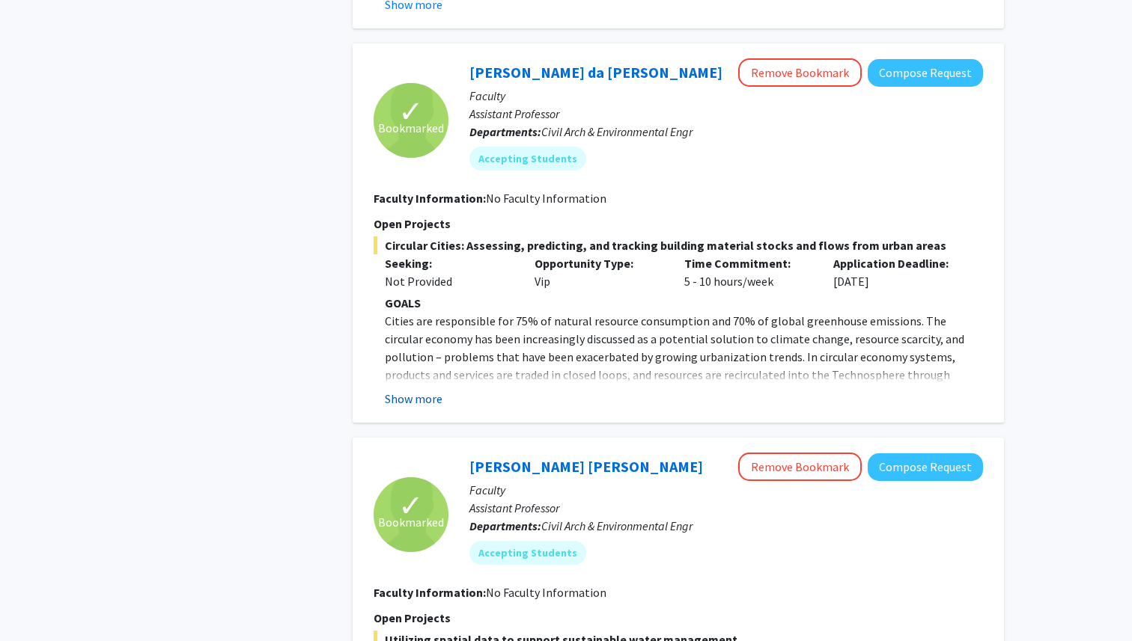
click at [432, 390] on button "Show more" at bounding box center [414, 399] width 58 height 18
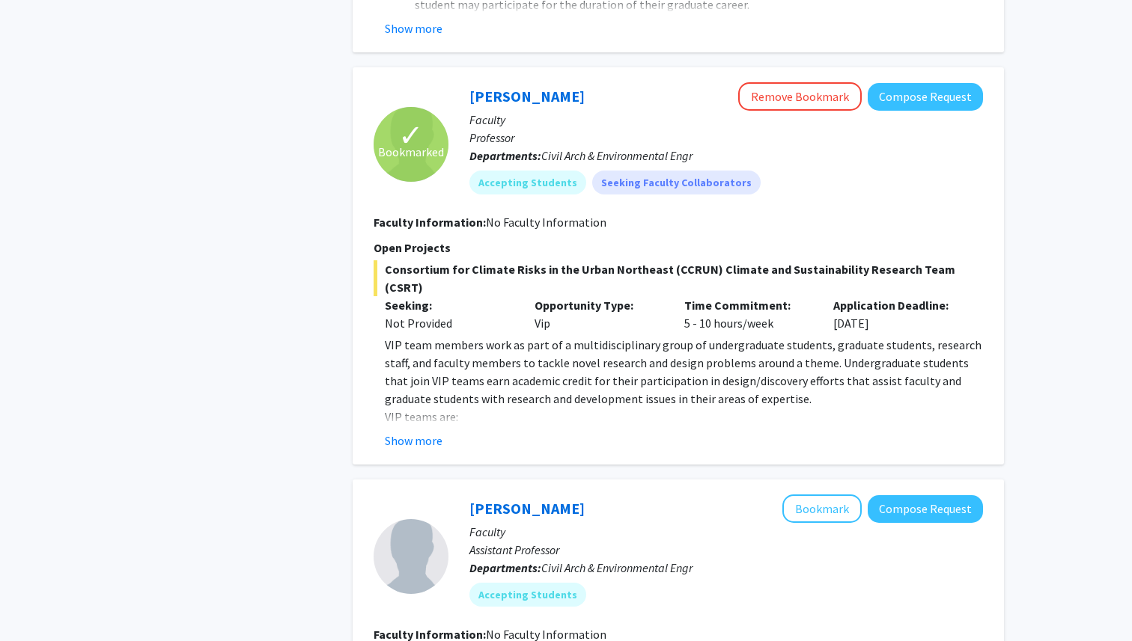
scroll to position [1430, 0]
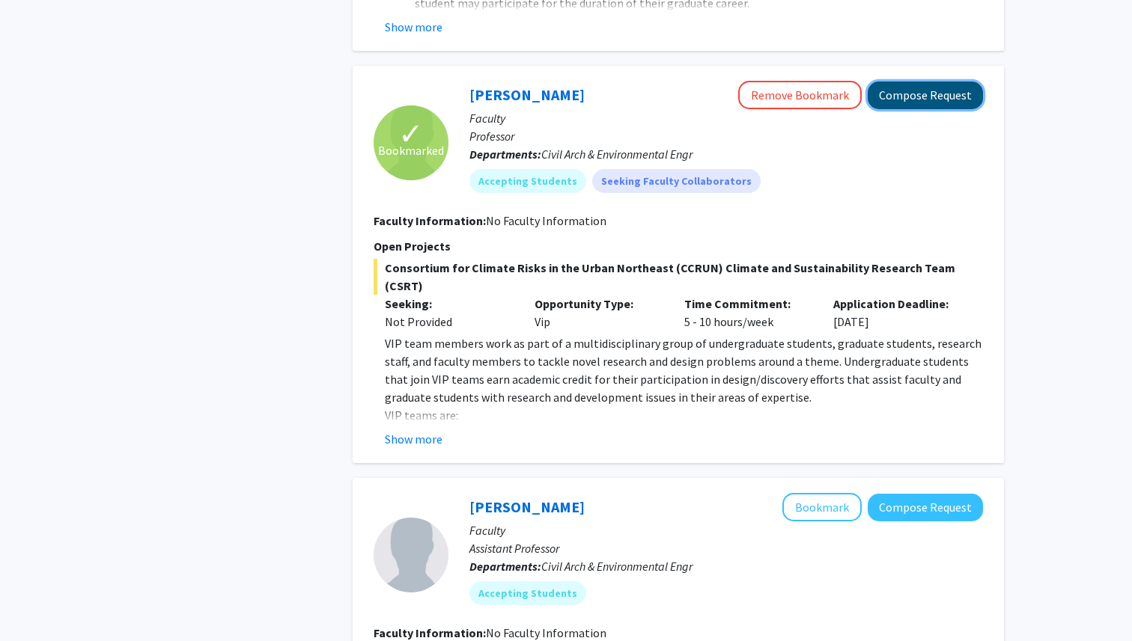
click at [892, 85] on button "Compose Request" at bounding box center [924, 96] width 115 height 28
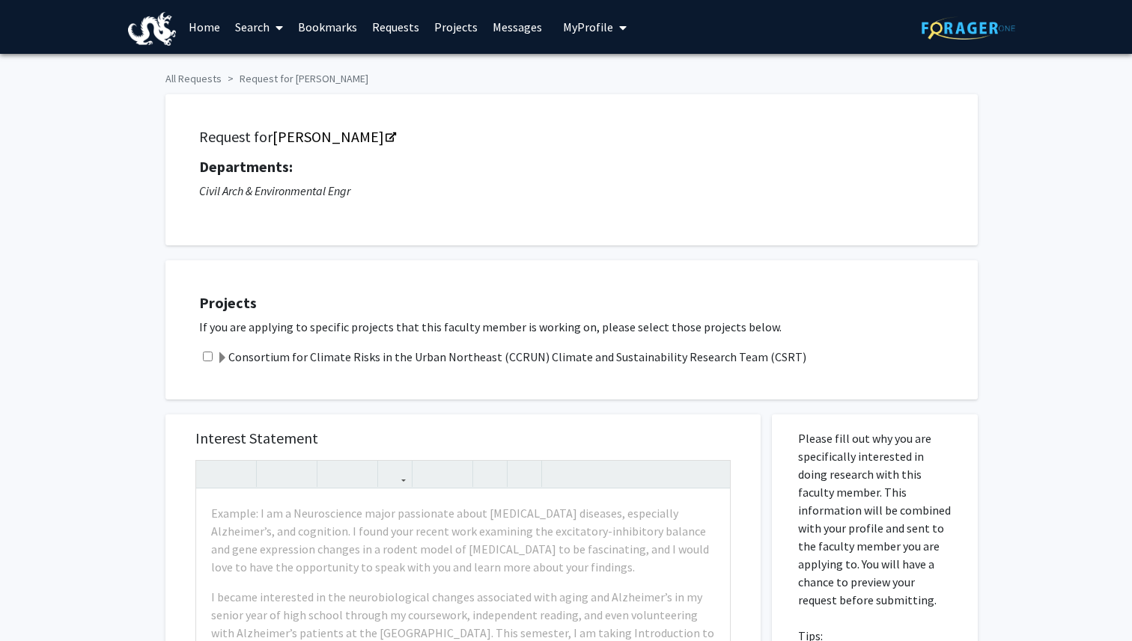
click at [219, 359] on span at bounding box center [222, 359] width 12 height 12
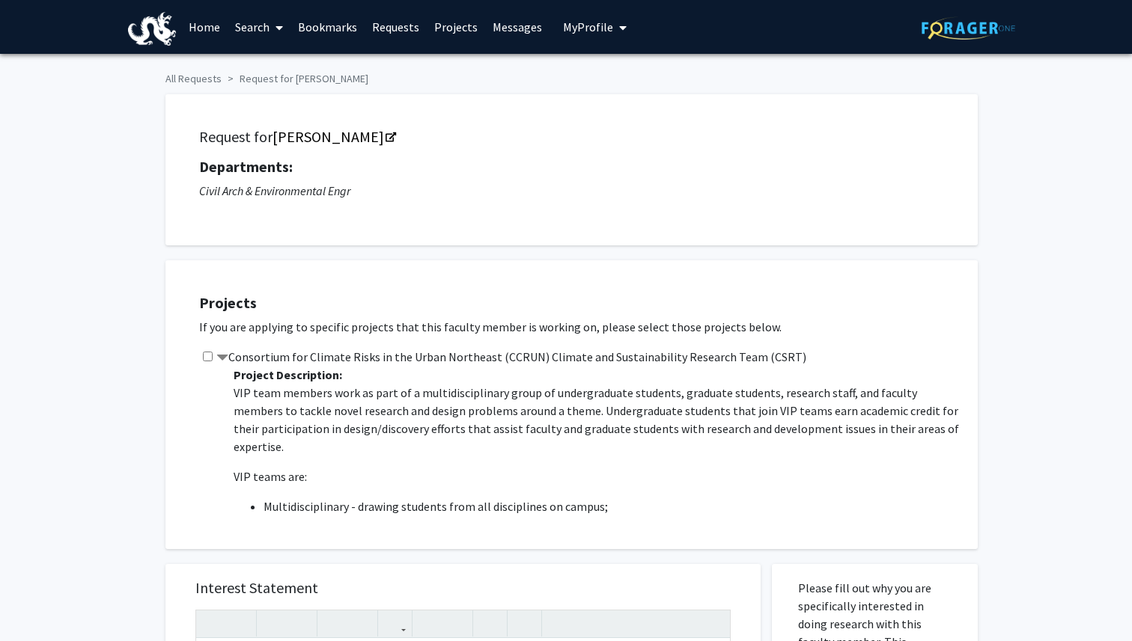
click at [222, 361] on span at bounding box center [222, 359] width 12 height 12
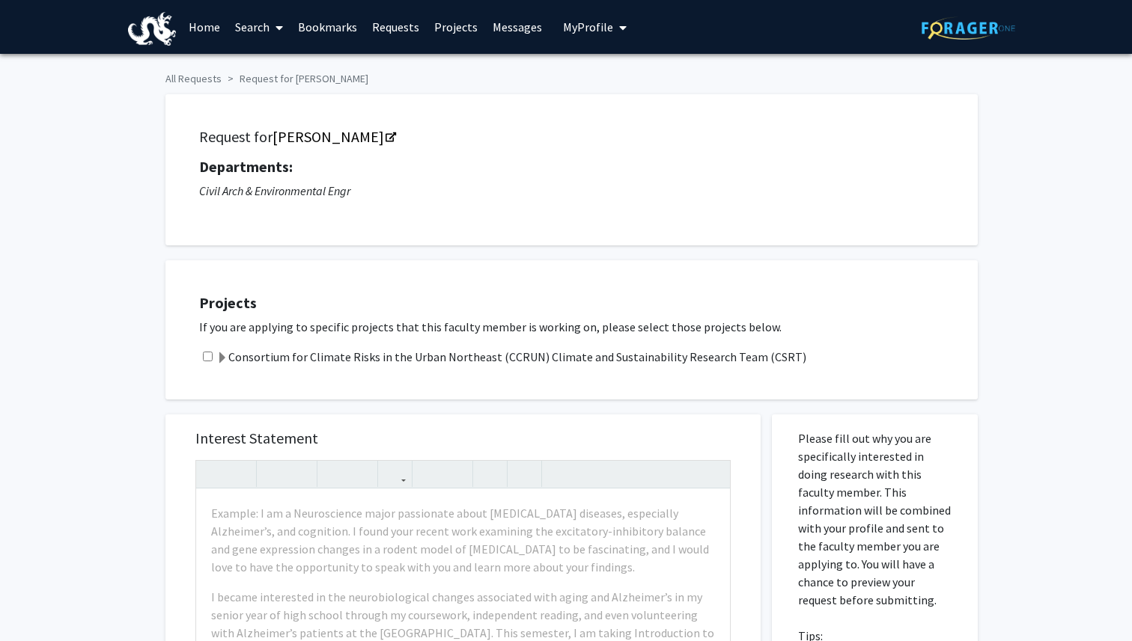
click at [222, 361] on span at bounding box center [222, 359] width 12 height 12
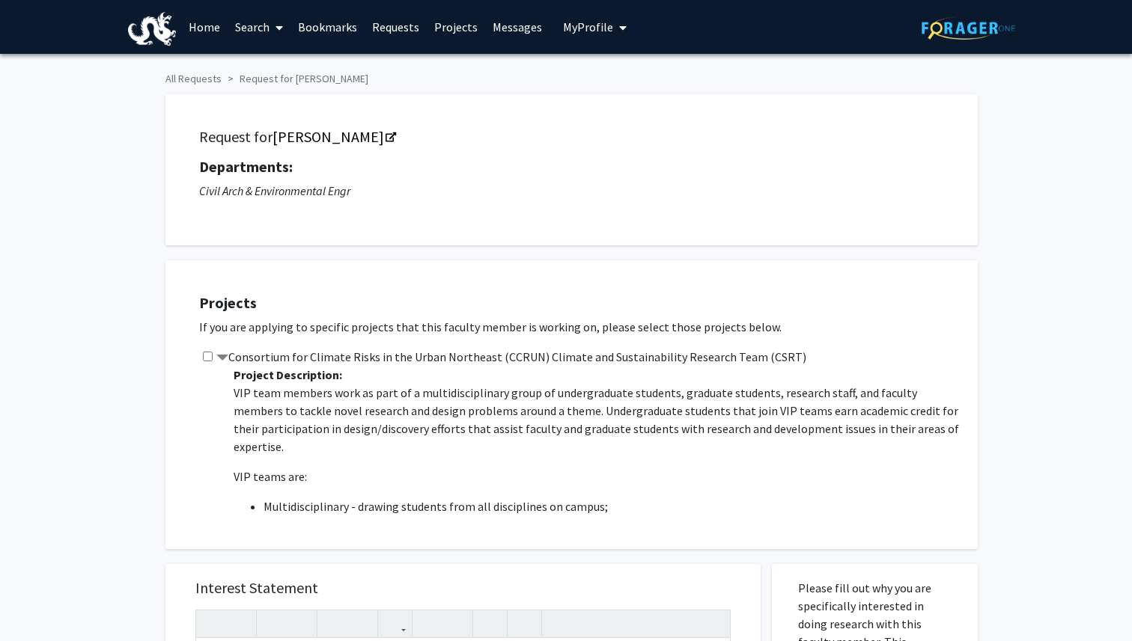
click at [203, 355] on input "checkbox" at bounding box center [208, 357] width 10 height 10
checkbox input "true"
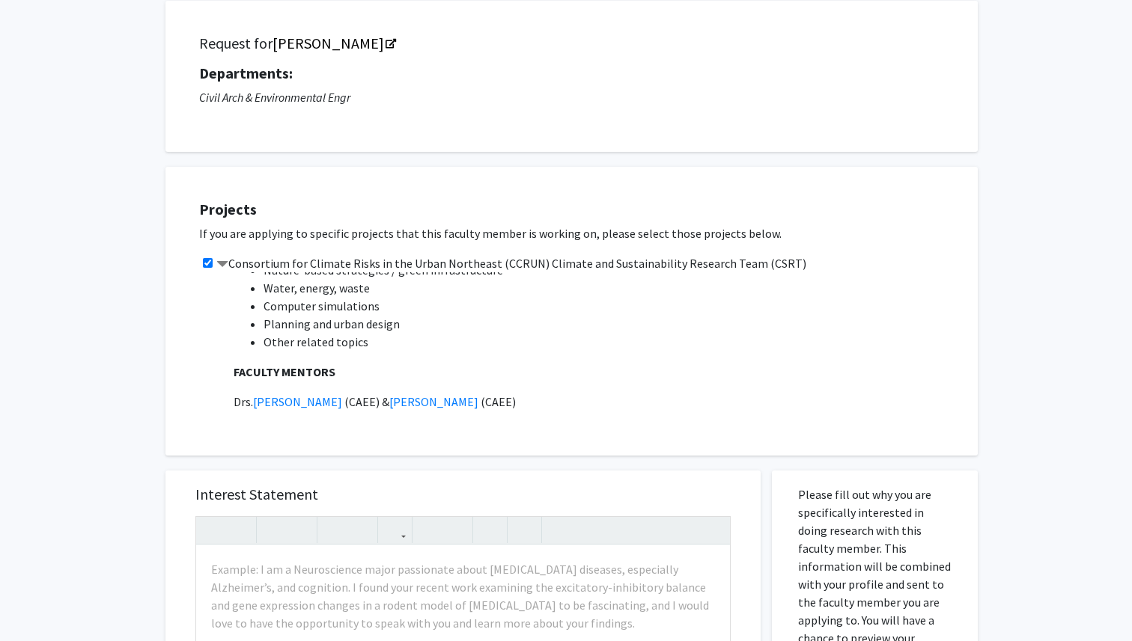
scroll to position [1138, 0]
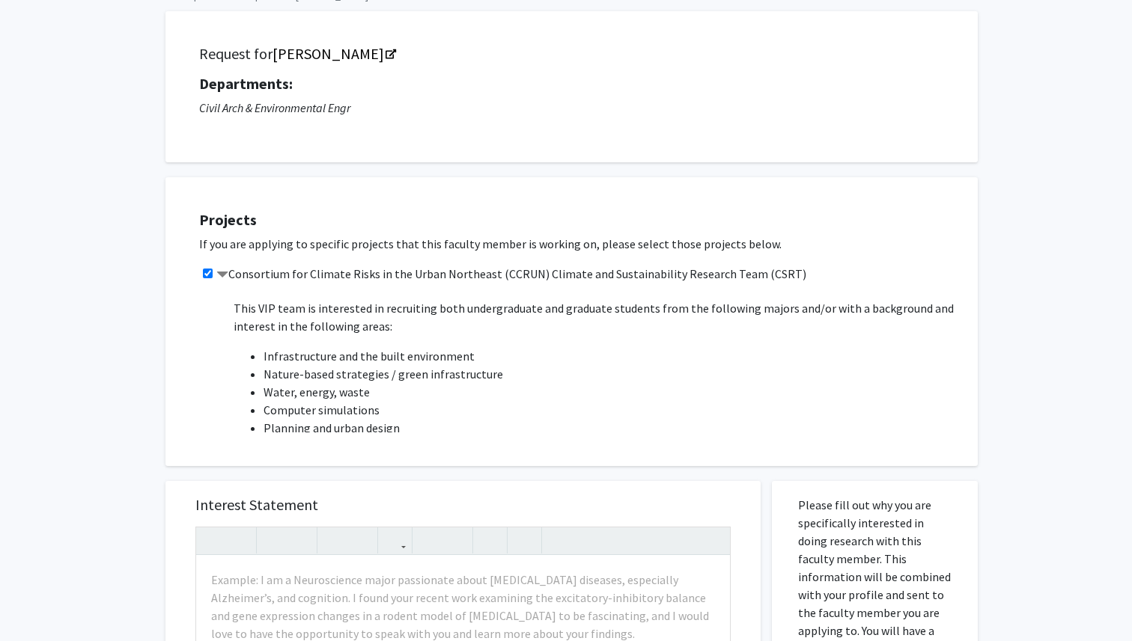
scroll to position [1070, 0]
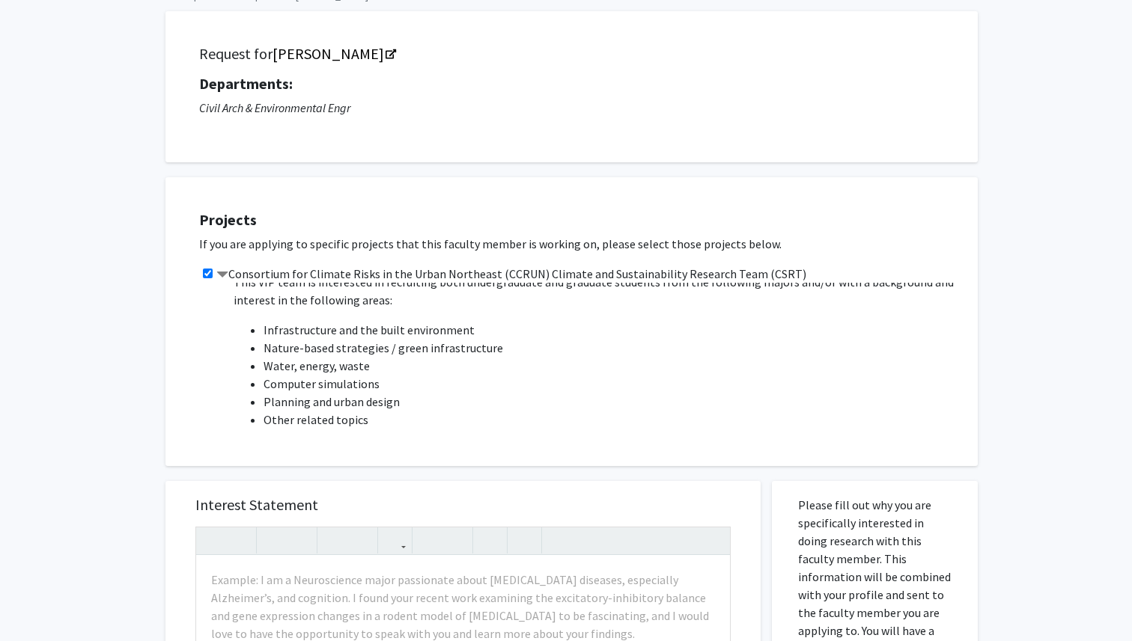
click at [361, 412] on span "Other related topics" at bounding box center [315, 419] width 105 height 15
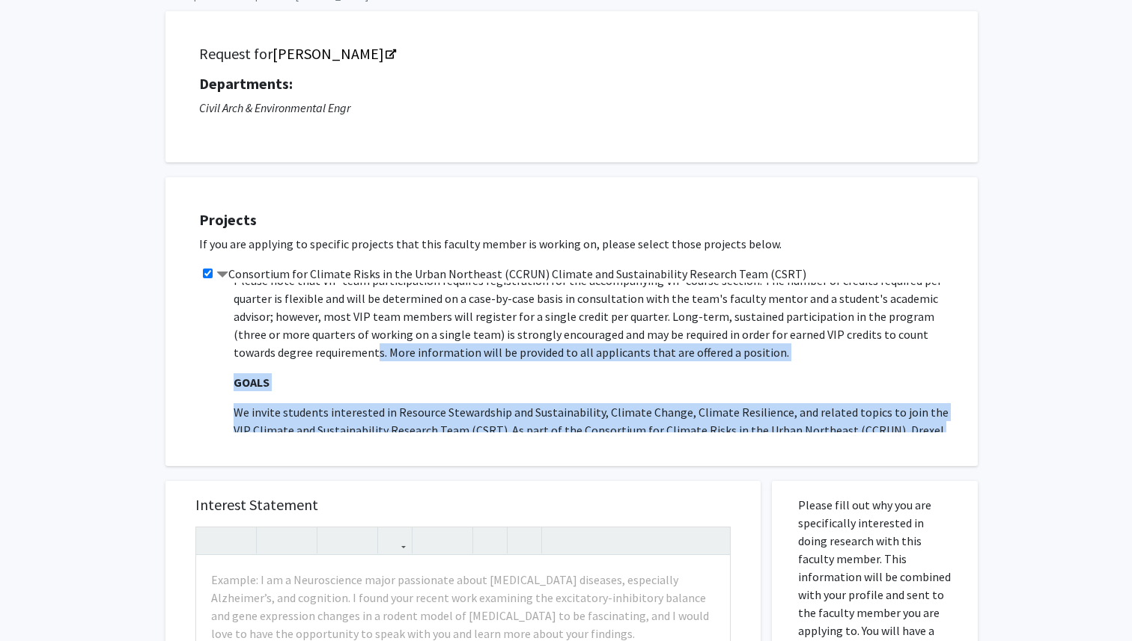
scroll to position [364, 0]
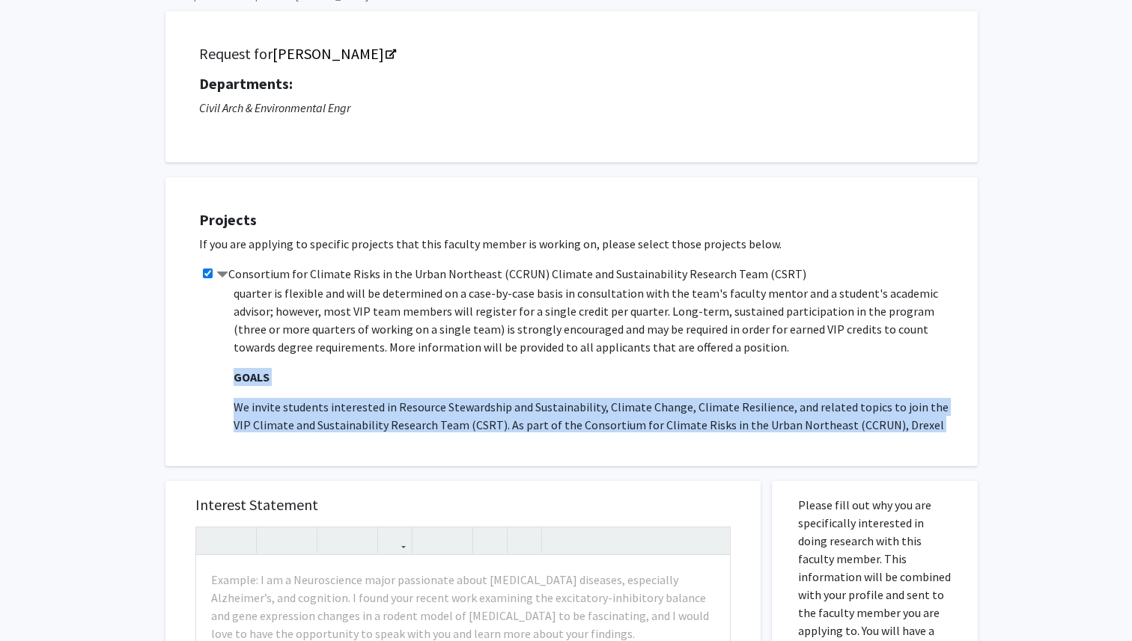
drag, startPoint x: 361, startPoint y: 404, endPoint x: 232, endPoint y: 360, distance: 136.8
click at [232, 360] on div "Project Description: VIP team members work as part of a multidisciplinary group…" at bounding box center [592, 358] width 741 height 150
copy span "GOALS We invite students interested in Resource Stewardship and Sustainability,…"
click at [528, 368] on p "GOALS" at bounding box center [598, 377] width 729 height 18
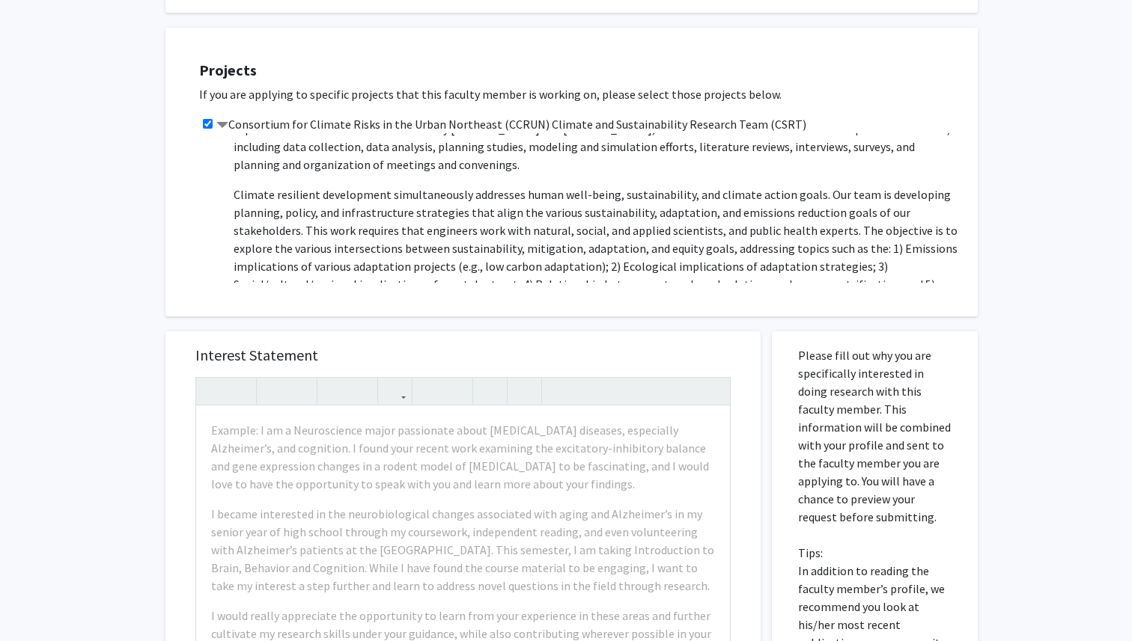
scroll to position [257, 0]
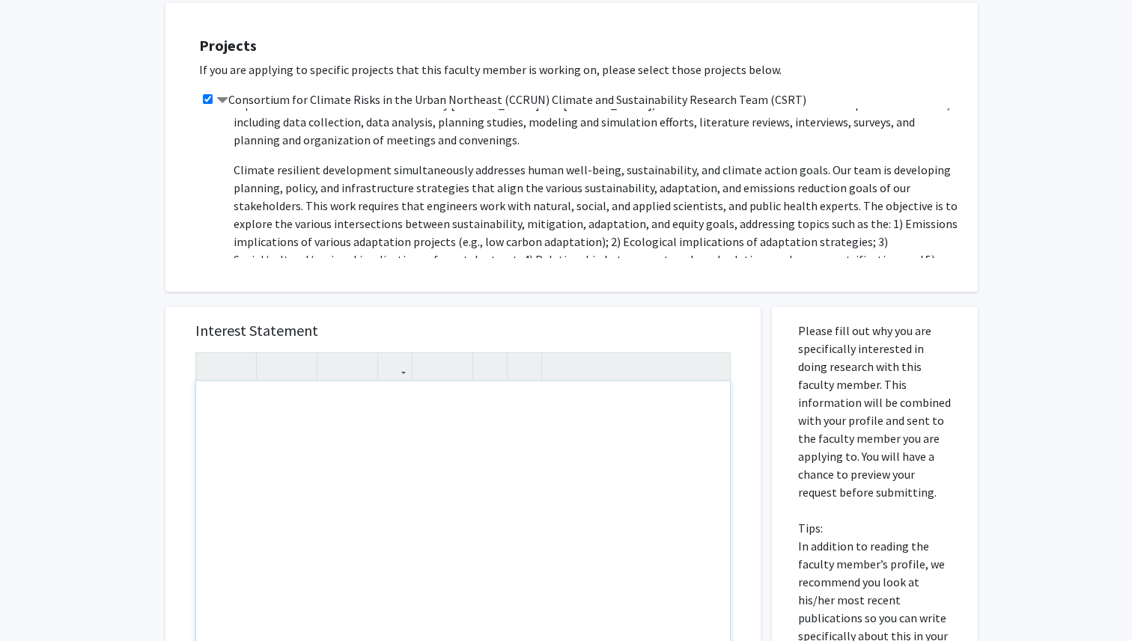
click at [430, 434] on div "Note to users with screen readers: Please press Alt+0 or Option+0 to deactivate…" at bounding box center [463, 553] width 534 height 343
paste div "Note to users with screen readers: Please press Alt+0 or Option+0 to deactivate…"
type textarea "<p>Dear Dr. Montalto and Dr. Gurian,</p><br><p>I recently came across the Clima…"
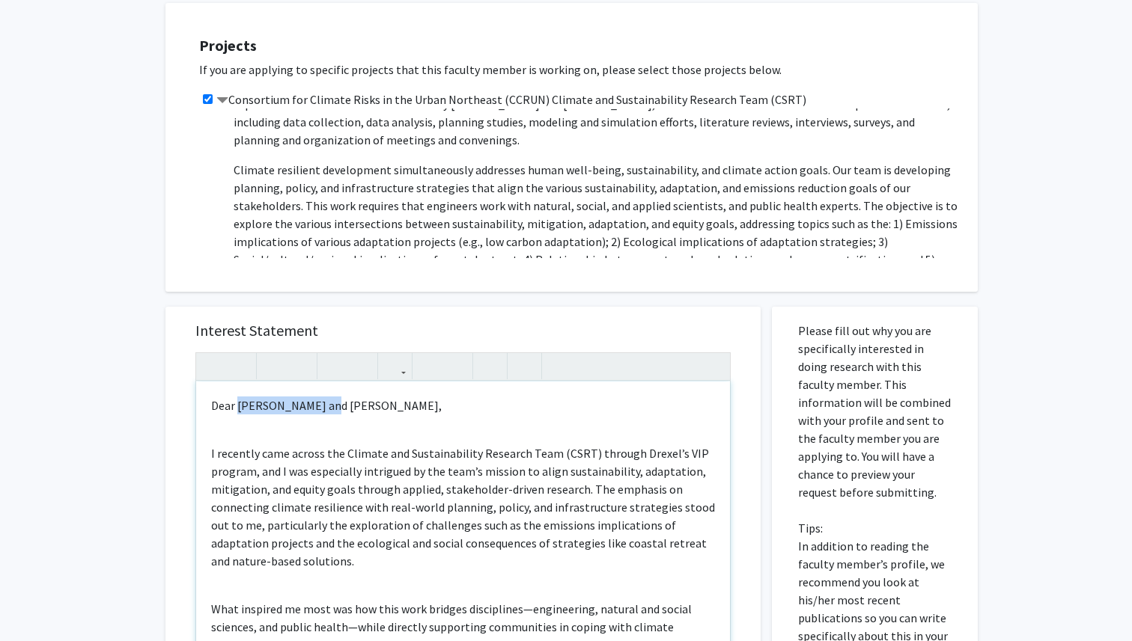
drag, startPoint x: 317, startPoint y: 406, endPoint x: 238, endPoint y: 404, distance: 78.6
click at [238, 404] on p "Dear Dr. Montalto and Dr. Gurian," at bounding box center [463, 406] width 504 height 18
type textarea "<p>Dear Dr. Gurian,</p><br><p>I recently came across the Climate and Sustainabi…"
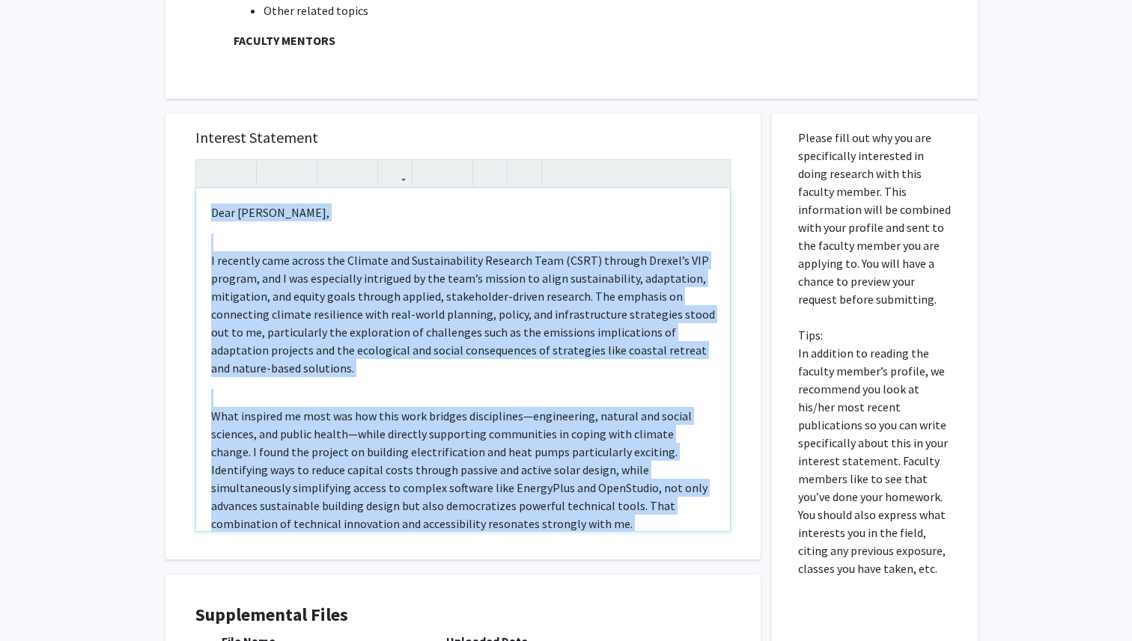
scroll to position [436, 0]
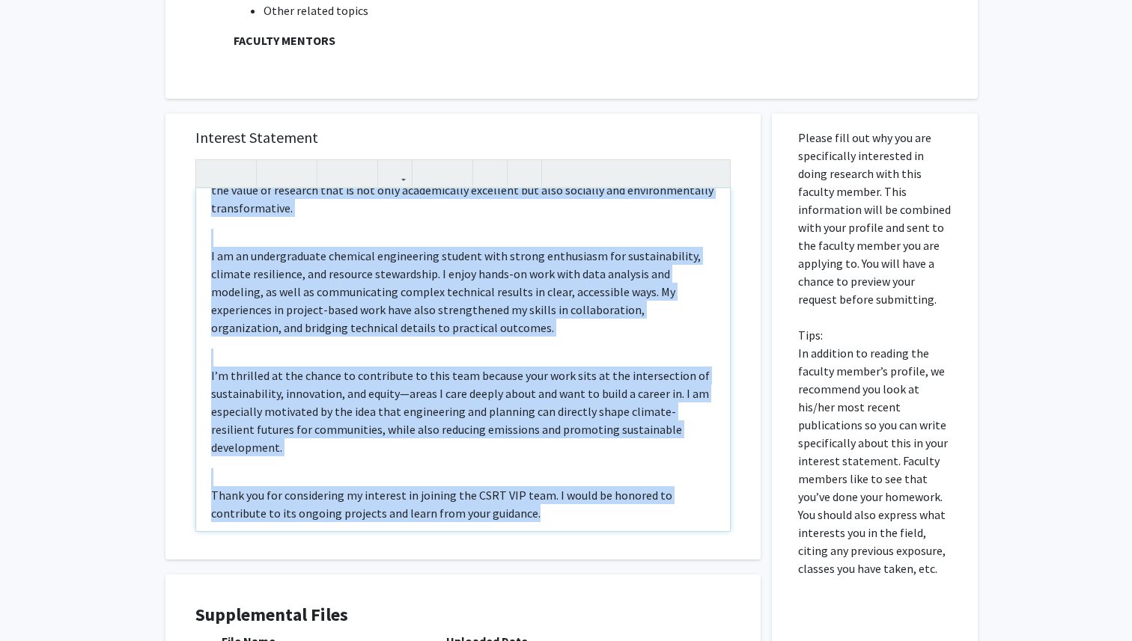
drag, startPoint x: 210, startPoint y: 214, endPoint x: 568, endPoint y: 604, distance: 529.7
click at [568, 604] on div "Interest Statement Dear Dr. Gurian, I recently came across the Climate and Sust…" at bounding box center [462, 449] width 617 height 701
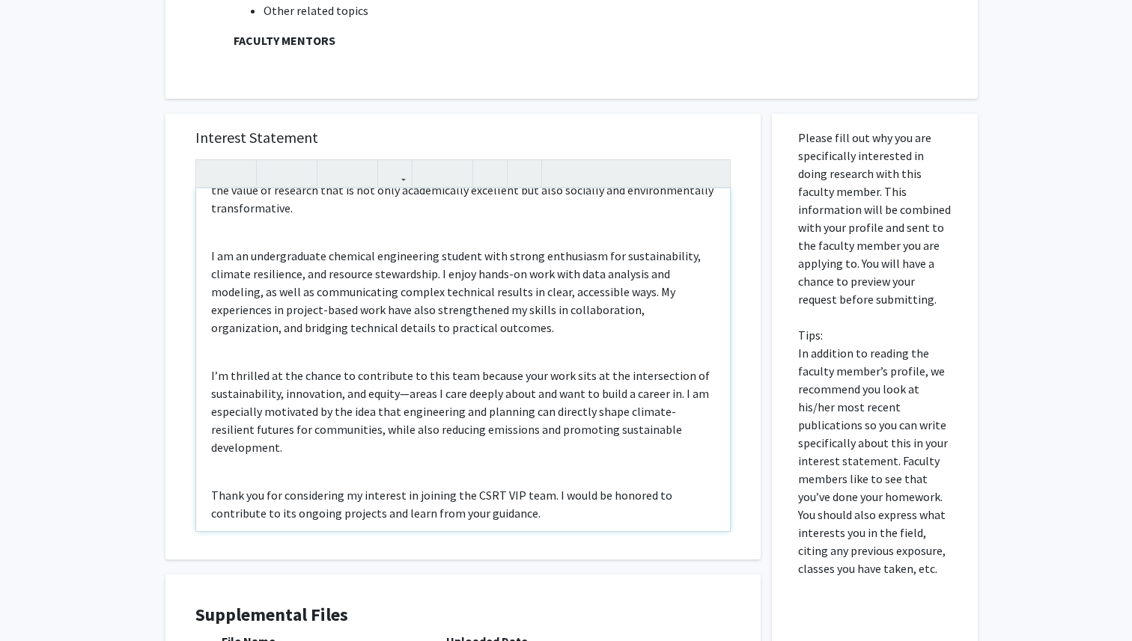
scroll to position [0, 0]
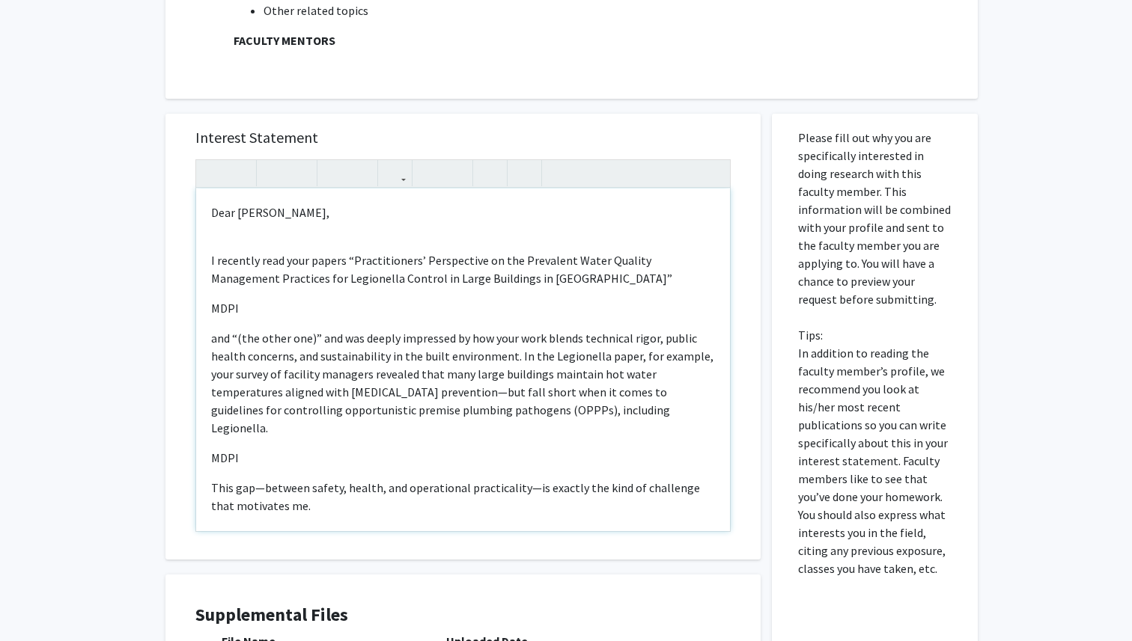
click at [213, 248] on div "Dear Dr. Patrick Gurian, I recently read your papers “Practitioners’ Perspectiv…" at bounding box center [463, 360] width 534 height 343
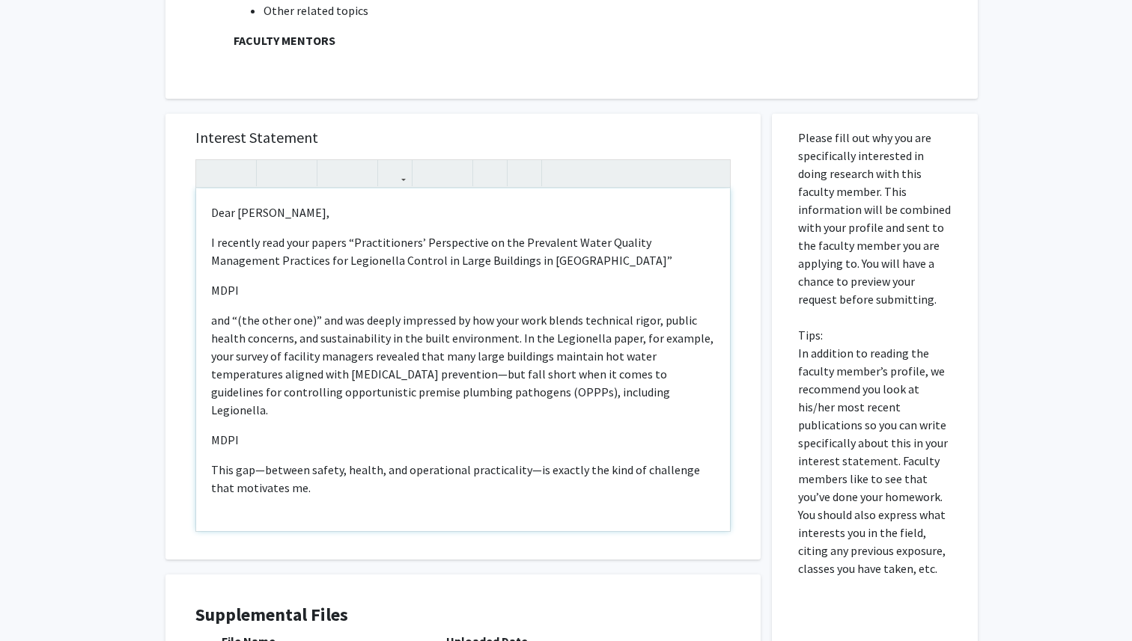
click at [343, 247] on p "I recently read your papers “Practitioners’ Perspective on the Prevalent Water …" at bounding box center [463, 252] width 504 height 36
drag, startPoint x: 584, startPoint y: 263, endPoint x: 320, endPoint y: 325, distance: 270.5
click at [320, 325] on div "Dear Dr. Patrick Gurian, I recently read your paper “Practitioners’ Perspective…" at bounding box center [463, 360] width 534 height 343
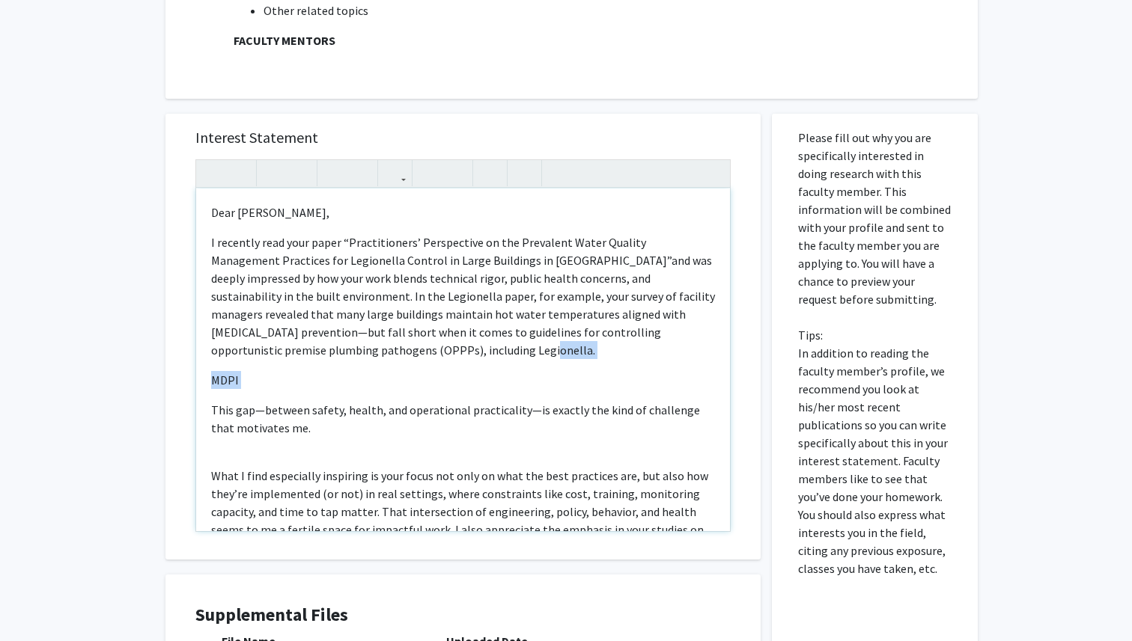
drag, startPoint x: 317, startPoint y: 355, endPoint x: 323, endPoint y: 391, distance: 36.4
click at [323, 391] on div "Dear Dr. Patrick Gurian, I recently read your paper “Practitioners’ Perspective…" at bounding box center [463, 360] width 534 height 343
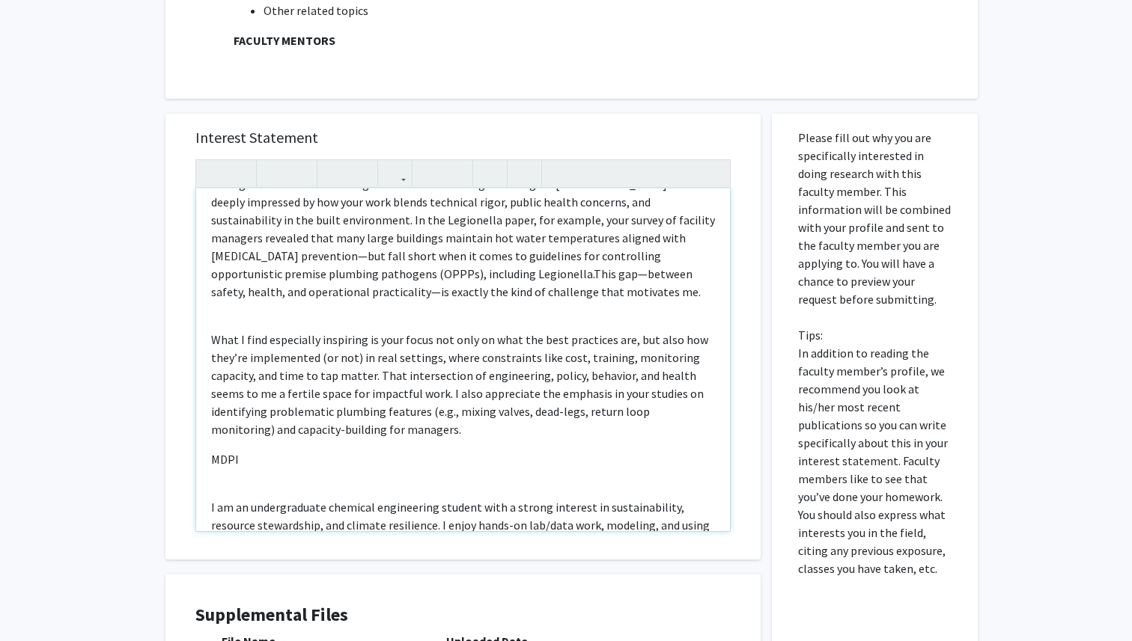
scroll to position [106, 0]
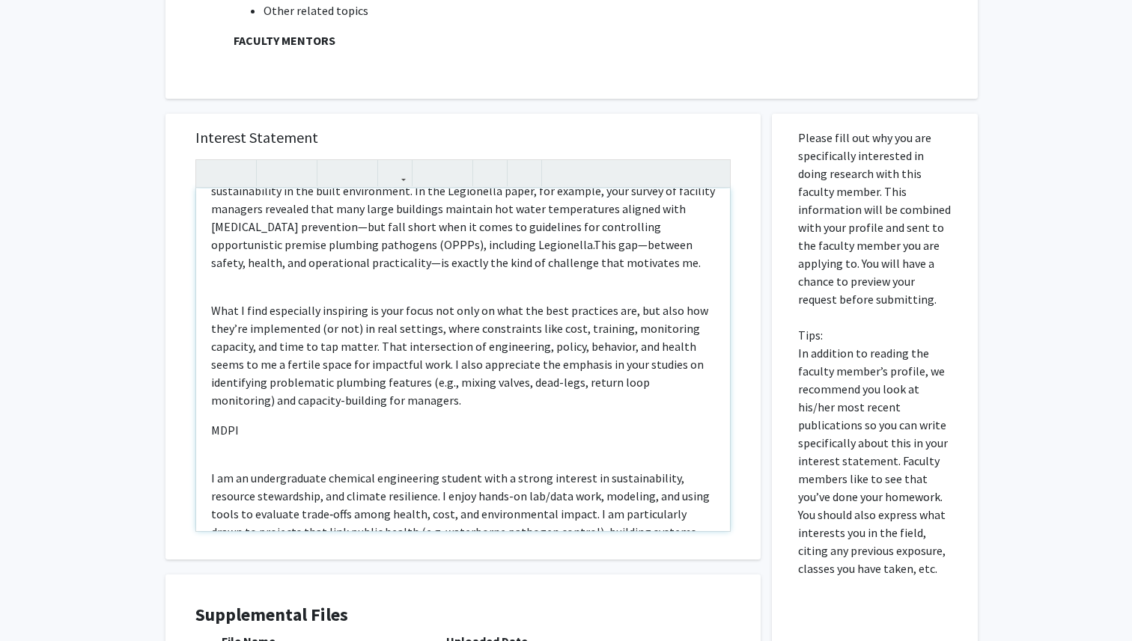
click at [240, 284] on div "Dear Dr. Patrick Gurian, I recently read your paper “Practitioners’ Perspective…" at bounding box center [463, 360] width 534 height 343
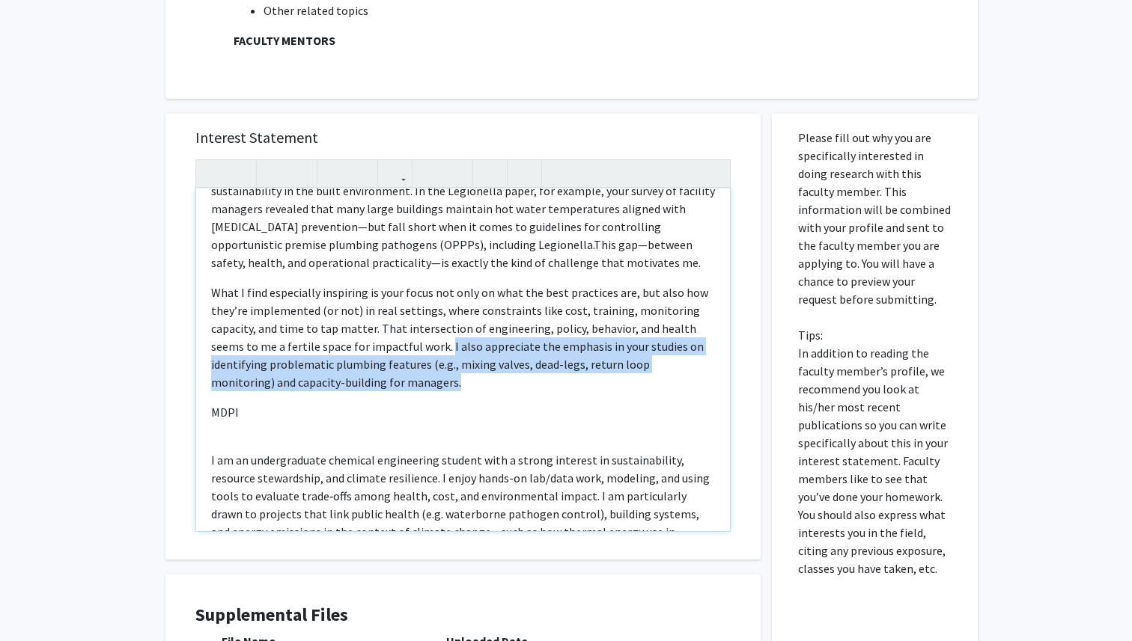
drag, startPoint x: 410, startPoint y: 348, endPoint x: 400, endPoint y: 432, distance: 84.4
click at [400, 432] on div "Dear Dr. Patrick Gurian, I recently read your paper “Practitioners’ Perspective…" at bounding box center [463, 360] width 534 height 343
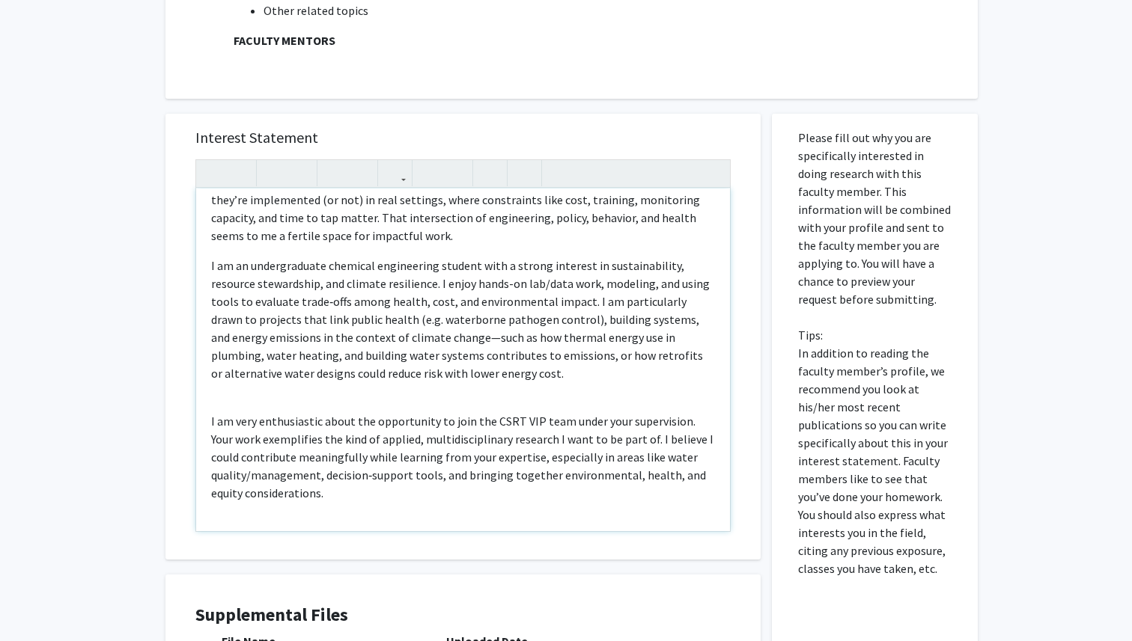
scroll to position [242, 0]
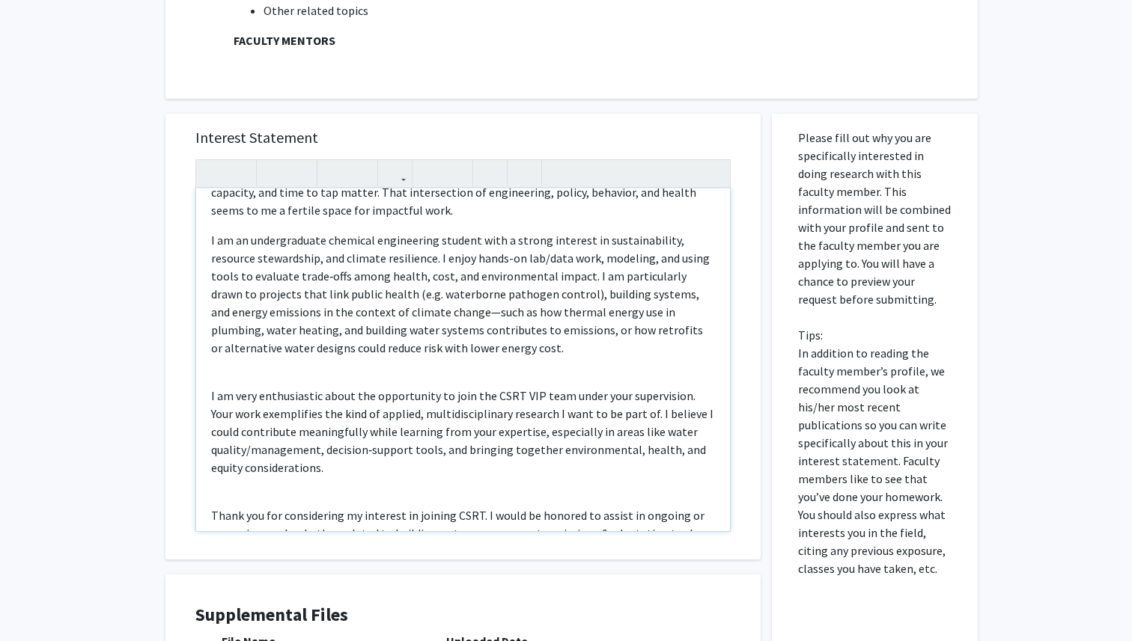
click at [373, 367] on div "Dear Dr. Patrick Gurian, I recently read your paper “Practitioners’ Perspective…" at bounding box center [463, 360] width 534 height 343
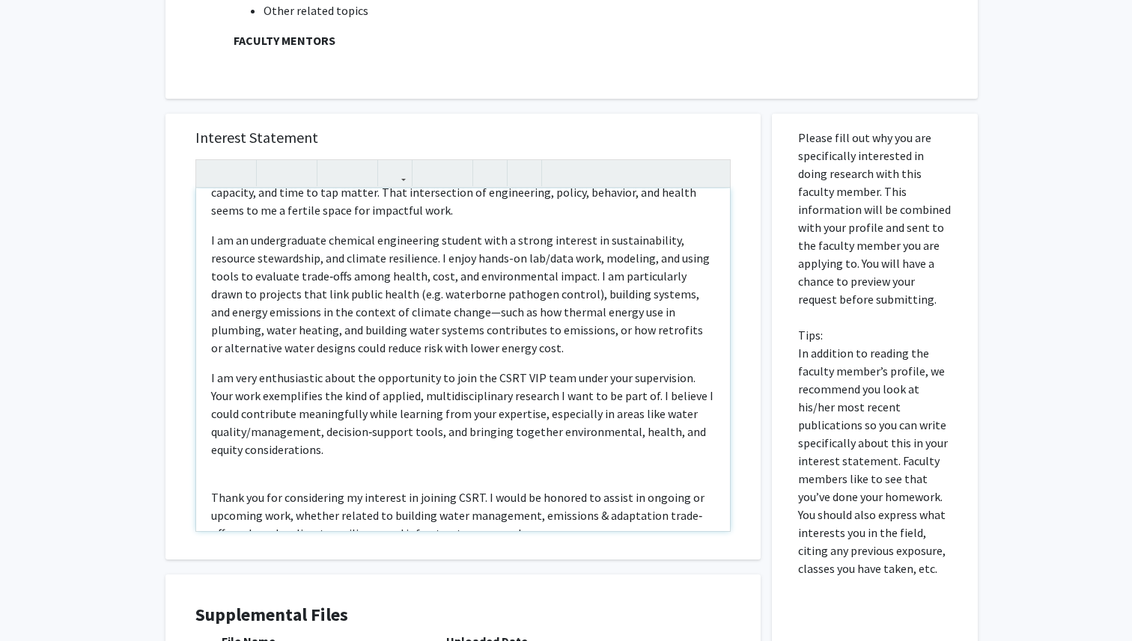
click at [329, 489] on p "Thank you for considering my interest in joining CSRT. I would be honored to as…" at bounding box center [463, 516] width 504 height 54
click at [313, 483] on div "Dear Dr. Patrick Gurian, I recently read your paper “Practitioners’ Perspective…" at bounding box center [463, 360] width 534 height 343
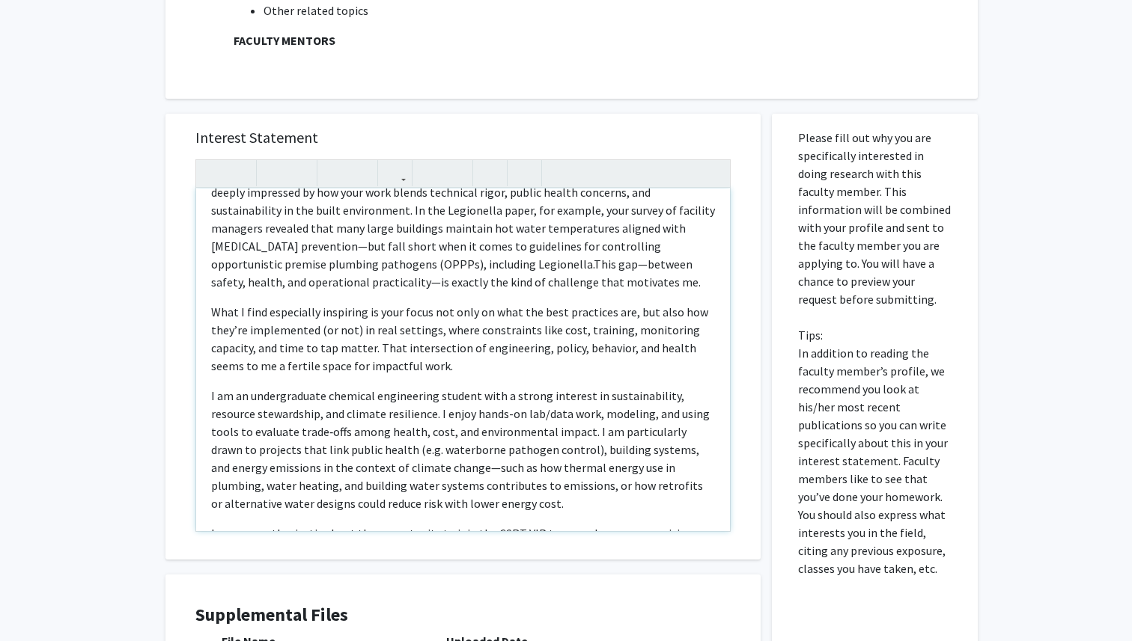
scroll to position [88, 0]
drag, startPoint x: 354, startPoint y: 329, endPoint x: 320, endPoint y: 326, distance: 34.6
click at [320, 326] on p "What I find especially inspiring is your focus not only on what the best practi…" at bounding box center [463, 338] width 504 height 72
drag, startPoint x: 683, startPoint y: 329, endPoint x: 265, endPoint y: 350, distance: 418.2
click at [265, 350] on p "What I find especially inspiring is your focus not only on what the best practi…" at bounding box center [463, 338] width 504 height 72
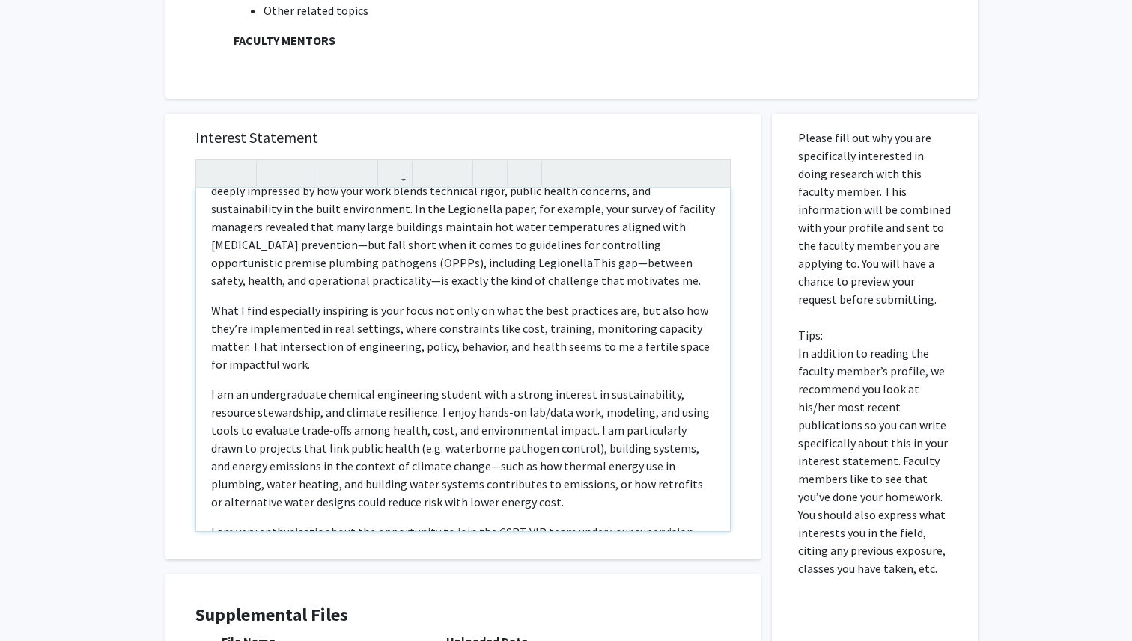
click at [579, 328] on p "What I find especially inspiring is your focus not only on what the best practi…" at bounding box center [463, 338] width 504 height 72
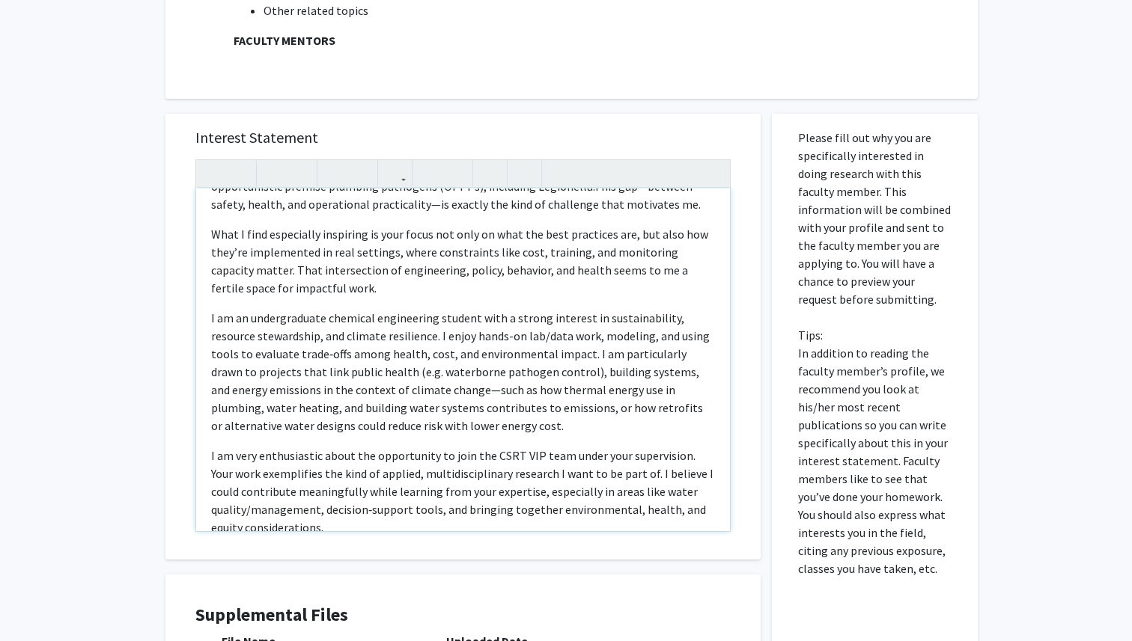
scroll to position [169, 0]
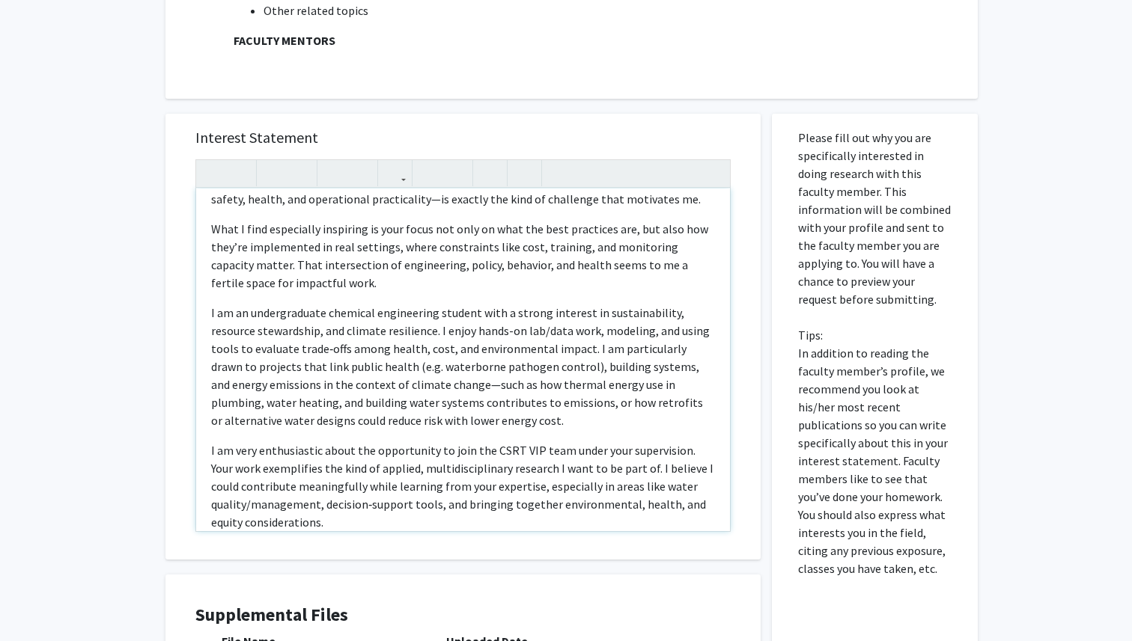
click at [251, 269] on p "What I find especially inspiring is your focus not only on what the best practi…" at bounding box center [463, 256] width 504 height 72
drag, startPoint x: 388, startPoint y: 368, endPoint x: 366, endPoint y: 367, distance: 21.8
click at [366, 367] on p "I am an undergraduate chemical engineering student with a strong interest in su…" at bounding box center [463, 367] width 504 height 126
click at [554, 369] on p "I am an undergraduate chemical engineering student with a strong interest in su…" at bounding box center [463, 367] width 504 height 126
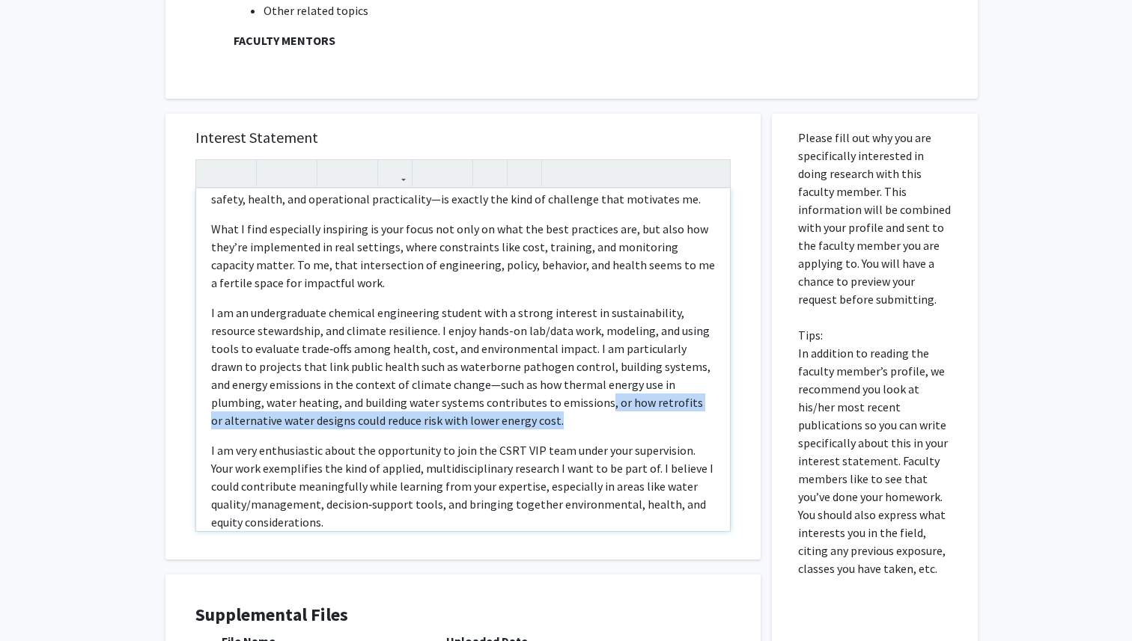
drag, startPoint x: 513, startPoint y: 405, endPoint x: 519, endPoint y: 416, distance: 12.4
click at [519, 416] on p "I am an undergraduate chemical engineering student with a strong interest in su…" at bounding box center [463, 367] width 504 height 126
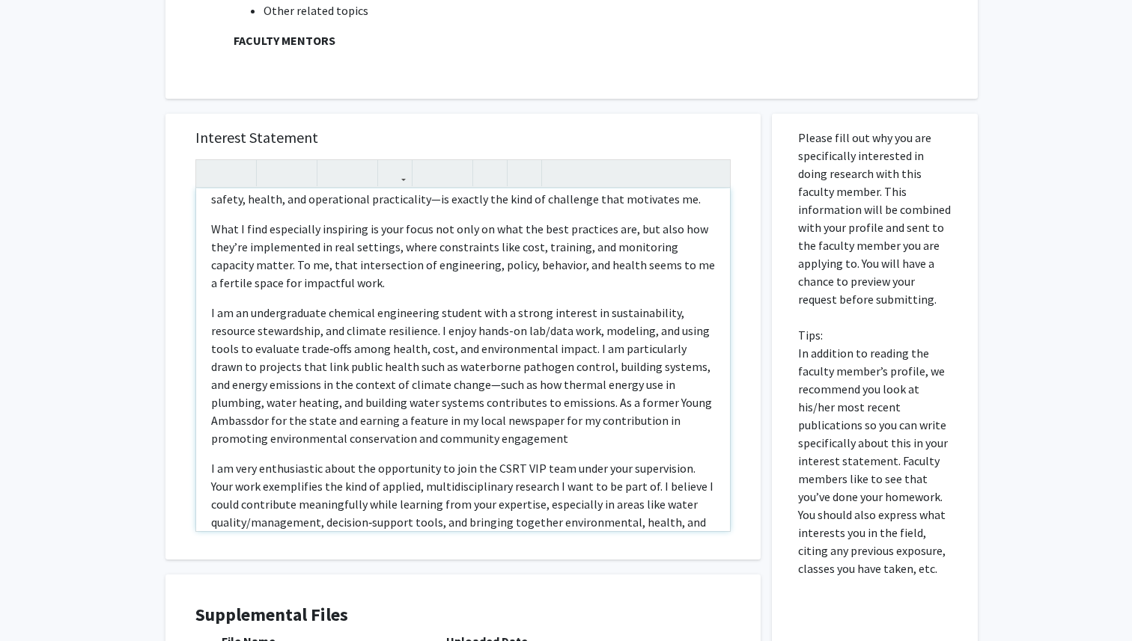
click at [573, 424] on p "I am an undergraduate chemical engineering student with a strong interest in su…" at bounding box center [463, 376] width 504 height 144
click at [474, 433] on p "I am an undergraduate chemical engineering student with a strong interest in su…" at bounding box center [463, 376] width 504 height 144
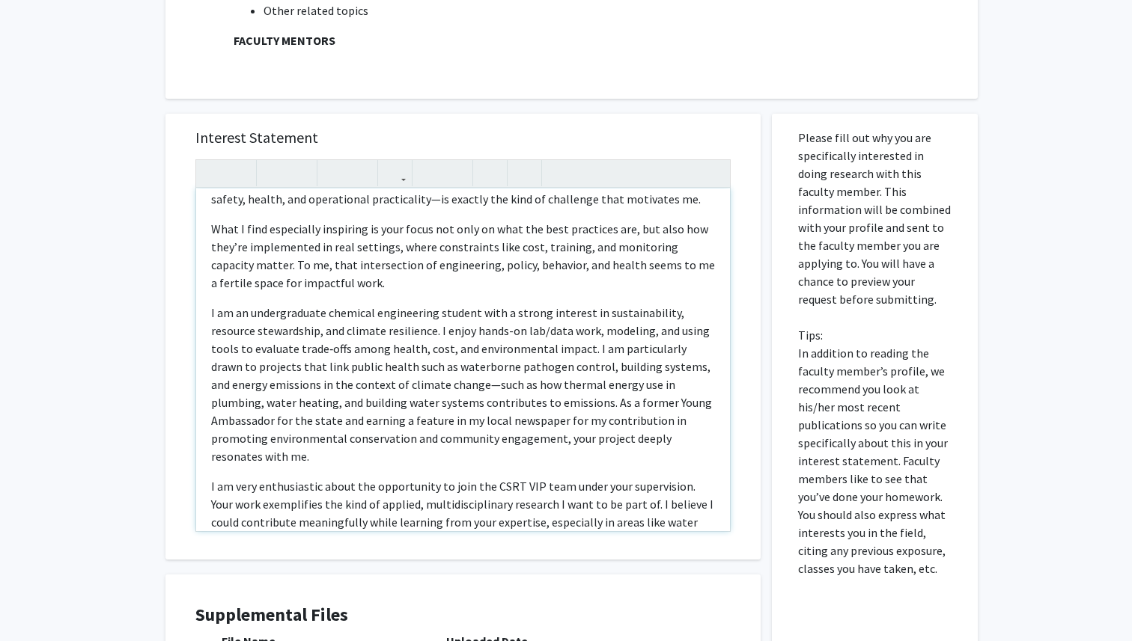
type textarea "<p>Dear Dr. Patrick Gurian,</p><p>I recently read your paper “Practitioners’ Pe…"
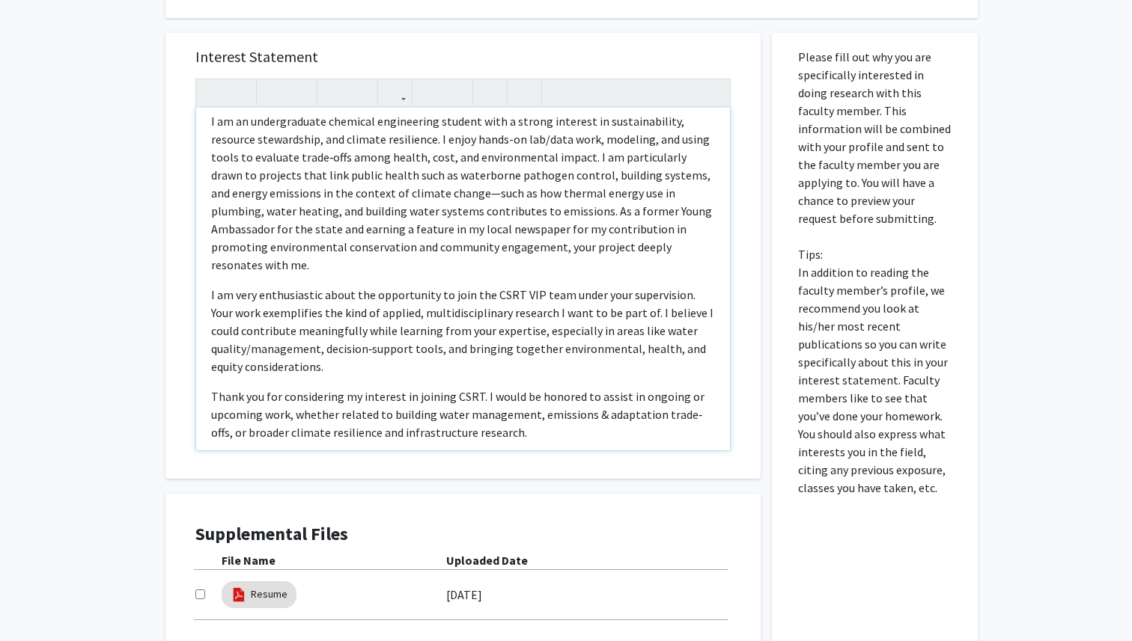
scroll to position [540, 0]
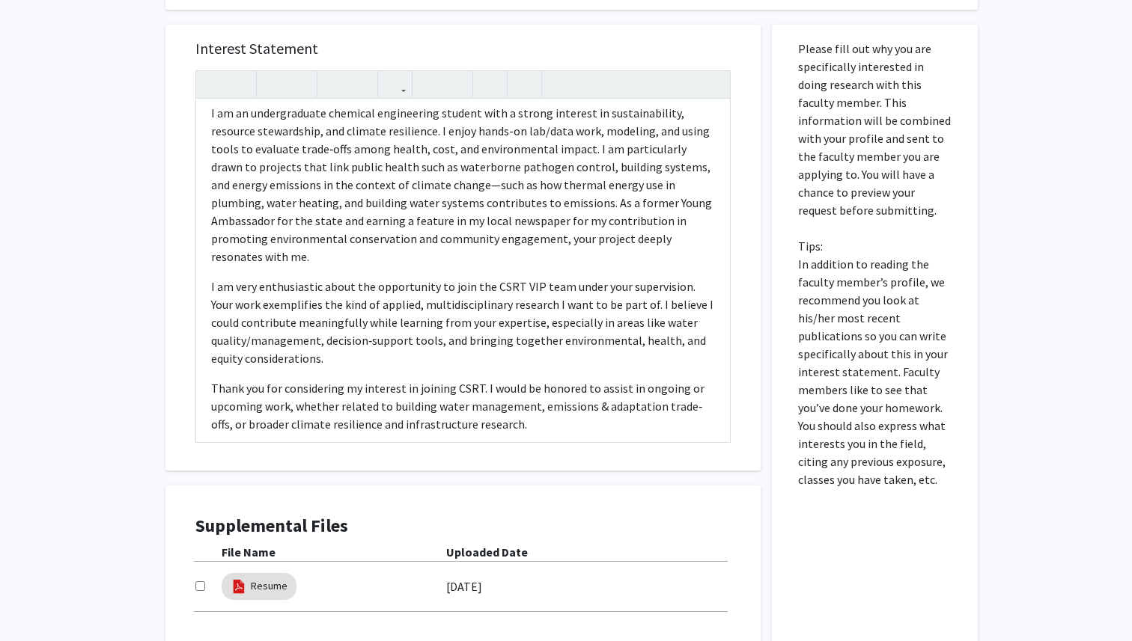
click at [195, 590] on input "checkbox" at bounding box center [200, 587] width 10 height 10
checkbox input "true"
click at [314, 427] on div "Dear Dr. Patrick Gurian, I recently read your paper “Practitioners’ Perspective…" at bounding box center [463, 271] width 534 height 343
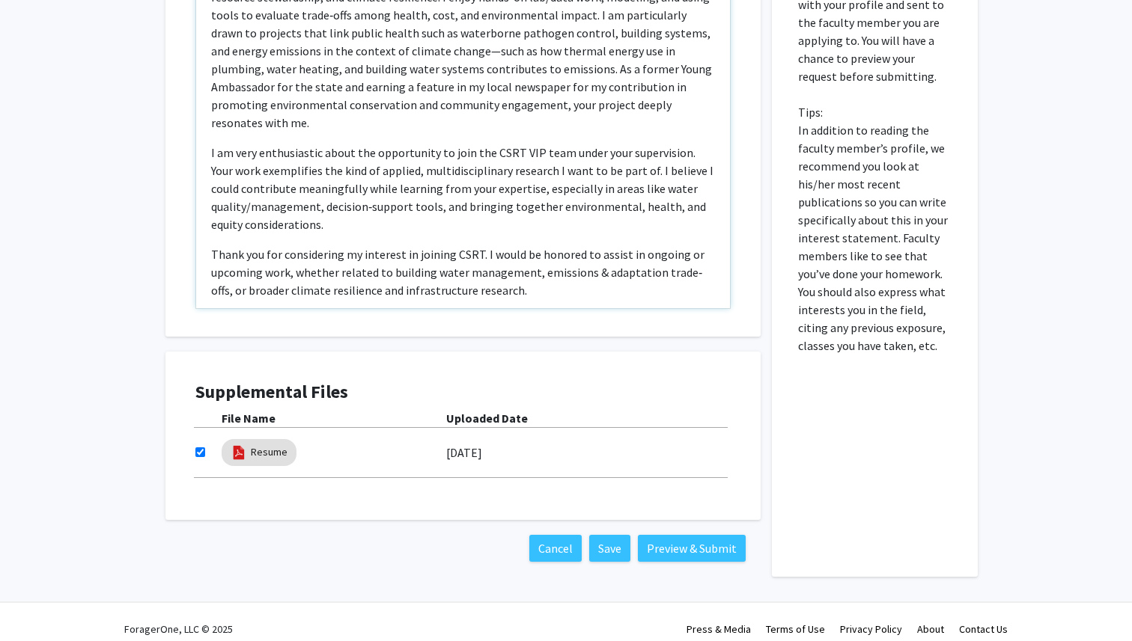
scroll to position [688, 0]
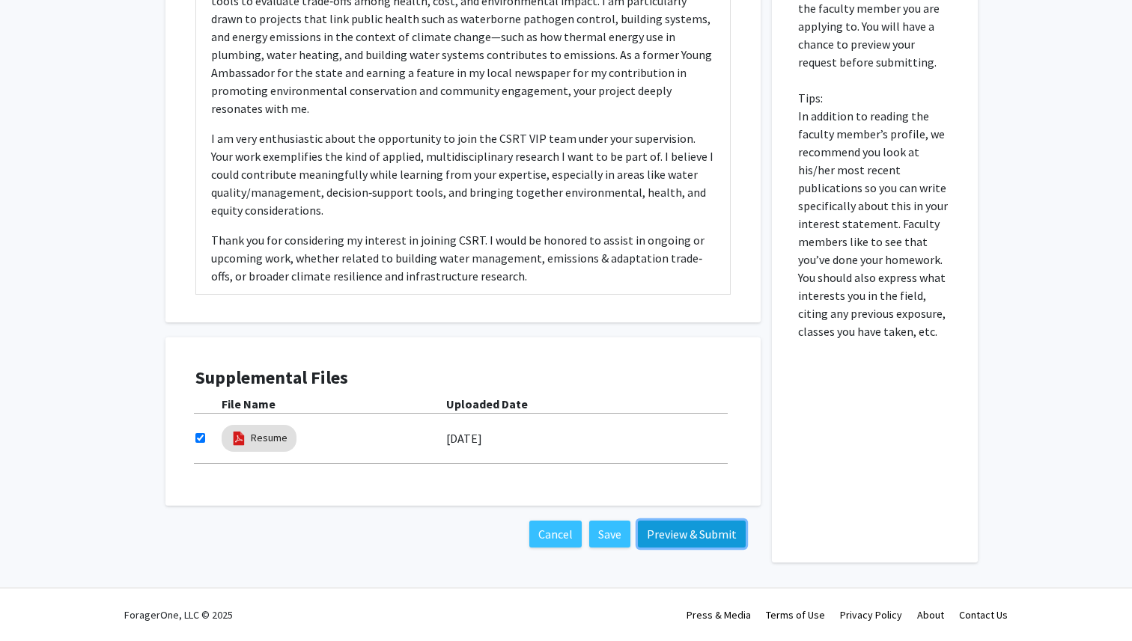
click at [729, 539] on button "Preview & Submit" at bounding box center [692, 534] width 108 height 27
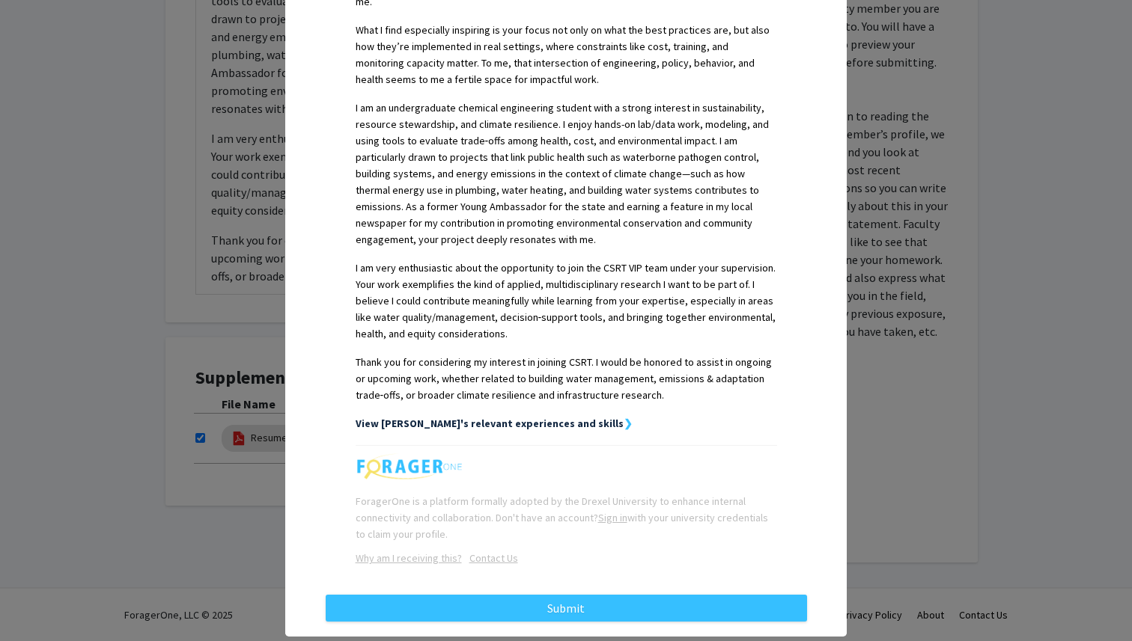
scroll to position [595, 0]
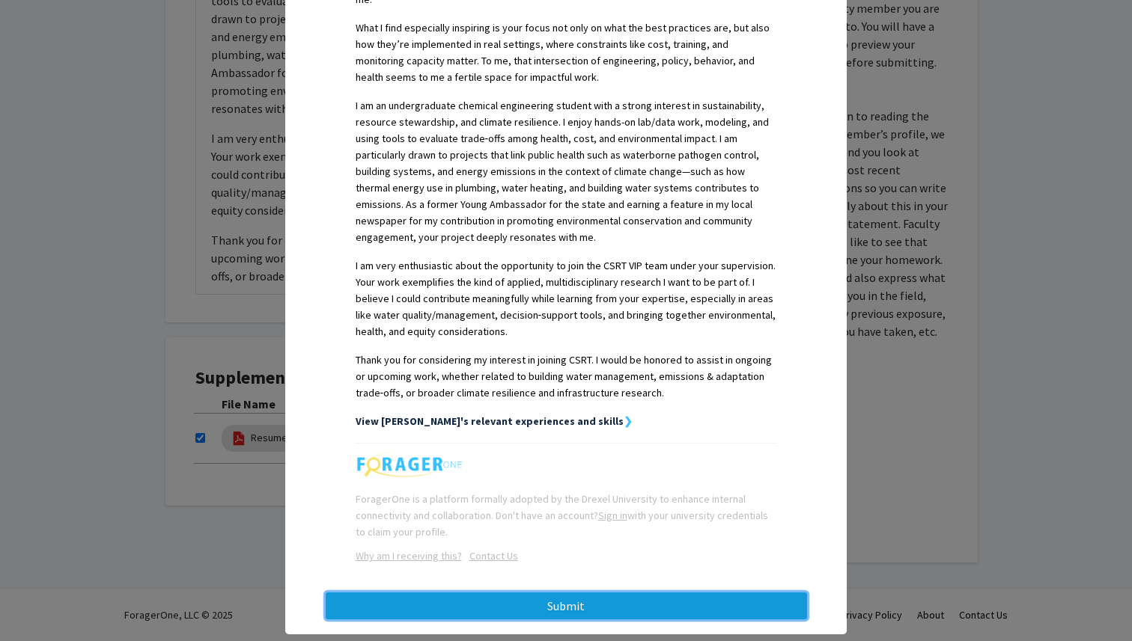
click at [694, 593] on button "Submit" at bounding box center [566, 606] width 481 height 27
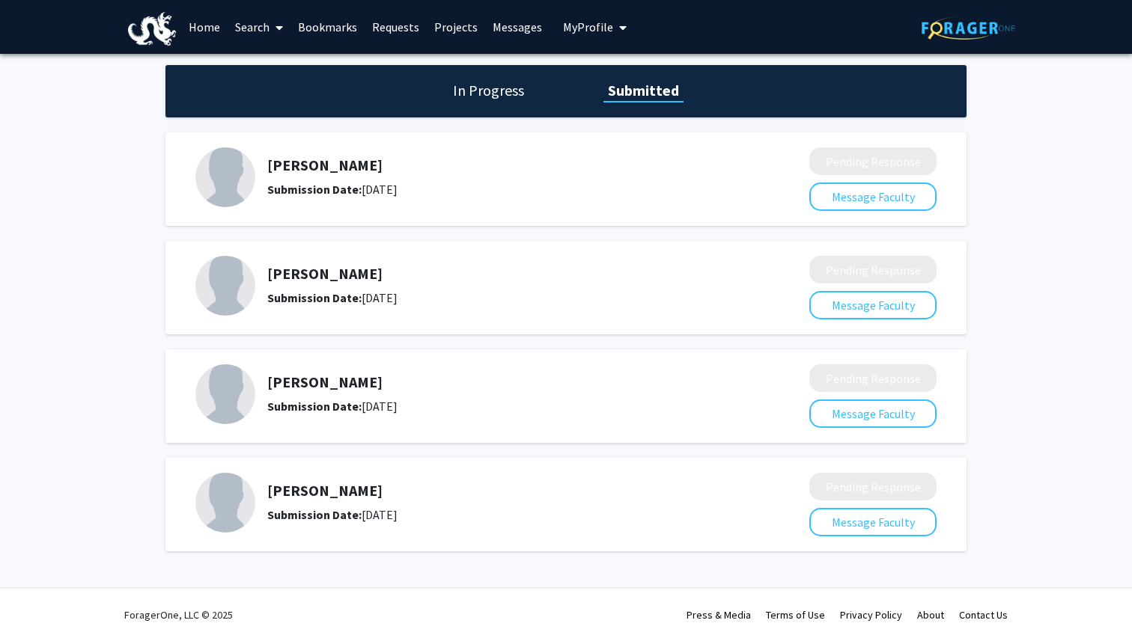
click at [305, 479] on div "Patrick Gurian Submission Date: September 17, 2025" at bounding box center [491, 503] width 593 height 60
click at [208, 24] on link "Home" at bounding box center [204, 27] width 46 height 52
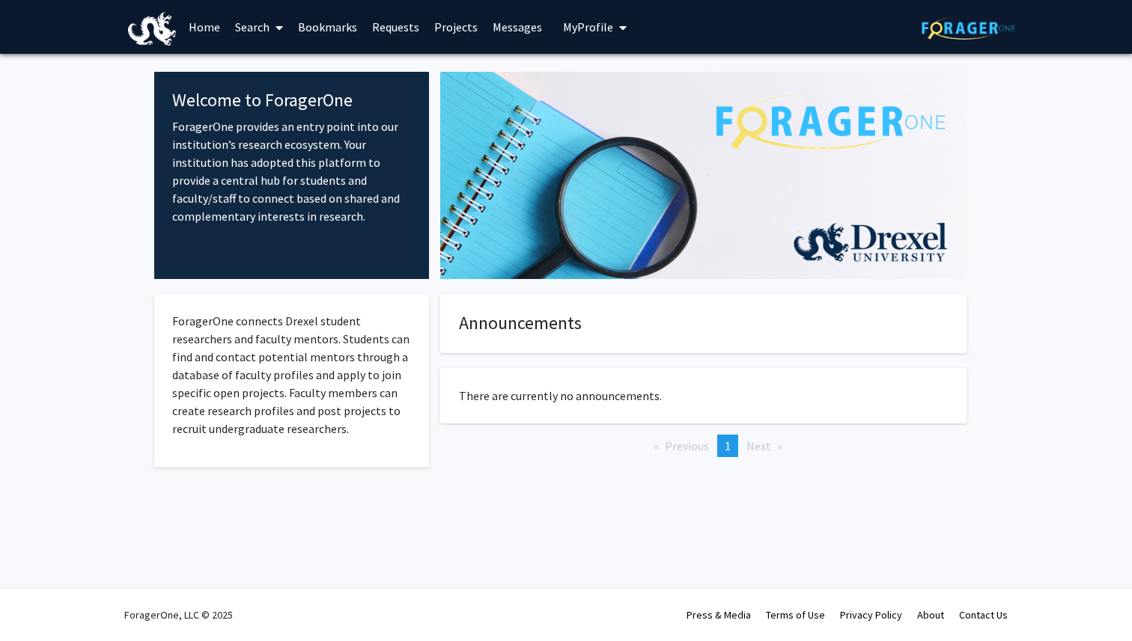
click at [266, 25] on link "Search" at bounding box center [259, 27] width 63 height 52
click at [275, 67] on span "Faculty/Staff" at bounding box center [283, 69] width 110 height 30
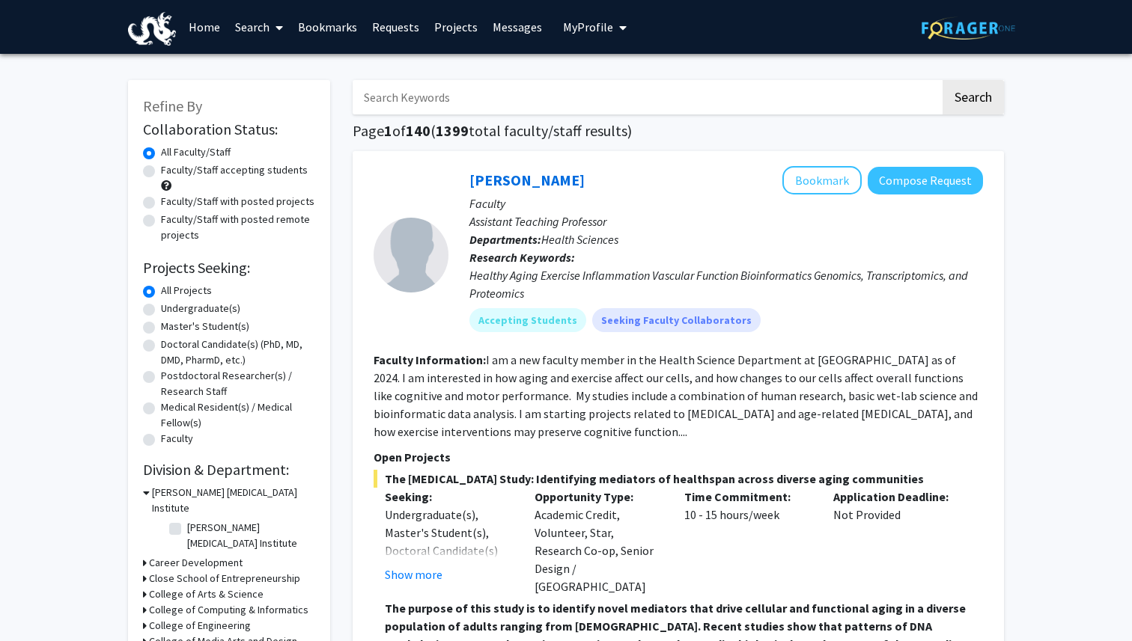
click at [380, 98] on input "Search Keywords" at bounding box center [647, 97] width 588 height 34
click at [942, 80] on button "Search" at bounding box center [972, 97] width 61 height 34
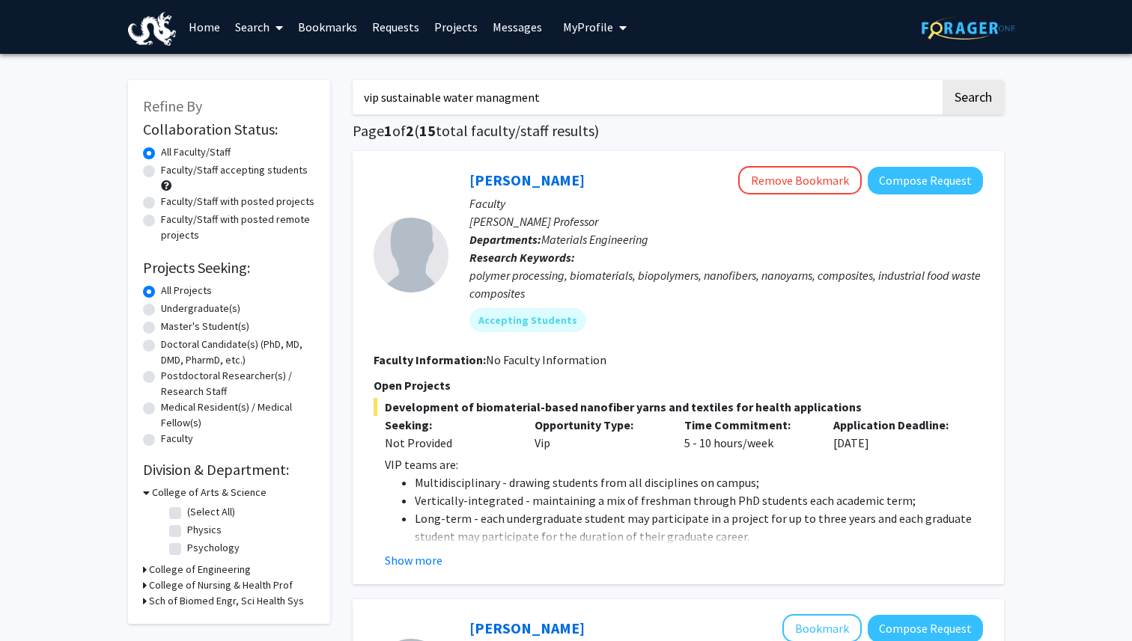
type input "vip sustainable water managment"
click at [942, 80] on button "Search" at bounding box center [972, 97] width 61 height 34
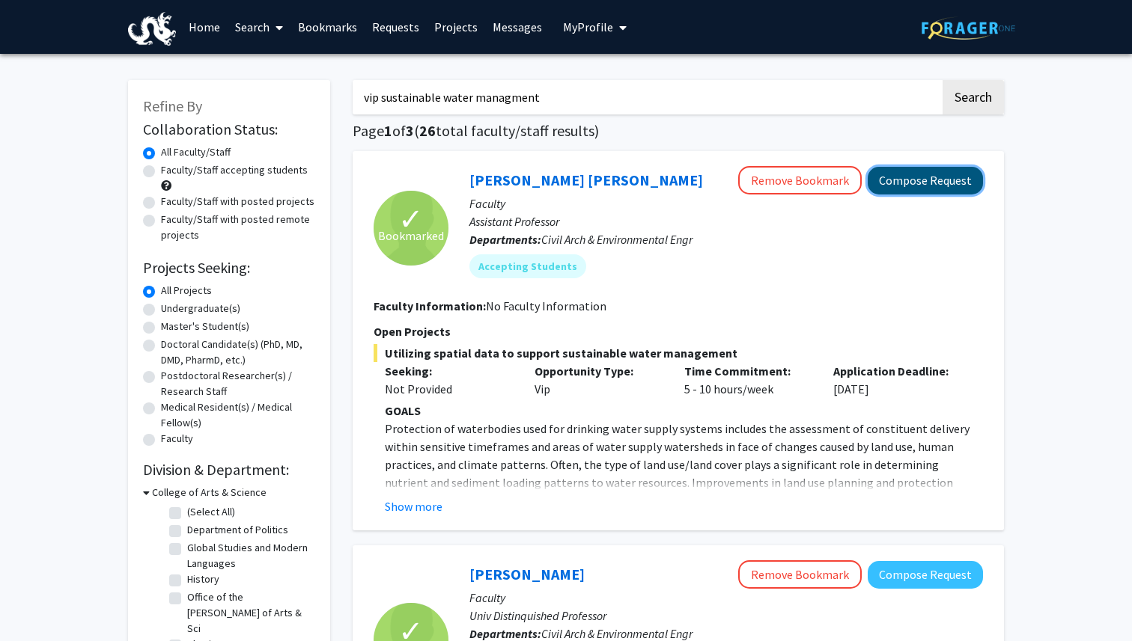
click at [942, 193] on button "Compose Request" at bounding box center [924, 181] width 115 height 28
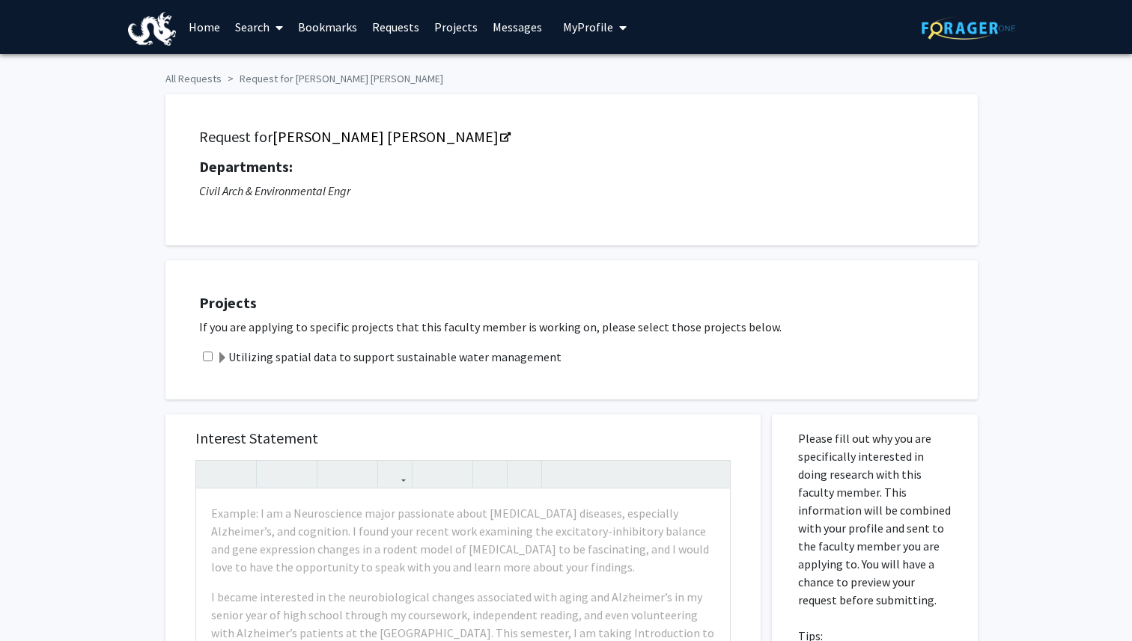
click at [206, 359] on input "checkbox" at bounding box center [208, 357] width 10 height 10
checkbox input "true"
click at [217, 358] on span at bounding box center [222, 359] width 12 height 12
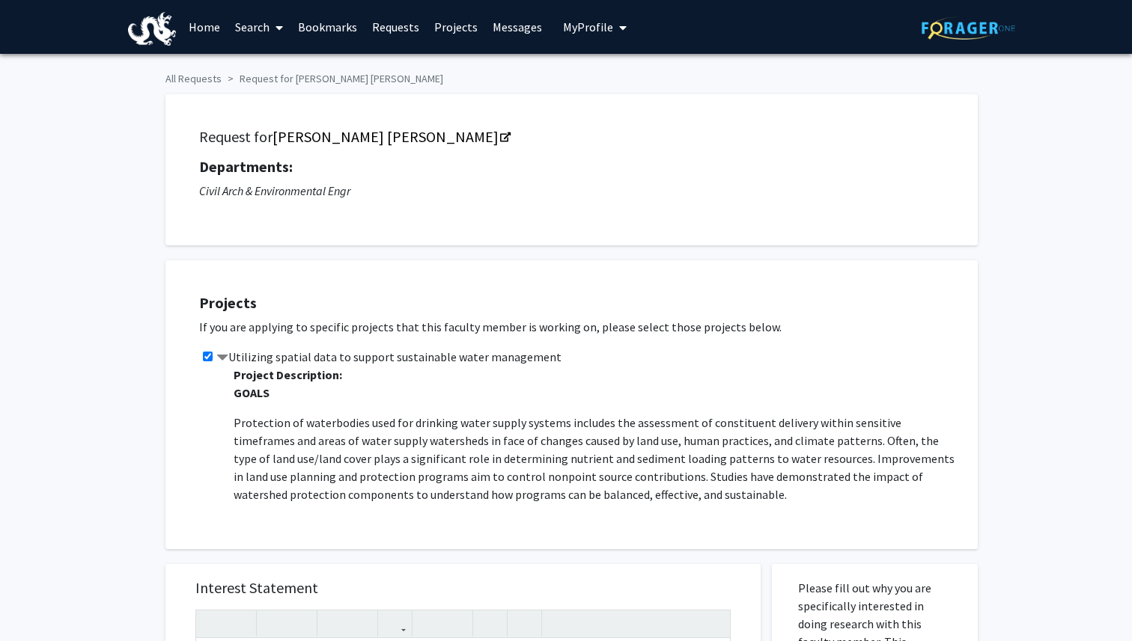
click at [225, 356] on span at bounding box center [222, 359] width 12 height 12
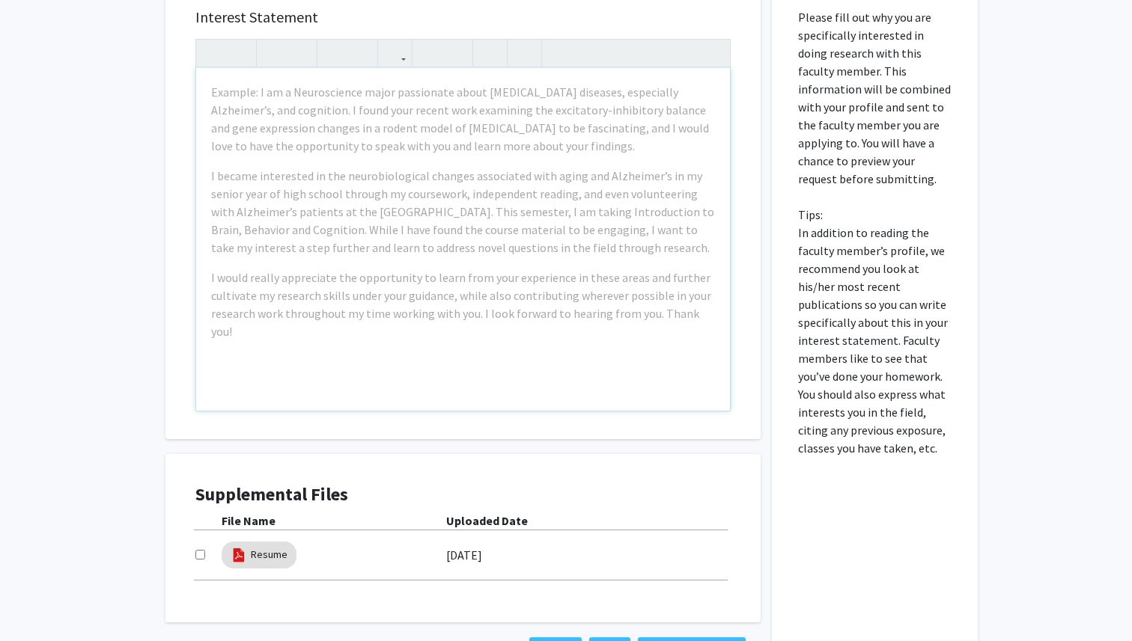
scroll to position [425, 0]
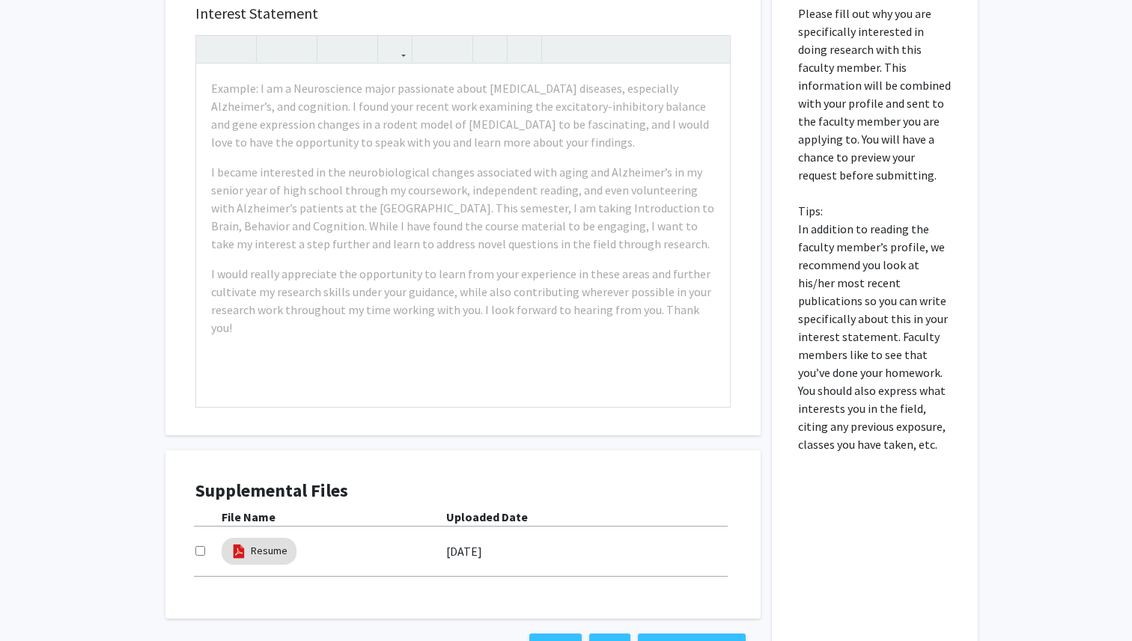
click at [203, 547] on input "checkbox" at bounding box center [200, 551] width 10 height 10
checkbox input "true"
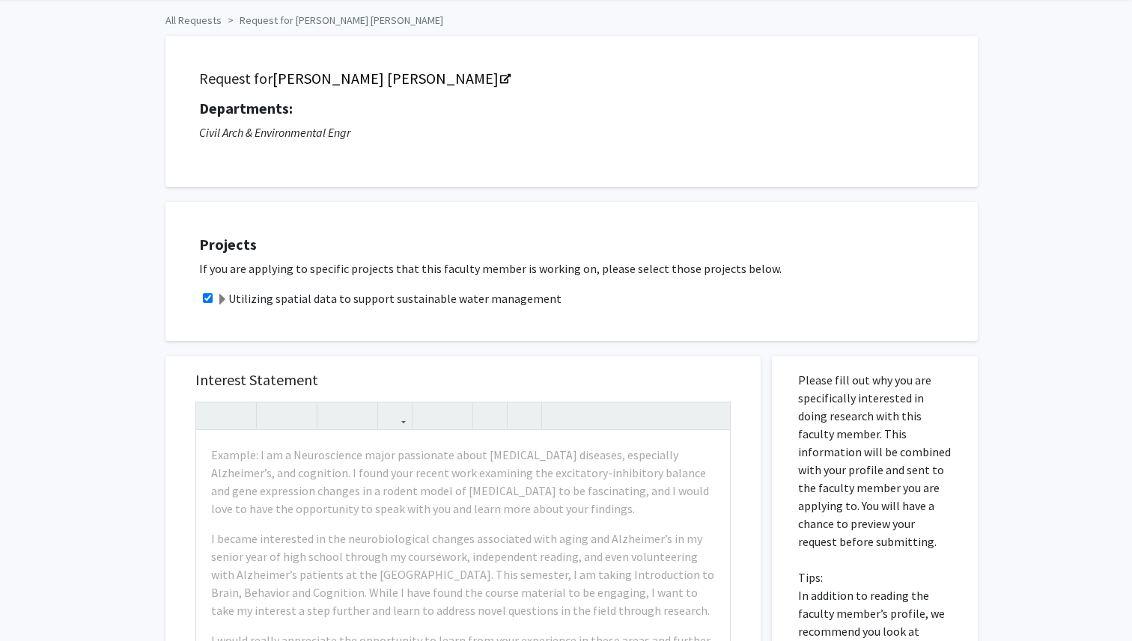
scroll to position [60, 0]
drag, startPoint x: 233, startPoint y: 299, endPoint x: 547, endPoint y: 302, distance: 314.4
click at [547, 302] on div "Utilizing spatial data to support sustainable water management" at bounding box center [580, 297] width 763 height 18
copy label "Utilizing spatial data to support sustainable water management"
click at [547, 302] on div "Utilizing spatial data to support sustainable water management" at bounding box center [580, 297] width 763 height 18
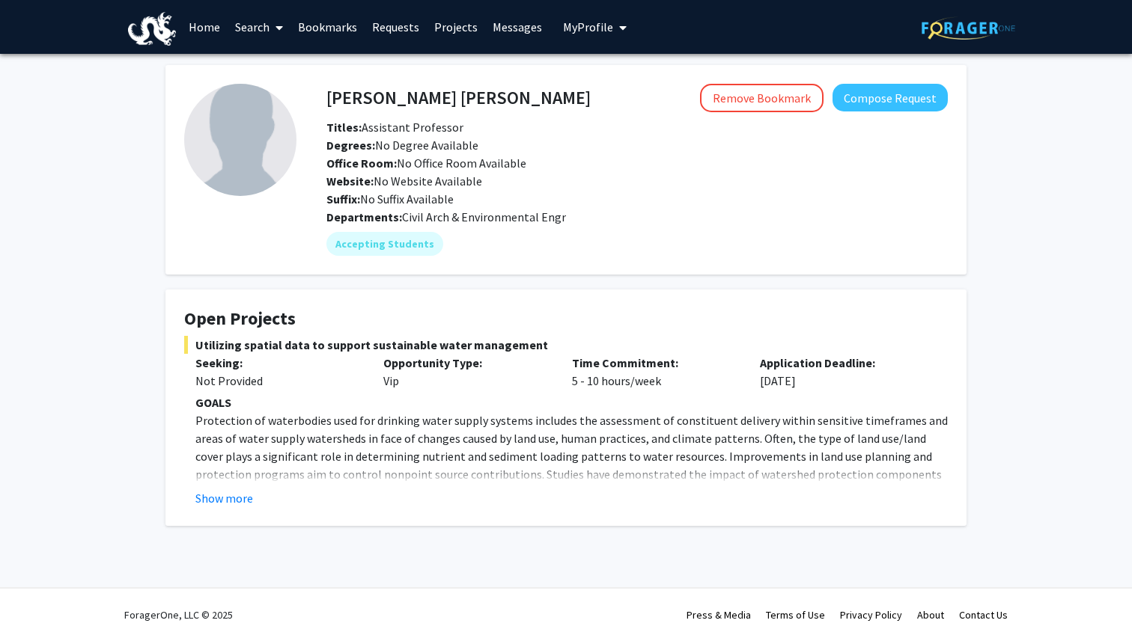
click at [475, 97] on h4 "Amanda Carneiro Marques" at bounding box center [458, 98] width 264 height 28
copy h4 "Amanda Carneiro Marques"
